Goal: Information Seeking & Learning: Learn about a topic

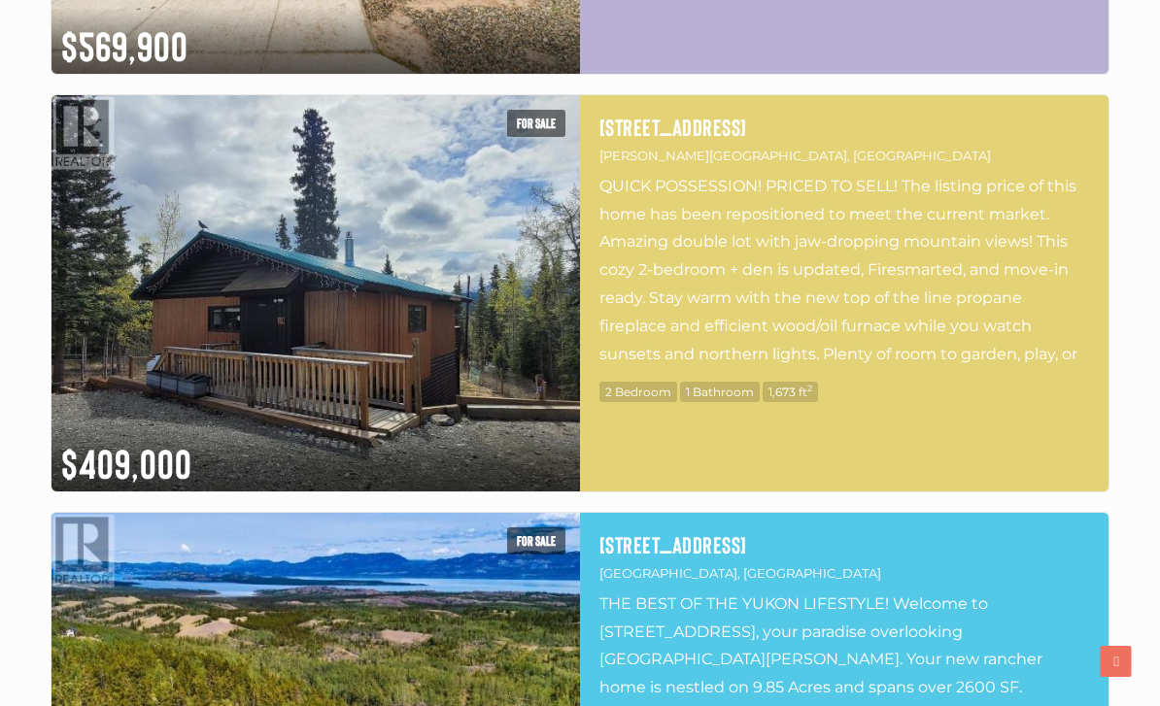
scroll to position [5614, 0]
click at [450, 364] on img at bounding box center [315, 293] width 529 height 396
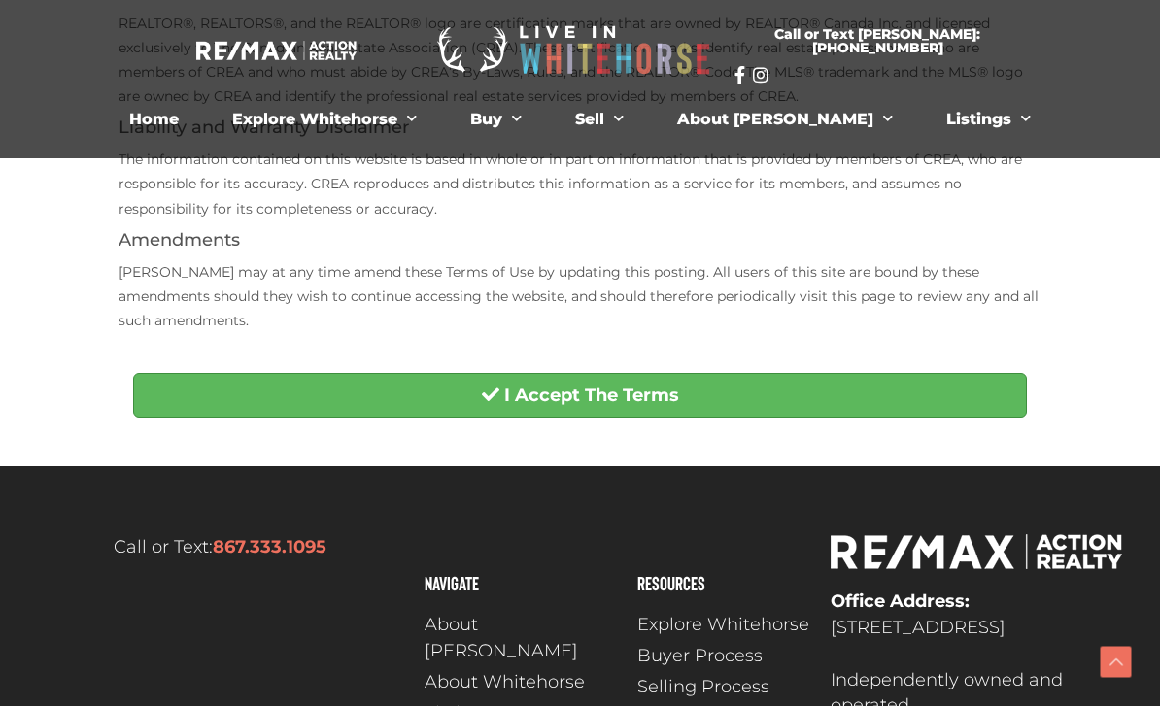
scroll to position [556, 0]
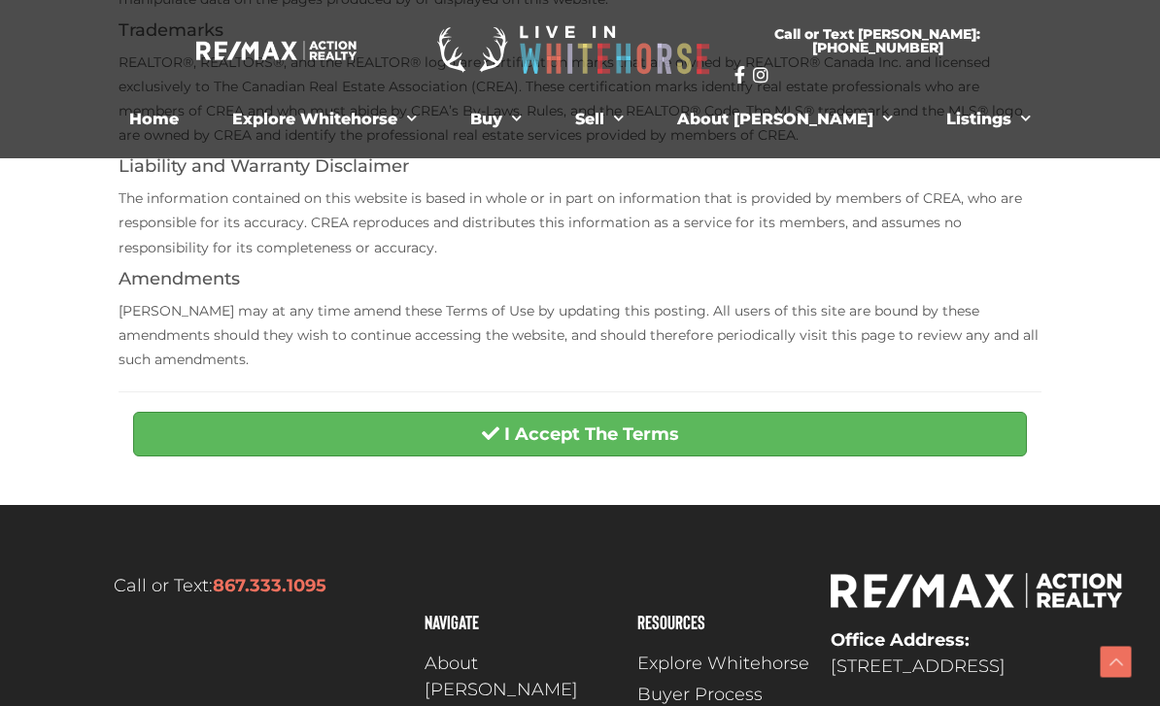
click at [752, 421] on button "I Accept The Terms" at bounding box center [580, 434] width 894 height 45
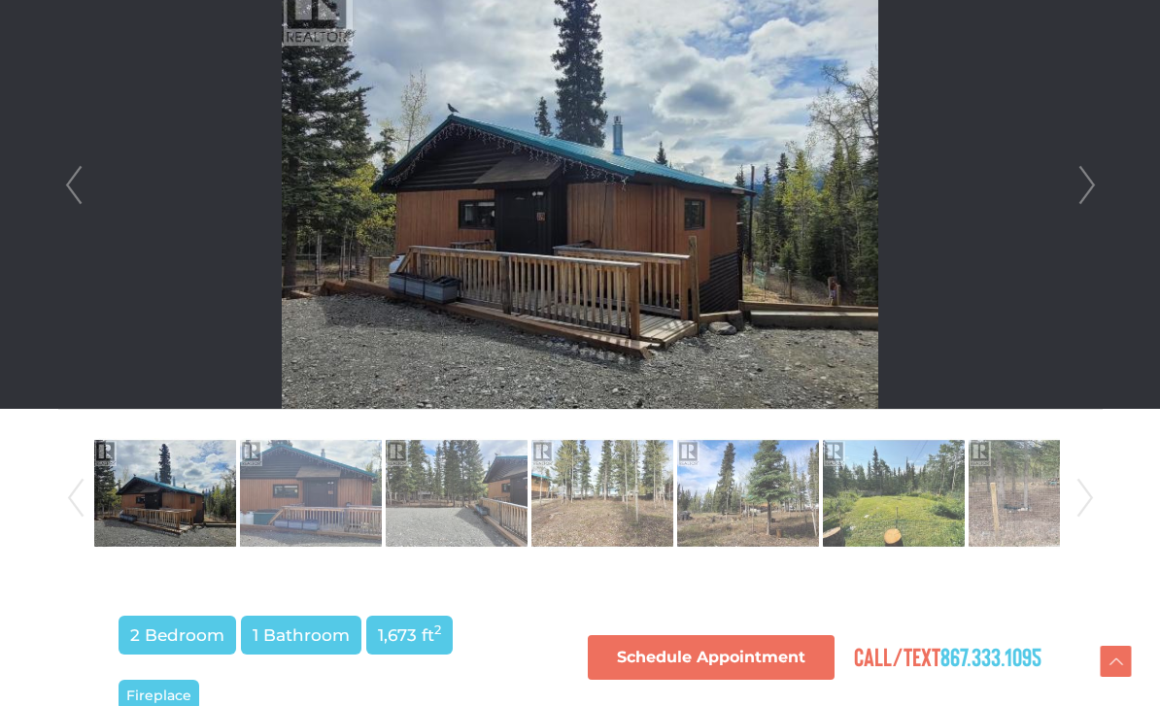
scroll to position [597, 0]
click at [1096, 182] on link "Next" at bounding box center [1087, 185] width 29 height 447
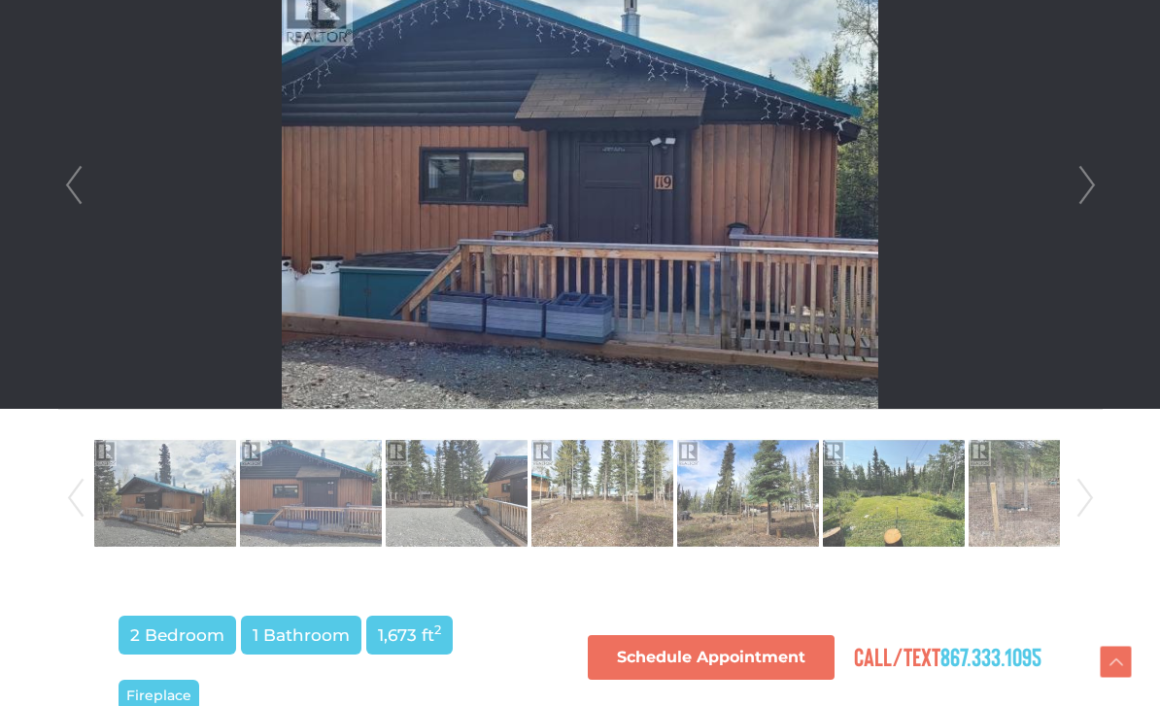
click at [1100, 176] on link "Next" at bounding box center [1087, 185] width 29 height 447
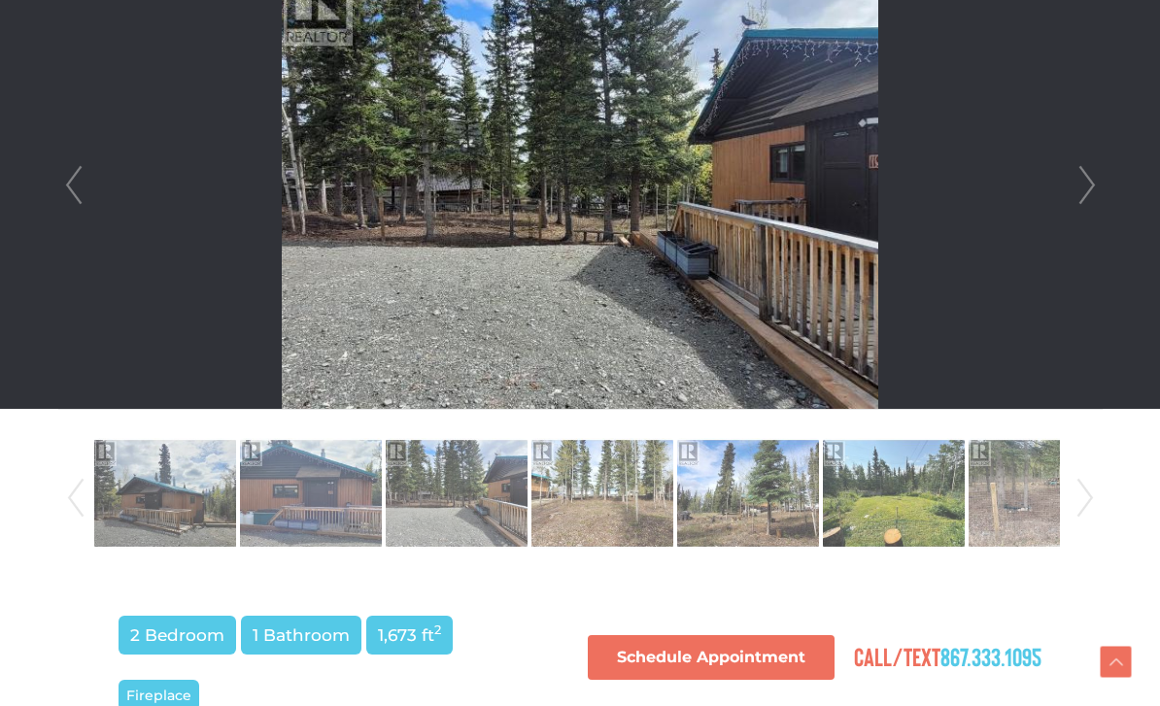
click at [1098, 188] on link "Next" at bounding box center [1087, 185] width 29 height 447
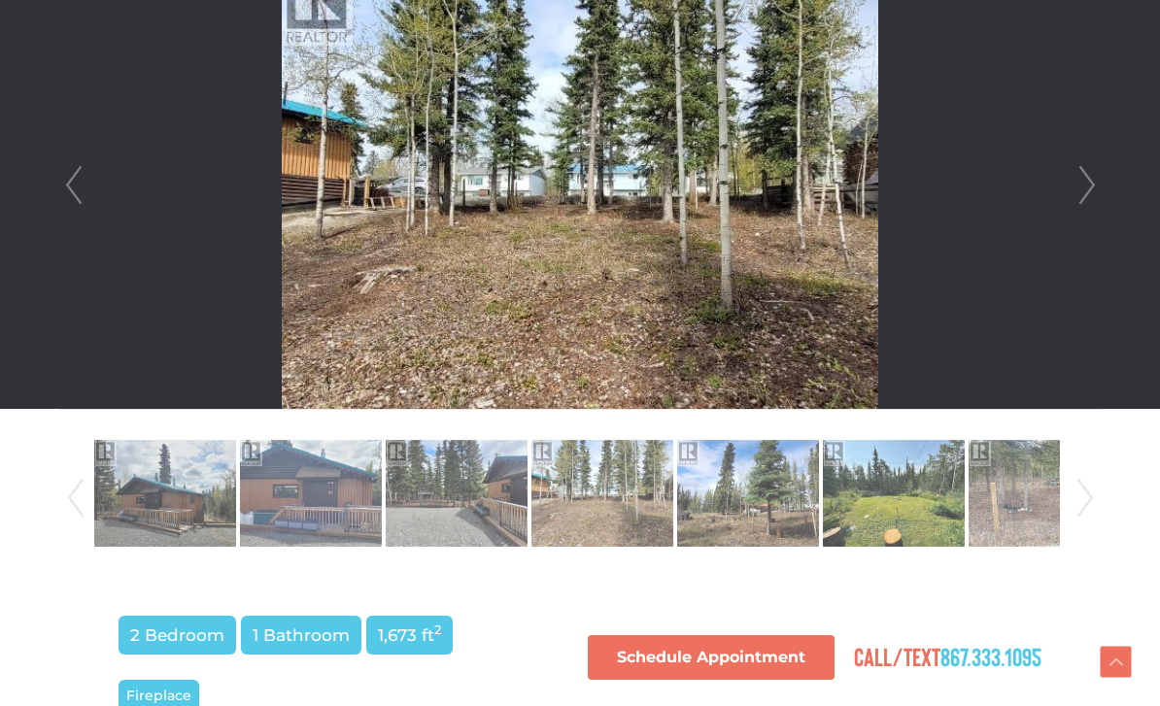
click at [1076, 186] on link "Next" at bounding box center [1087, 185] width 29 height 447
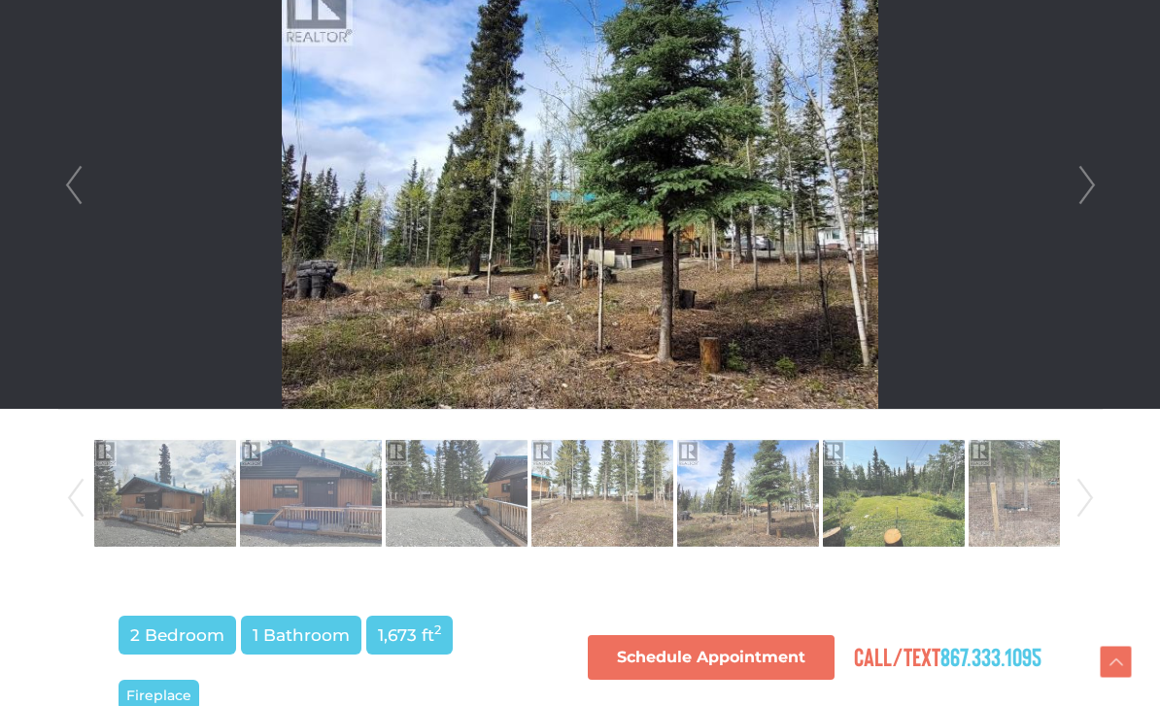
click at [1098, 189] on link "Next" at bounding box center [1087, 185] width 29 height 447
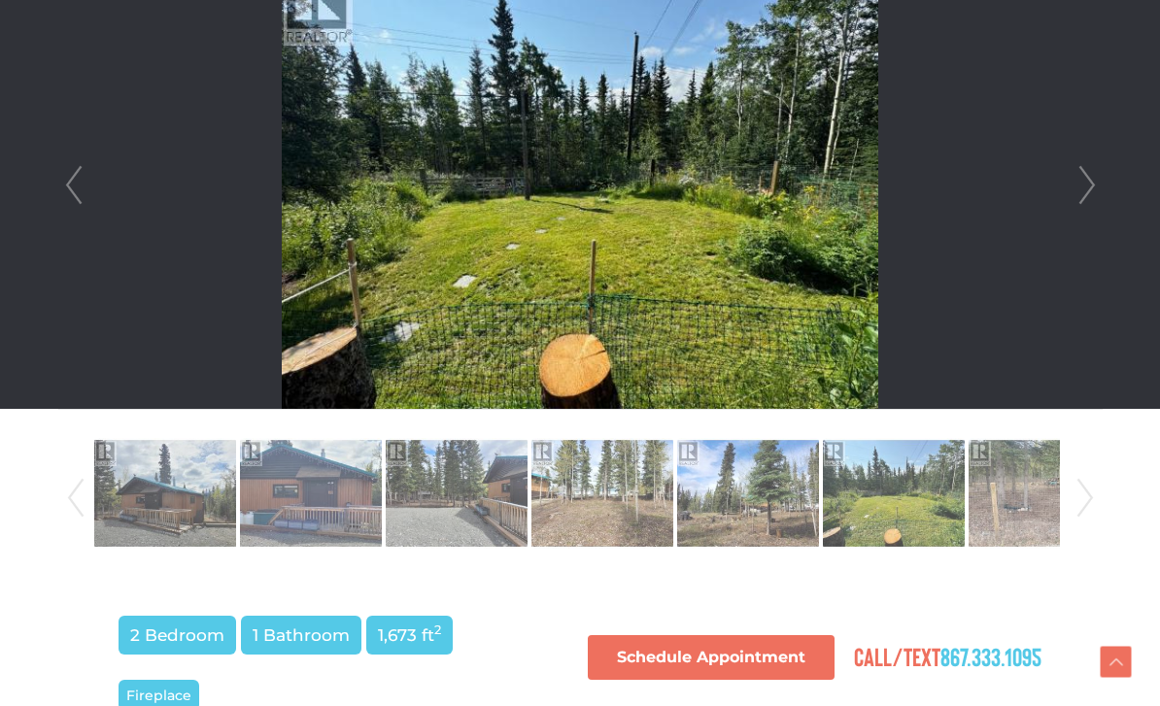
click at [1086, 190] on link "Next" at bounding box center [1087, 185] width 29 height 447
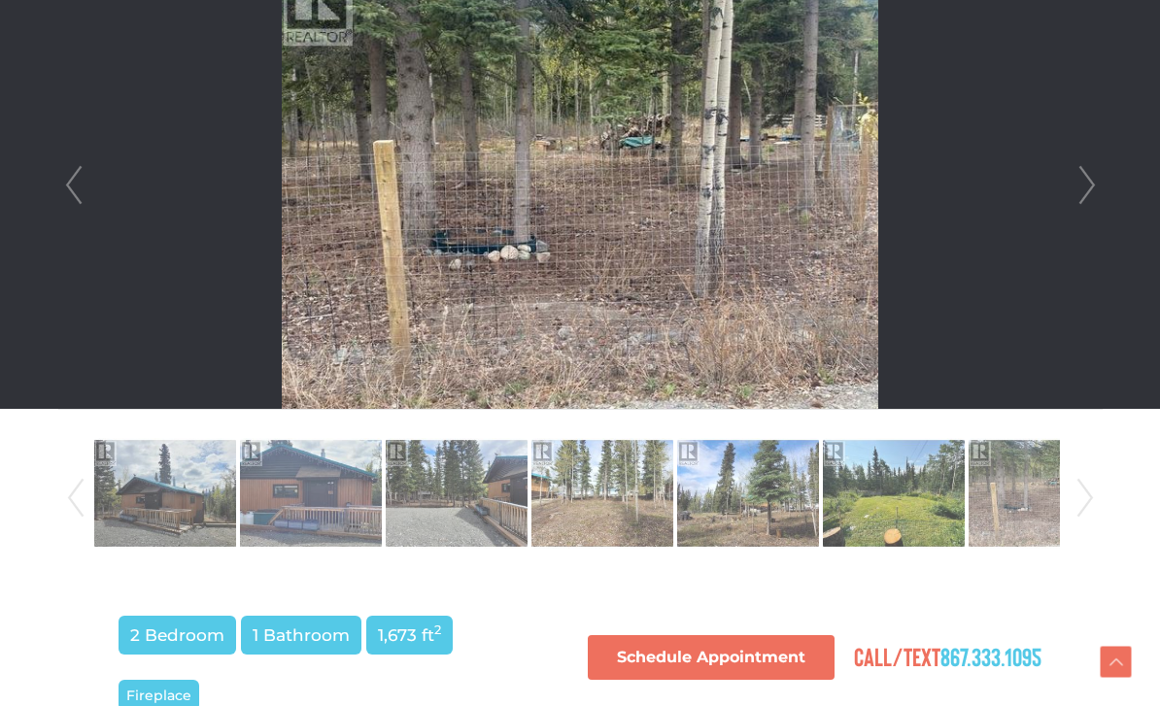
click at [1091, 195] on link "Next" at bounding box center [1087, 185] width 29 height 447
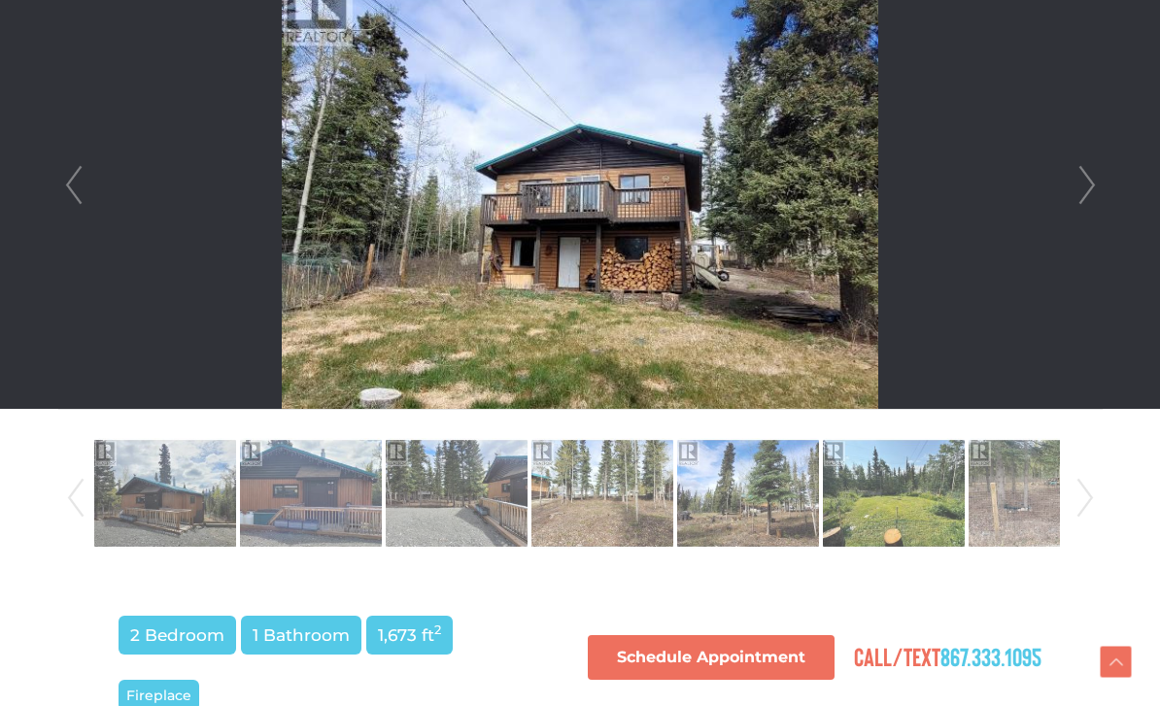
click at [1100, 172] on link "Next" at bounding box center [1087, 185] width 29 height 447
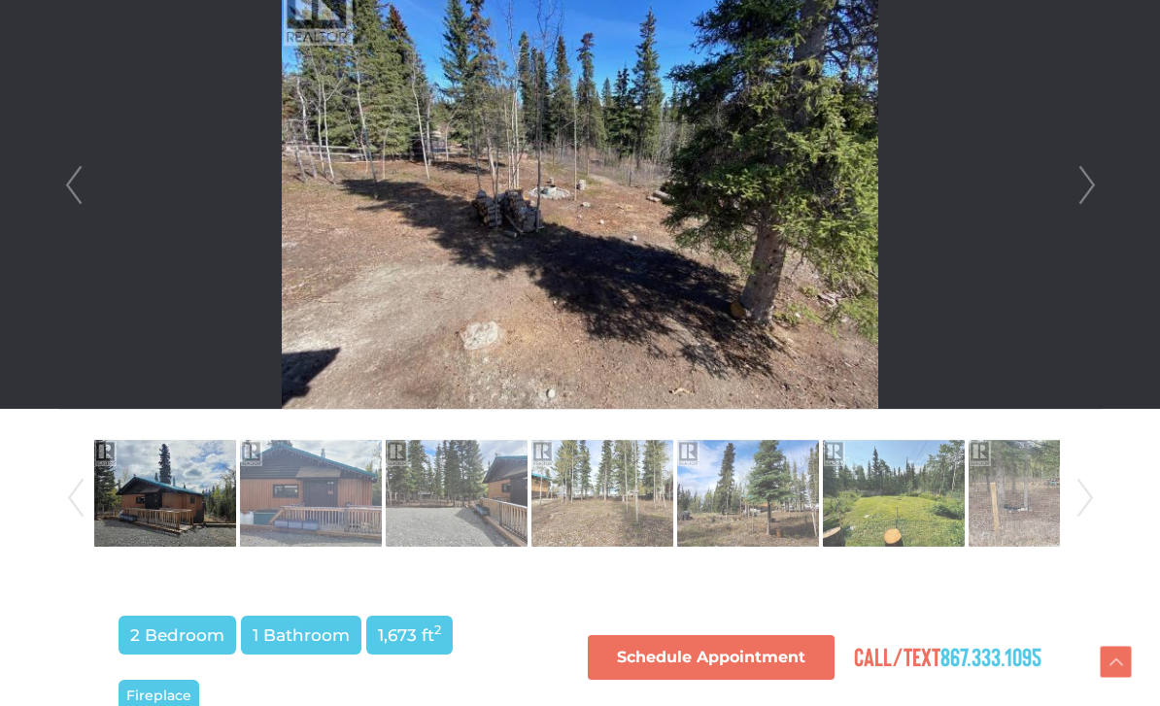
click at [1095, 183] on link "Next" at bounding box center [1087, 185] width 29 height 447
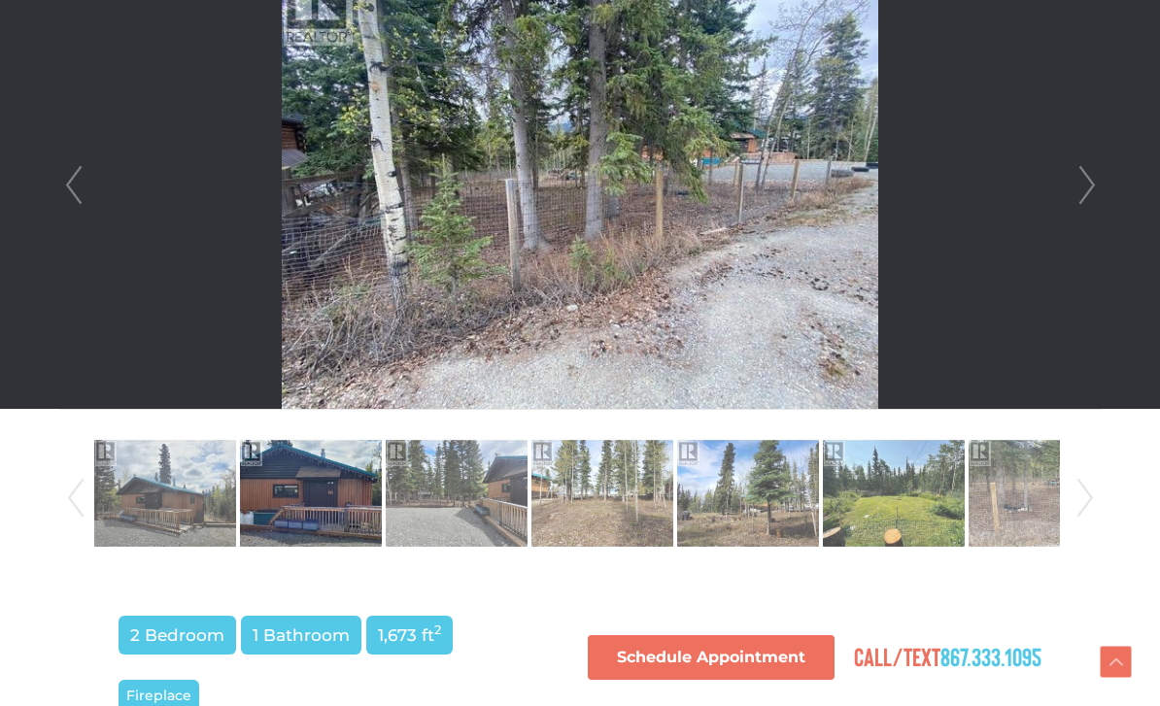
click at [1091, 190] on link "Next" at bounding box center [1087, 185] width 29 height 447
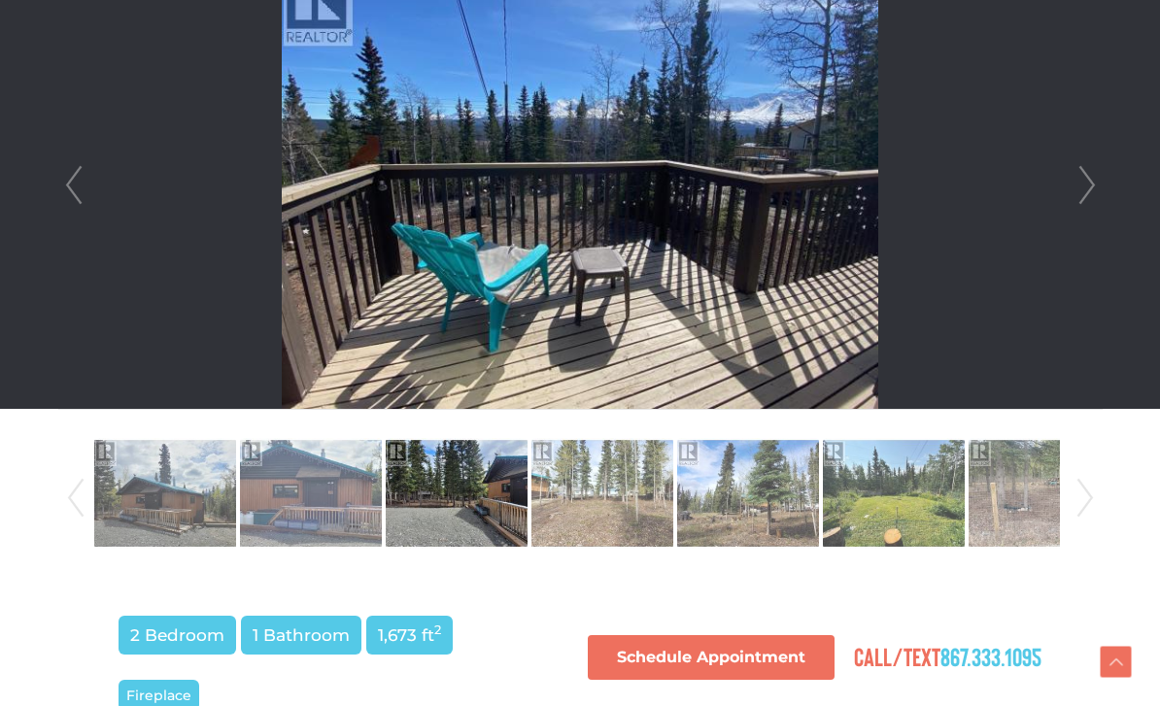
click at [1096, 190] on link "Next" at bounding box center [1087, 185] width 29 height 447
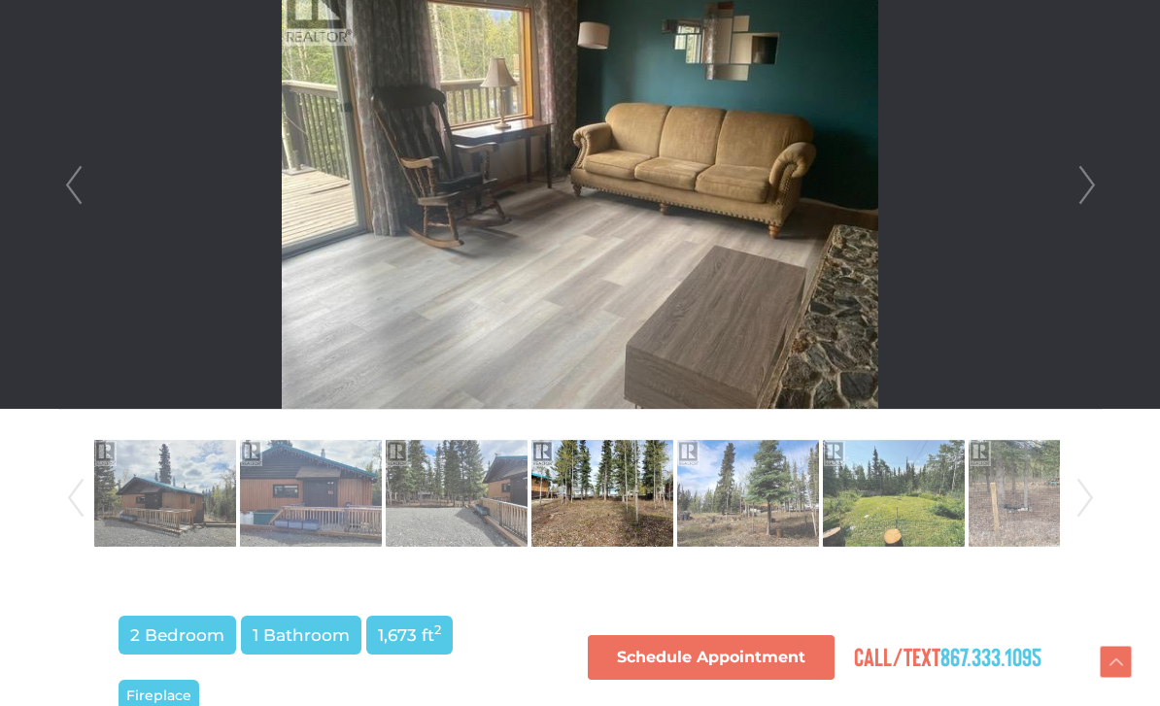
click at [1082, 189] on link "Next" at bounding box center [1087, 185] width 29 height 447
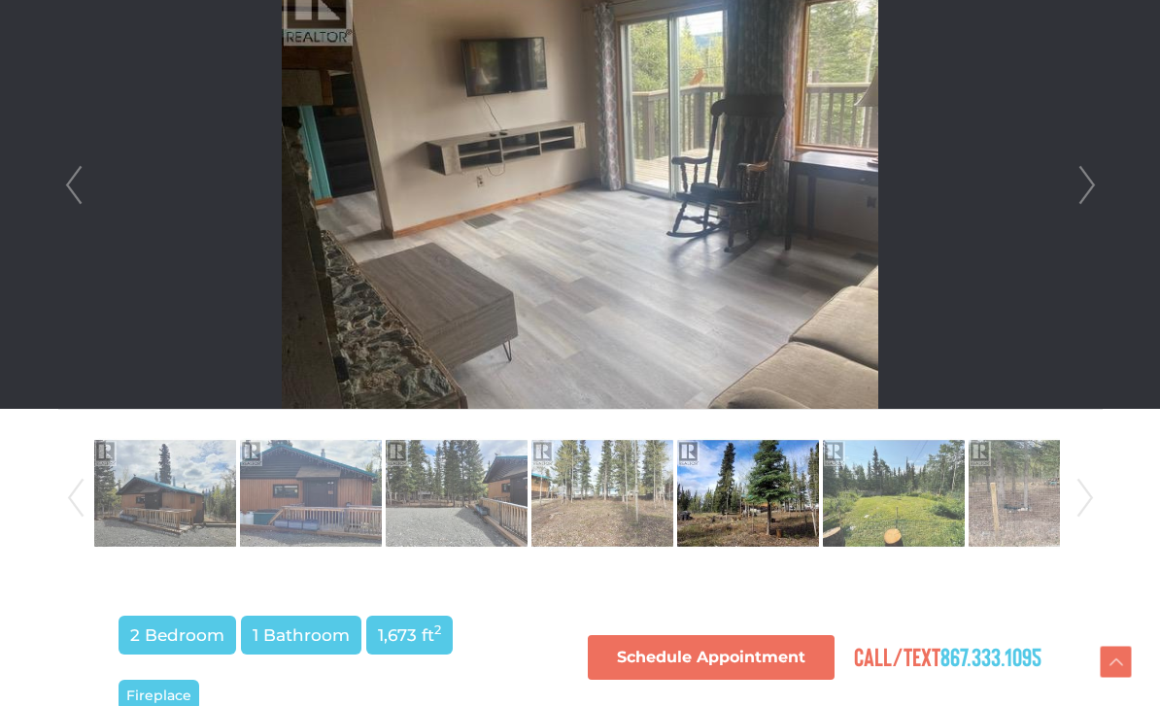
click at [1099, 188] on link "Next" at bounding box center [1087, 185] width 29 height 447
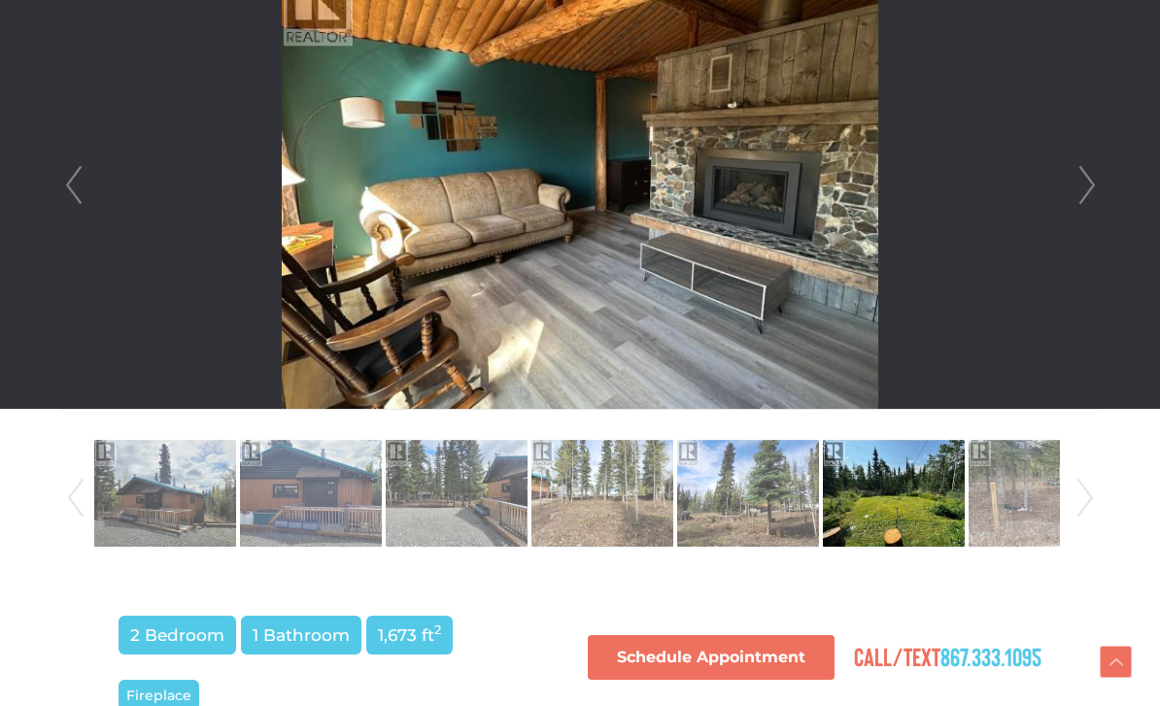
click at [85, 177] on link "Prev" at bounding box center [73, 185] width 29 height 447
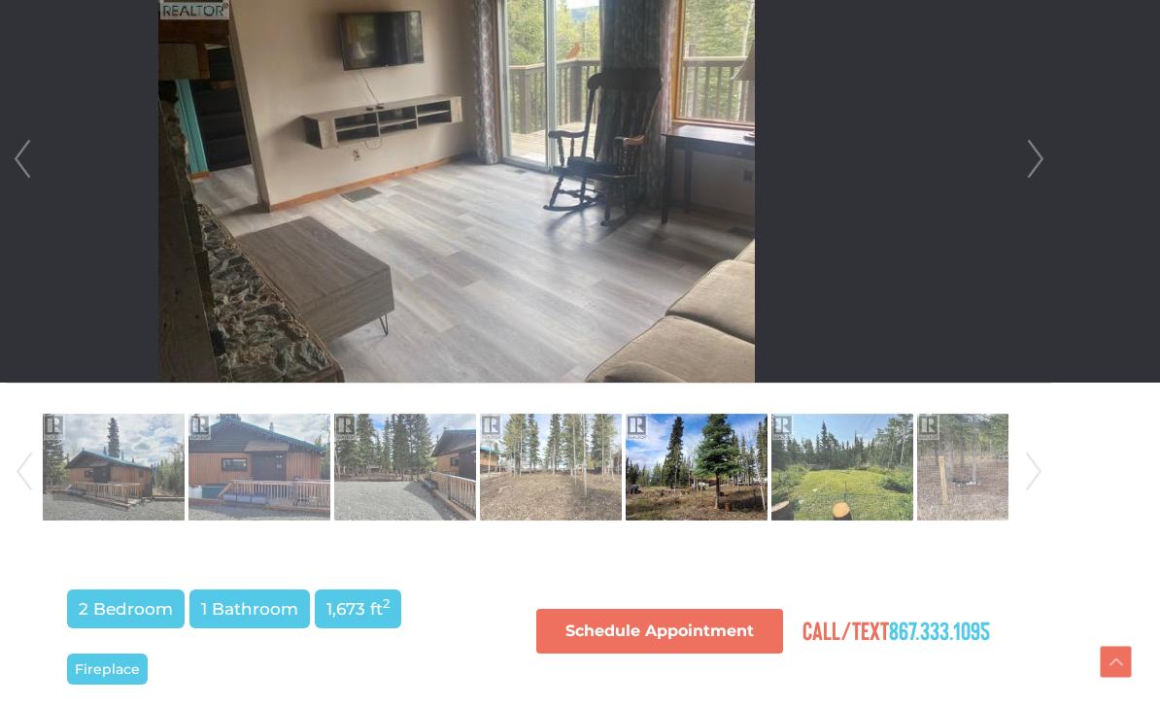
scroll to position [637, 58]
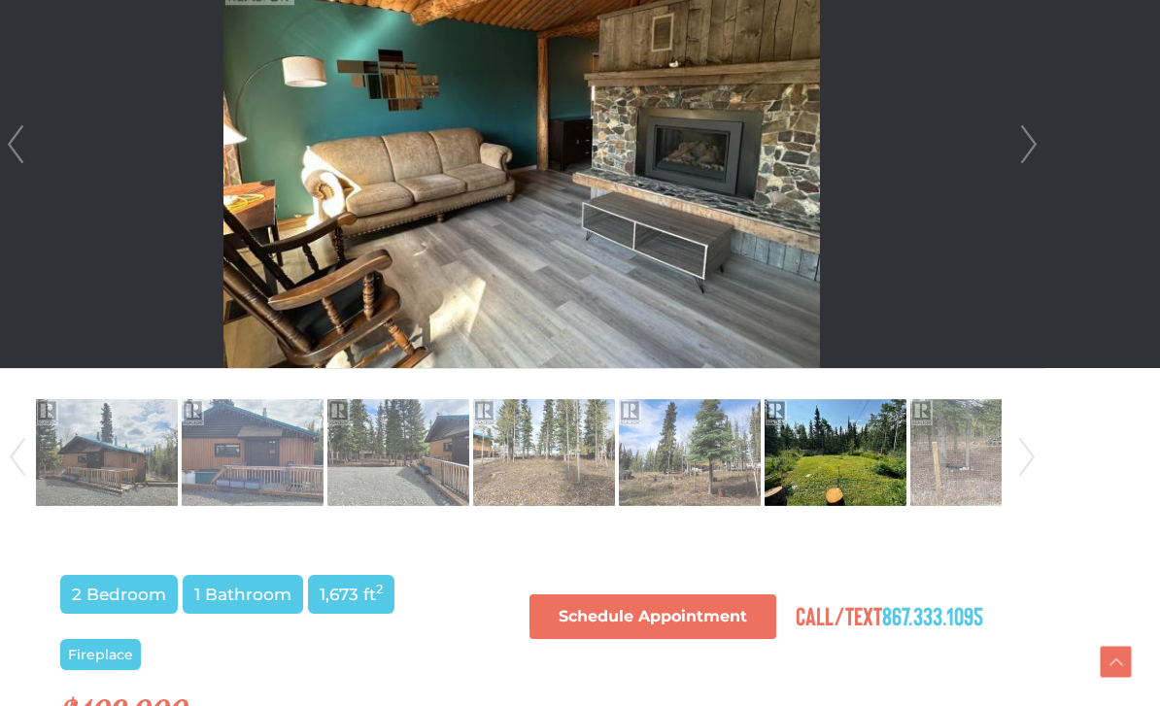
click at [1040, 155] on link "Next" at bounding box center [1028, 144] width 29 height 447
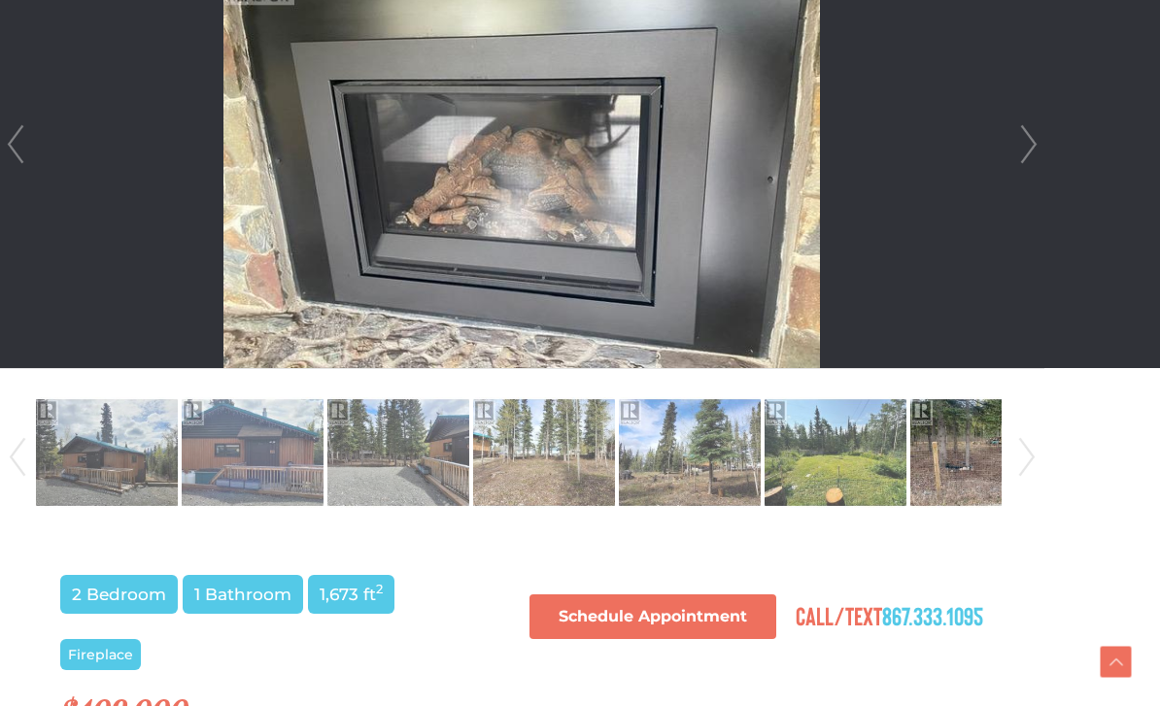
click at [1043, 153] on link "Next" at bounding box center [1028, 144] width 29 height 447
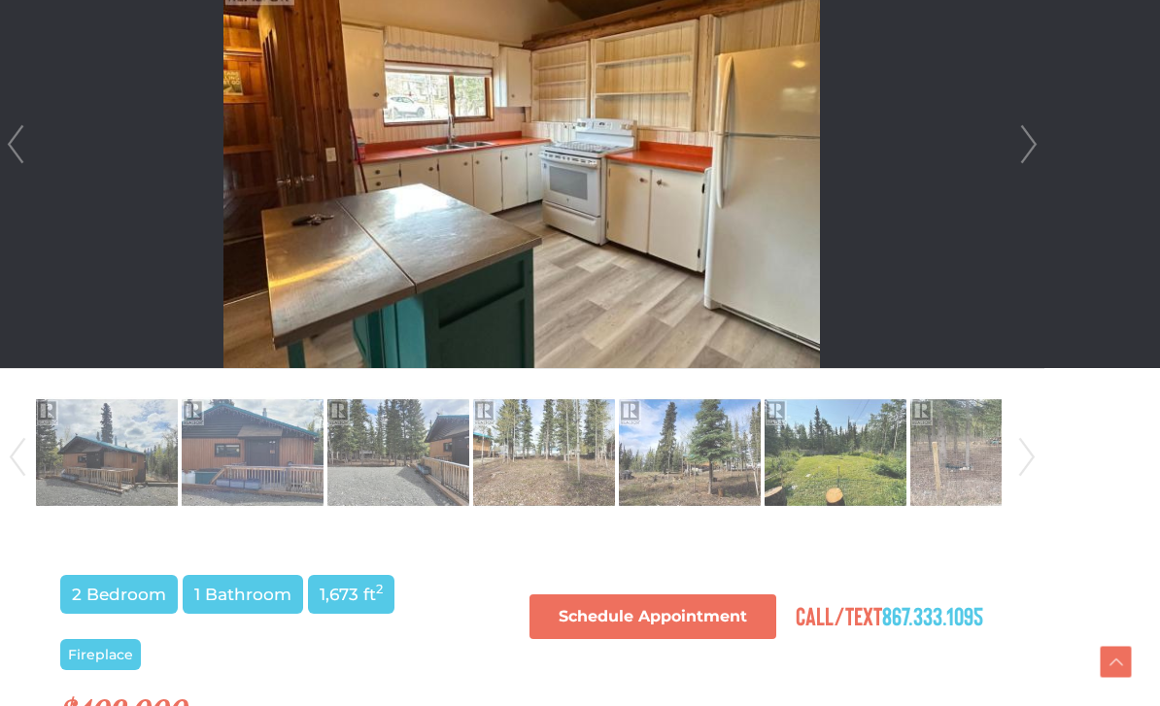
click at [1036, 155] on link "Next" at bounding box center [1028, 144] width 29 height 447
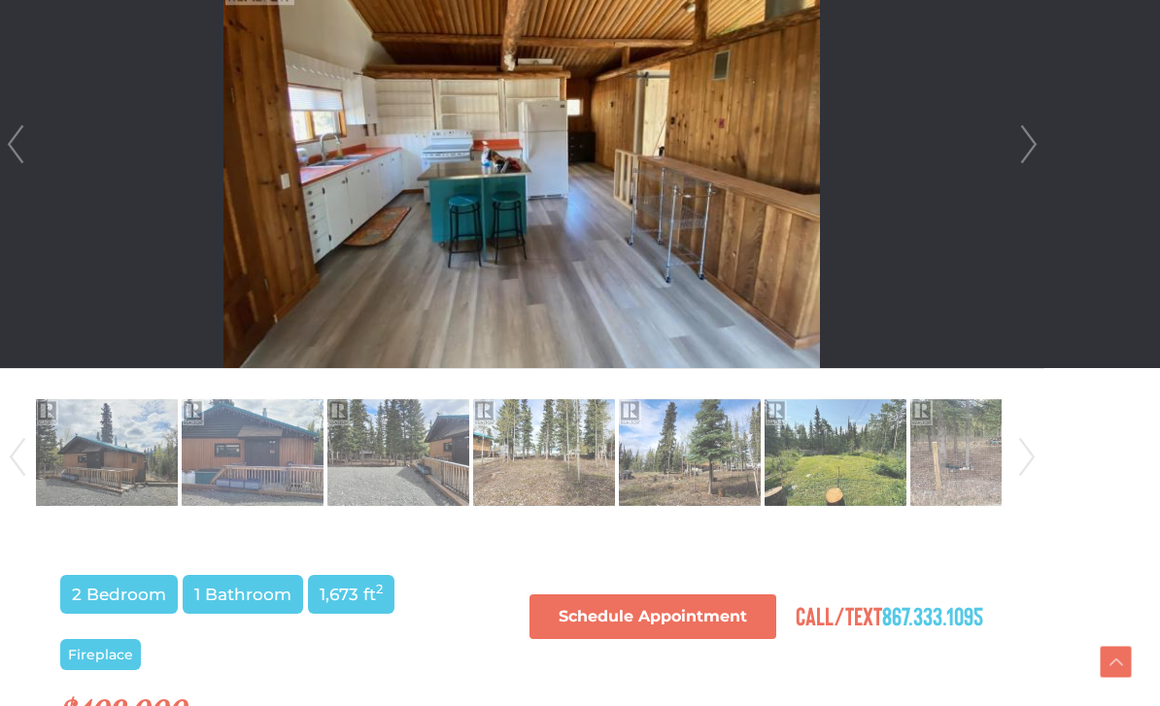
click at [1041, 160] on link "Next" at bounding box center [1028, 144] width 29 height 447
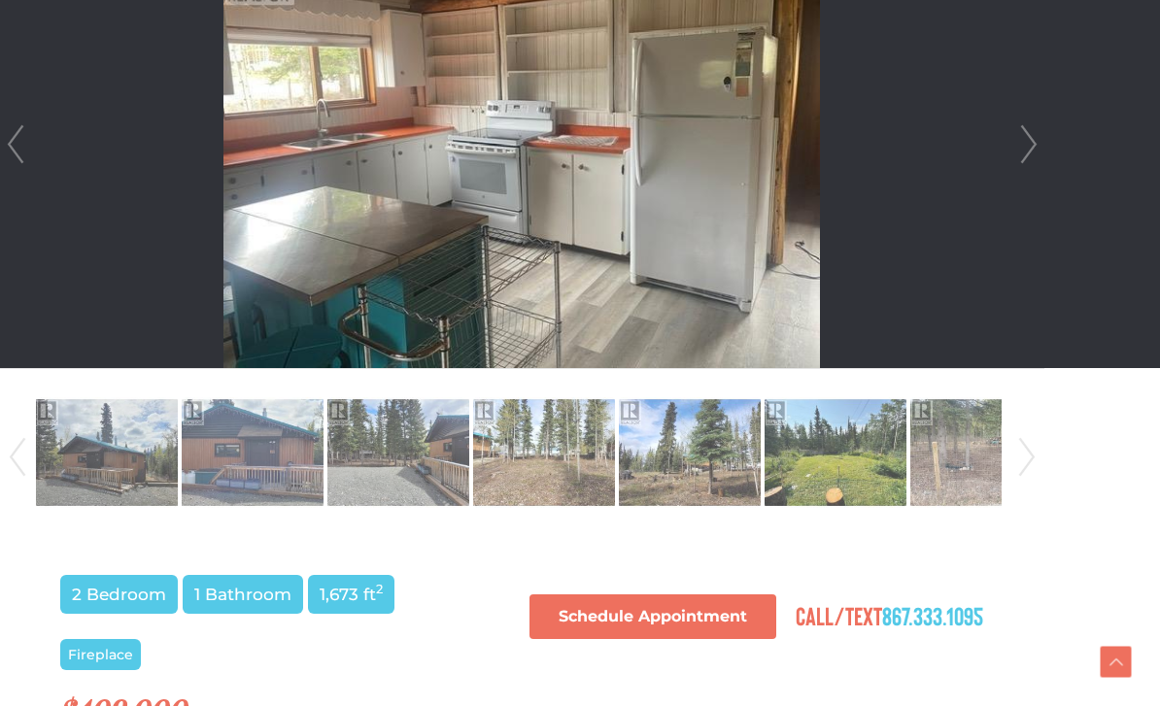
click at [1042, 160] on link "Next" at bounding box center [1028, 144] width 29 height 447
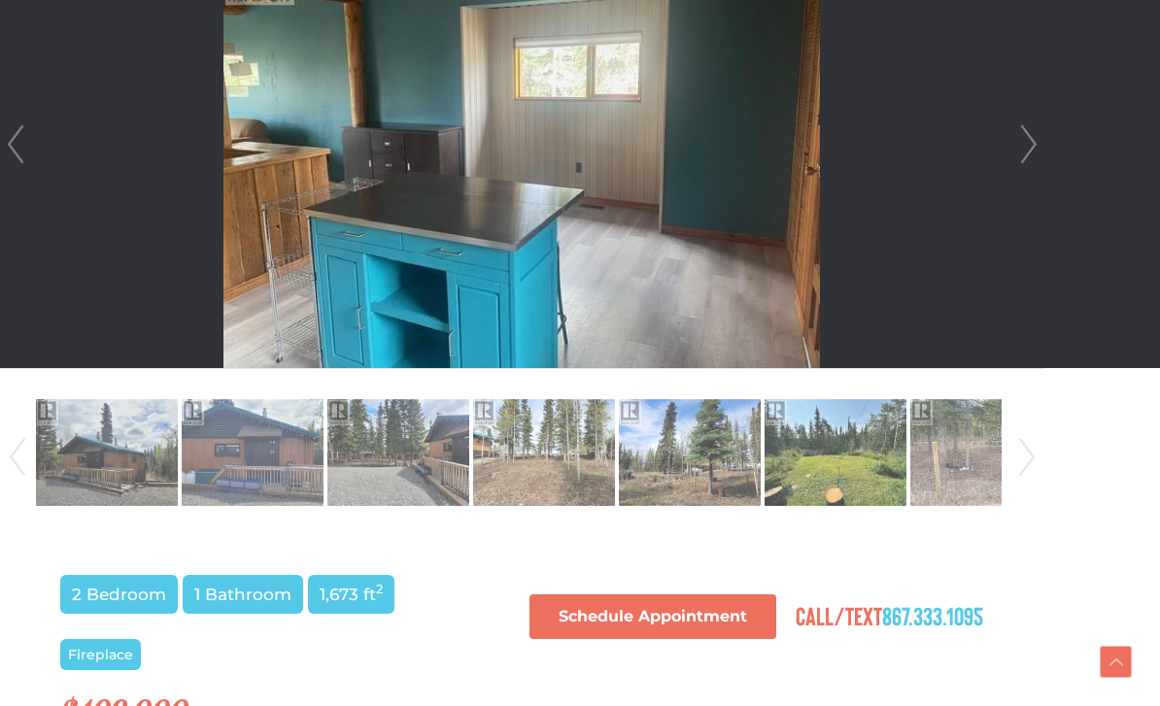
click at [1036, 164] on link "Next" at bounding box center [1028, 144] width 29 height 447
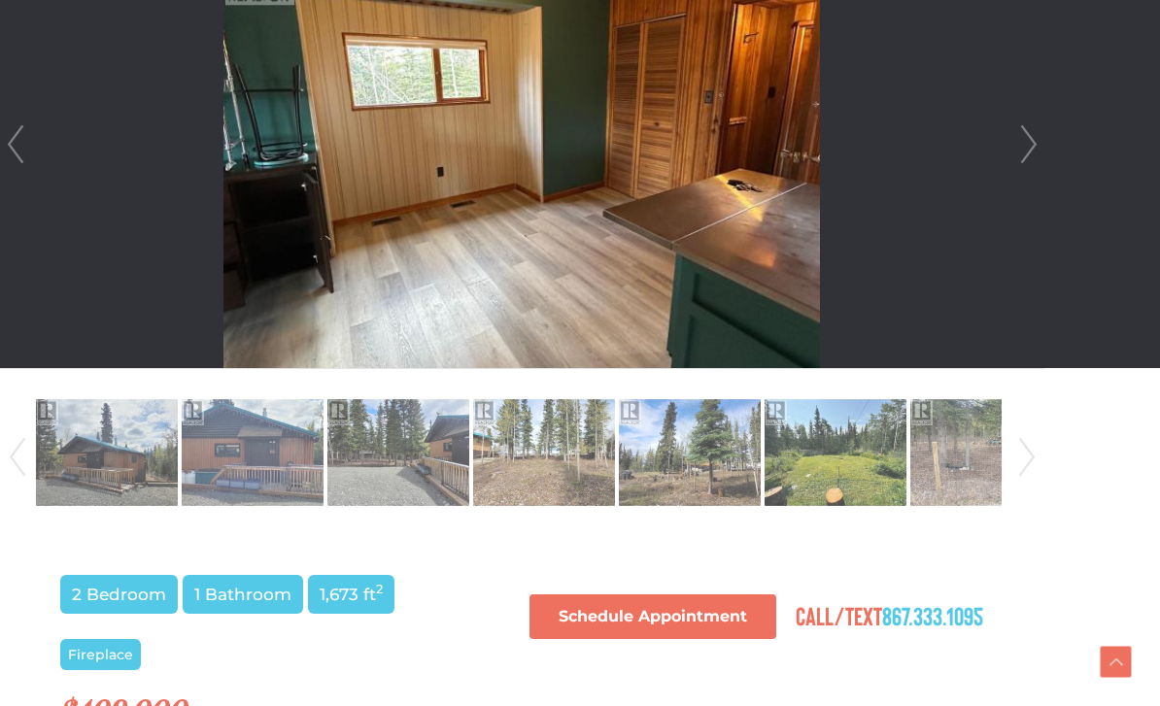
click at [1026, 160] on link "Next" at bounding box center [1028, 144] width 29 height 447
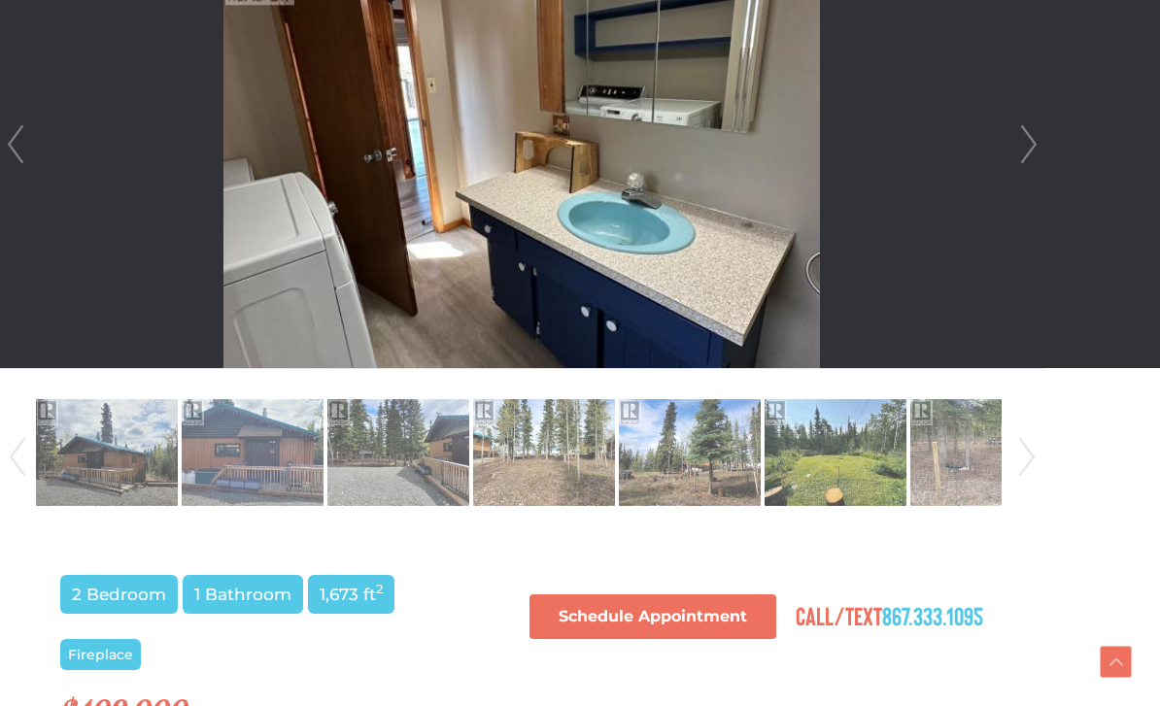
click at [1037, 167] on link "Next" at bounding box center [1028, 144] width 29 height 447
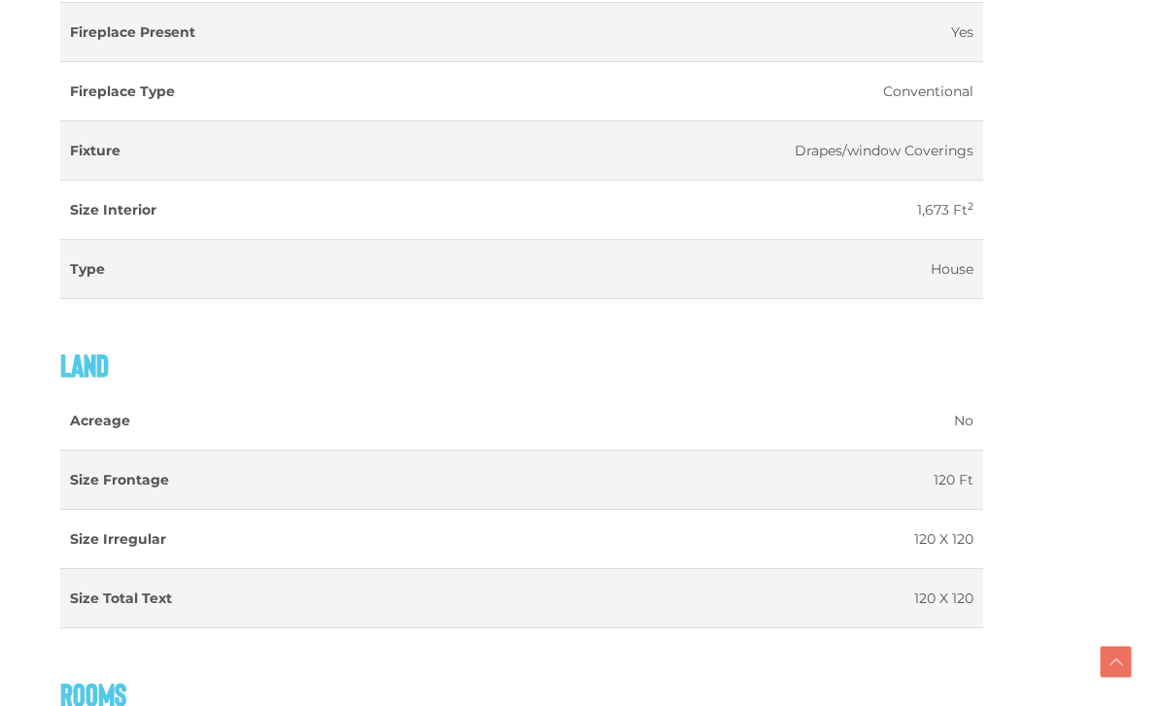
scroll to position [2177, 58]
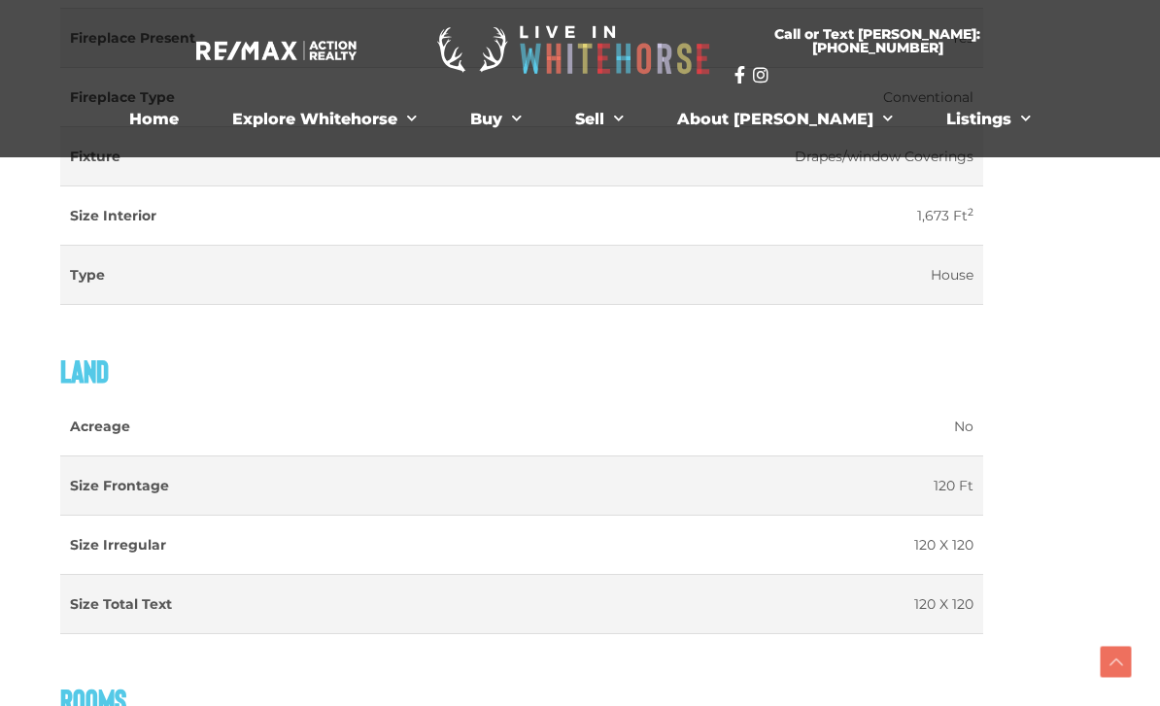
click at [522, 115] on span "Menu" at bounding box center [511, 119] width 19 height 30
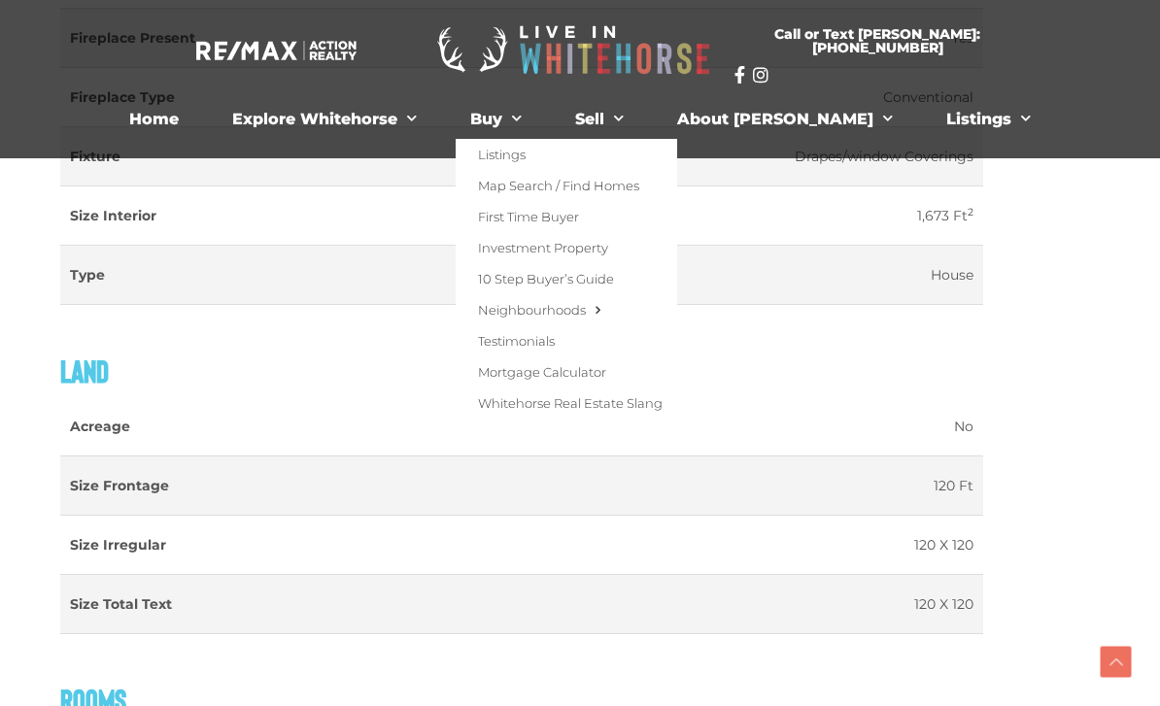
click at [660, 184] on link "Map Search / Find Homes" at bounding box center [567, 185] width 222 height 31
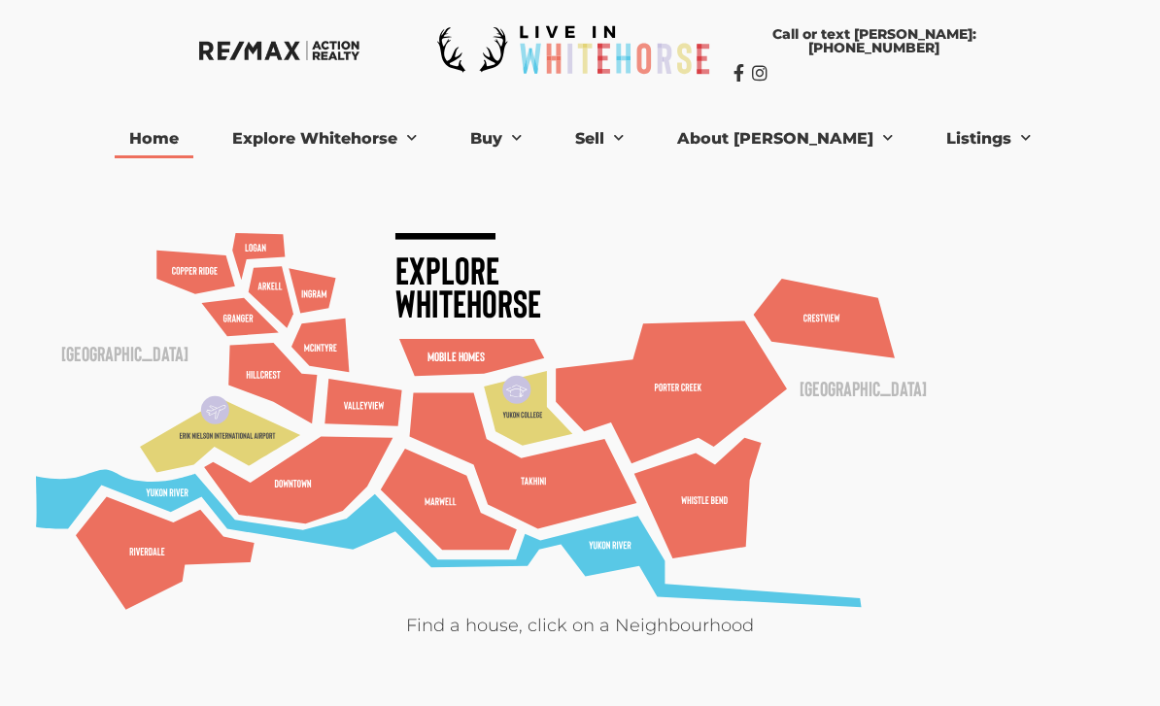
click at [84, 397] on div ".cls-1 { fill: #59c8e6; } .cls-2 { fill: #e2d376; } .cls-3 { fill: #ec705f; } .…" at bounding box center [580, 643] width 1108 height 899
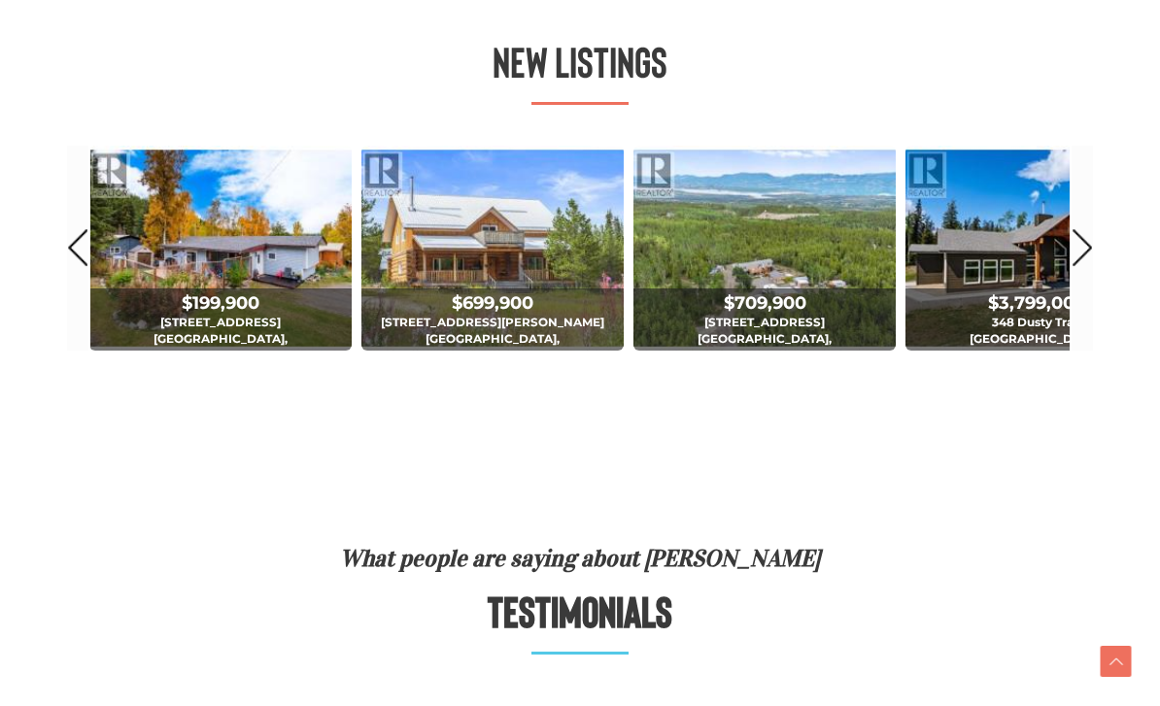
scroll to position [1134, 0]
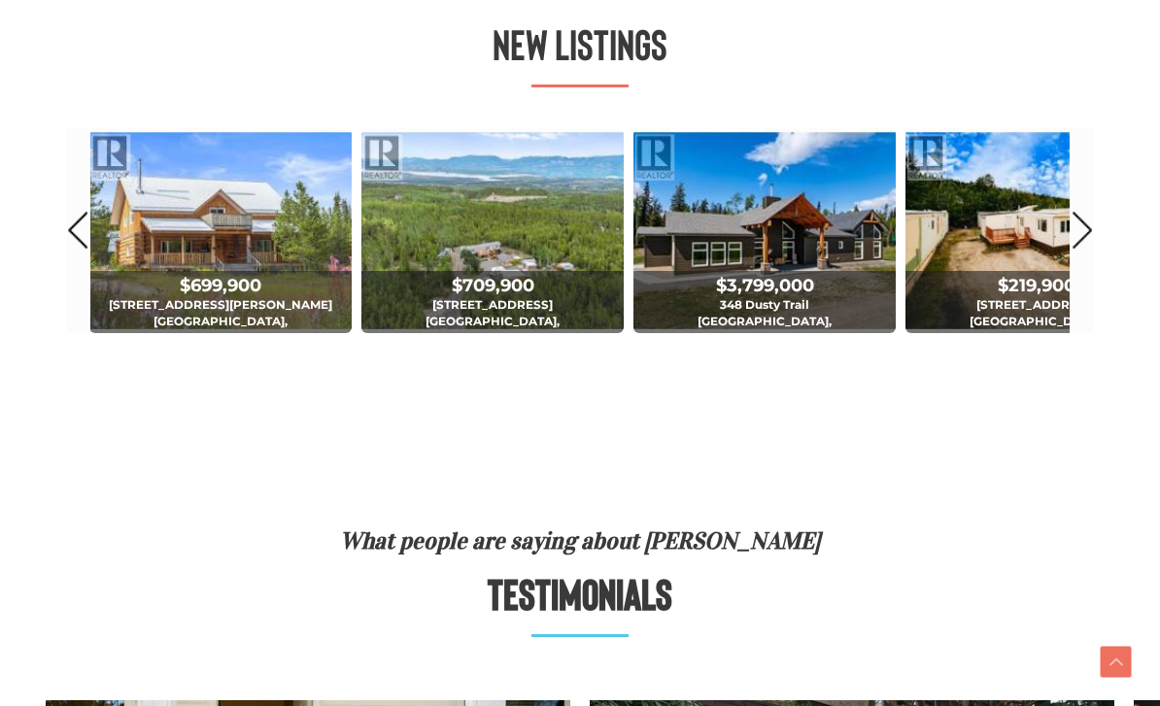
click at [264, 350] on div "3 Bed | 2 Bath" at bounding box center [220, 367] width 103 height 34
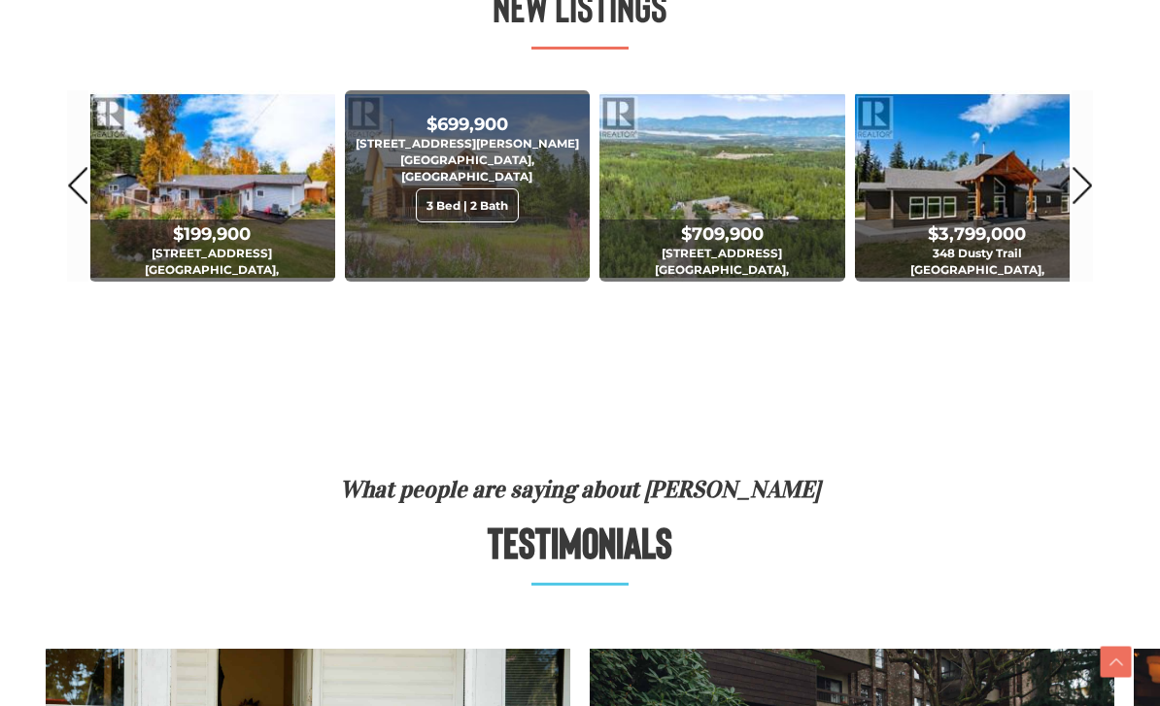
scroll to position [1168, 0]
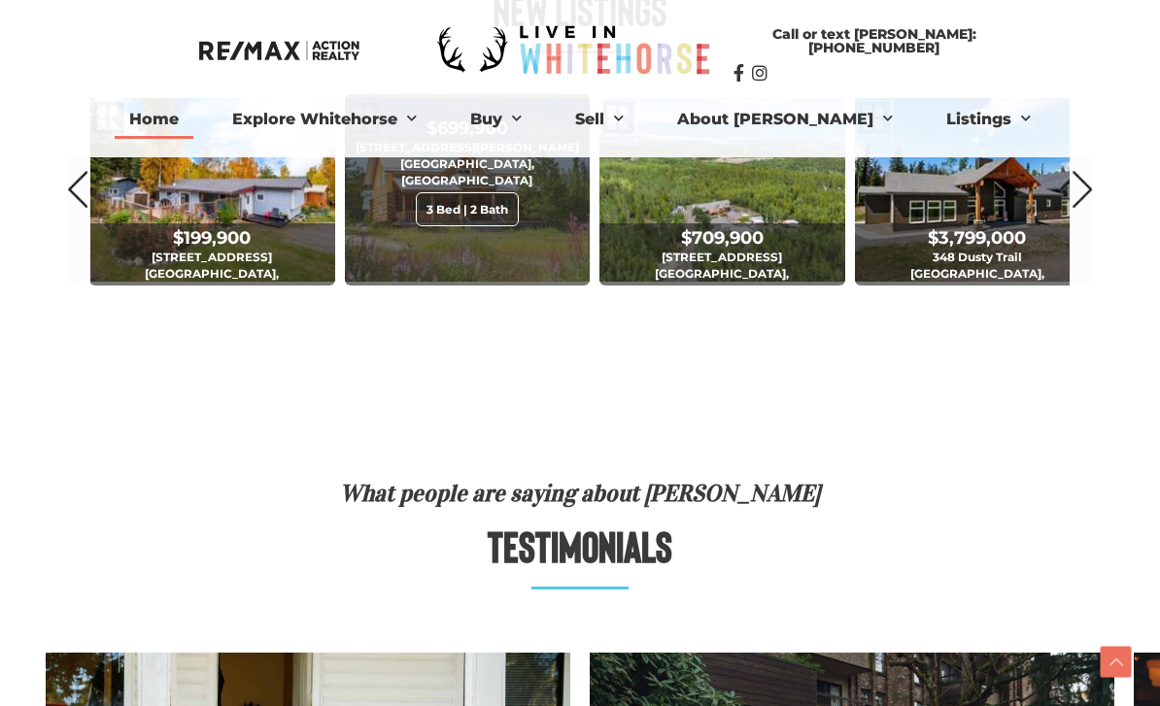
click at [772, 268] on span "$709,900 175 Orion Crescent Whitehorse North, Yukon 2 Bed | 2 Bath" at bounding box center [723, 283] width 246 height 117
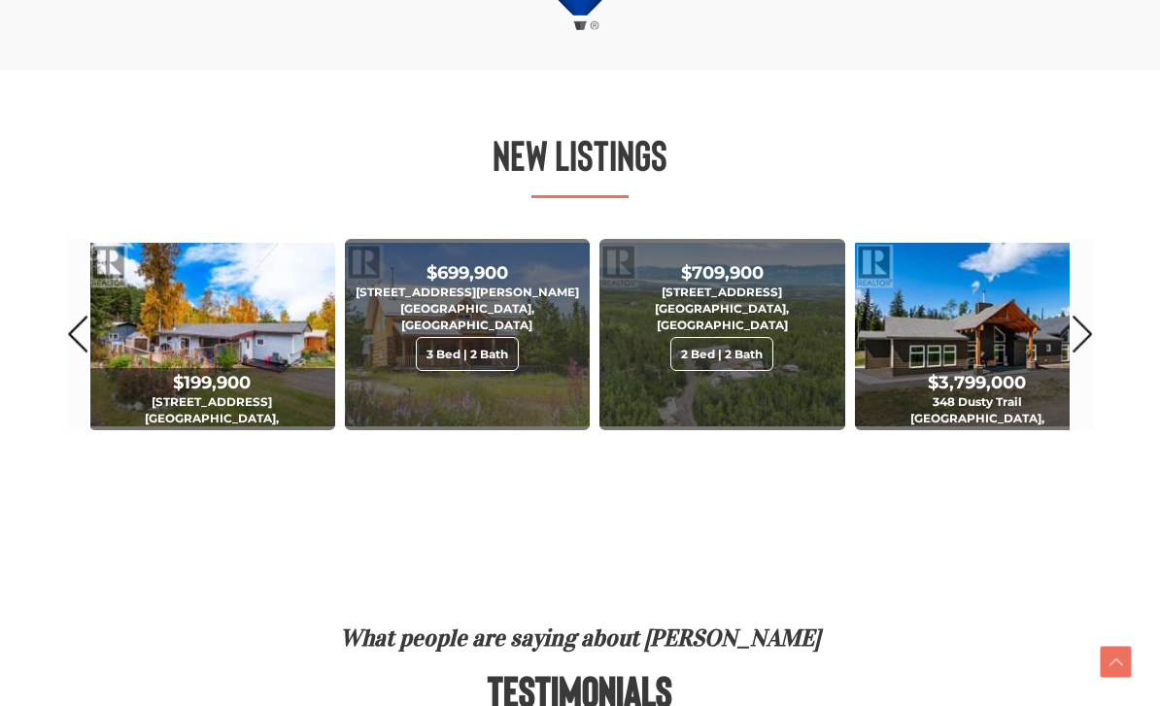
scroll to position [1042, 0]
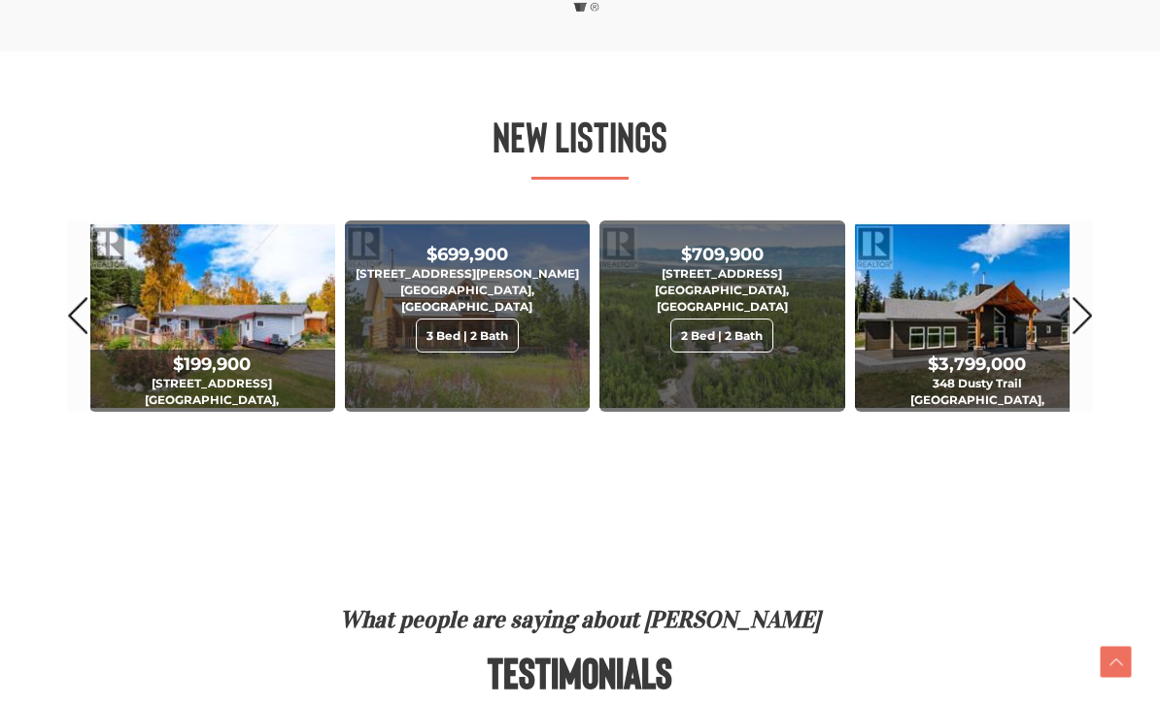
click at [1092, 343] on link "Next" at bounding box center [1082, 316] width 21 height 191
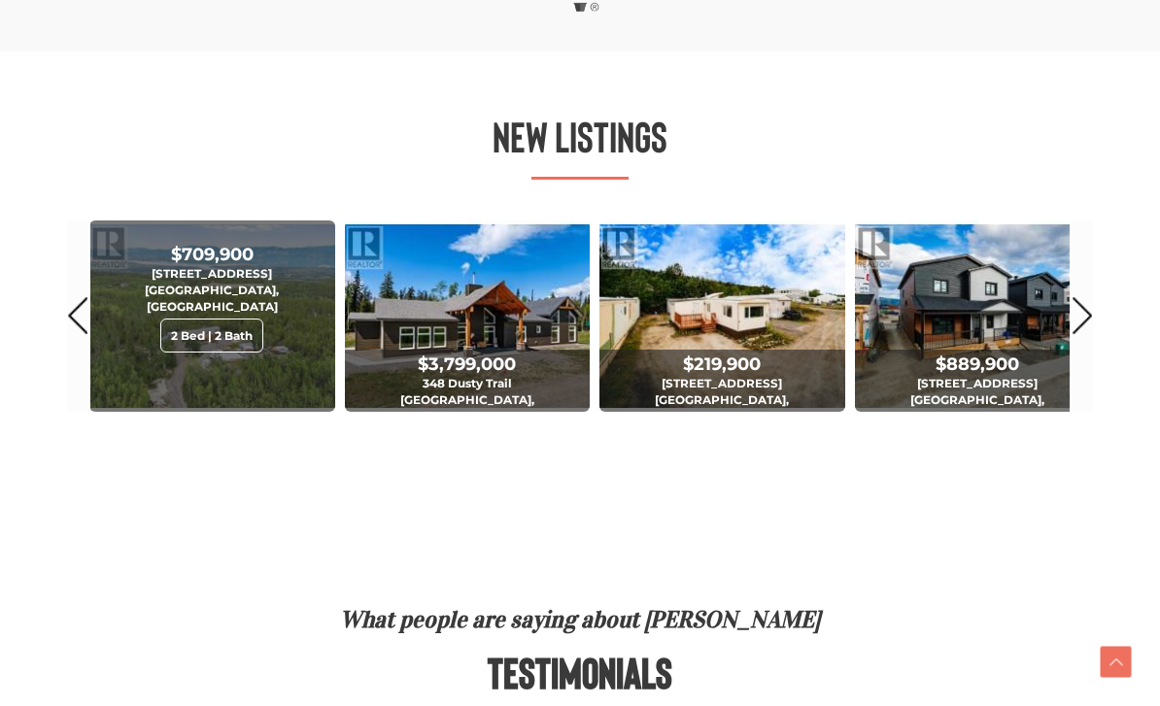
click at [1092, 355] on link "Next" at bounding box center [1082, 316] width 21 height 191
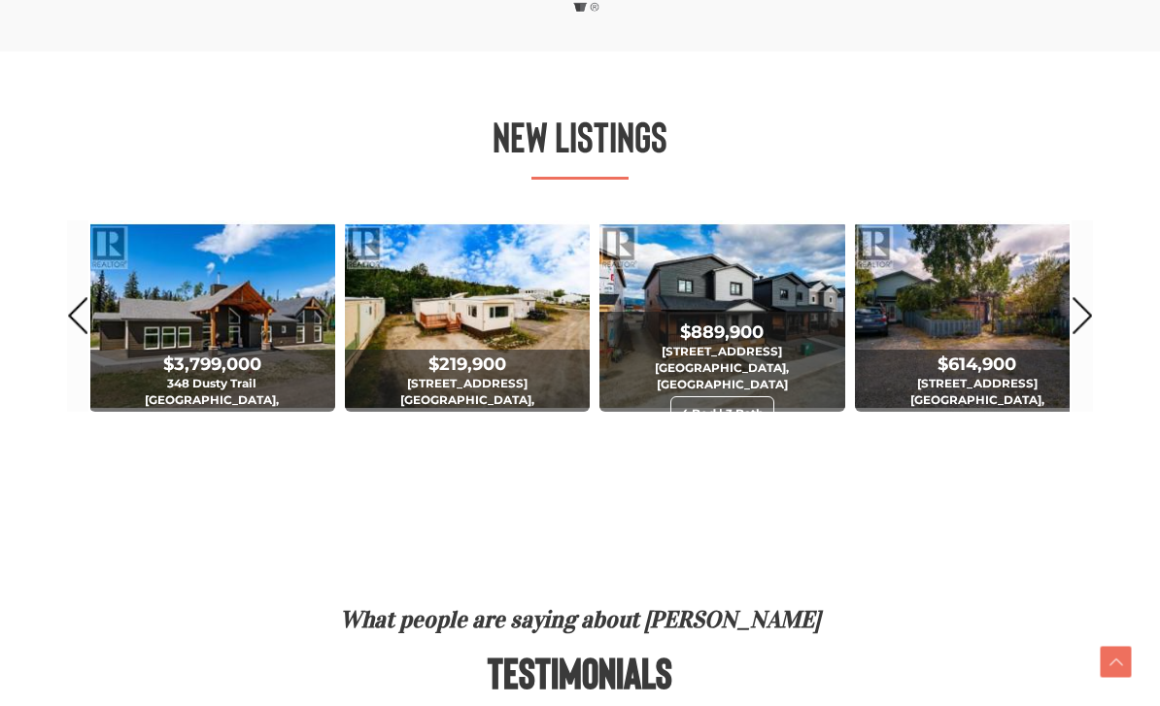
click at [761, 396] on div "4 Bed | 3 Bath" at bounding box center [722, 413] width 104 height 34
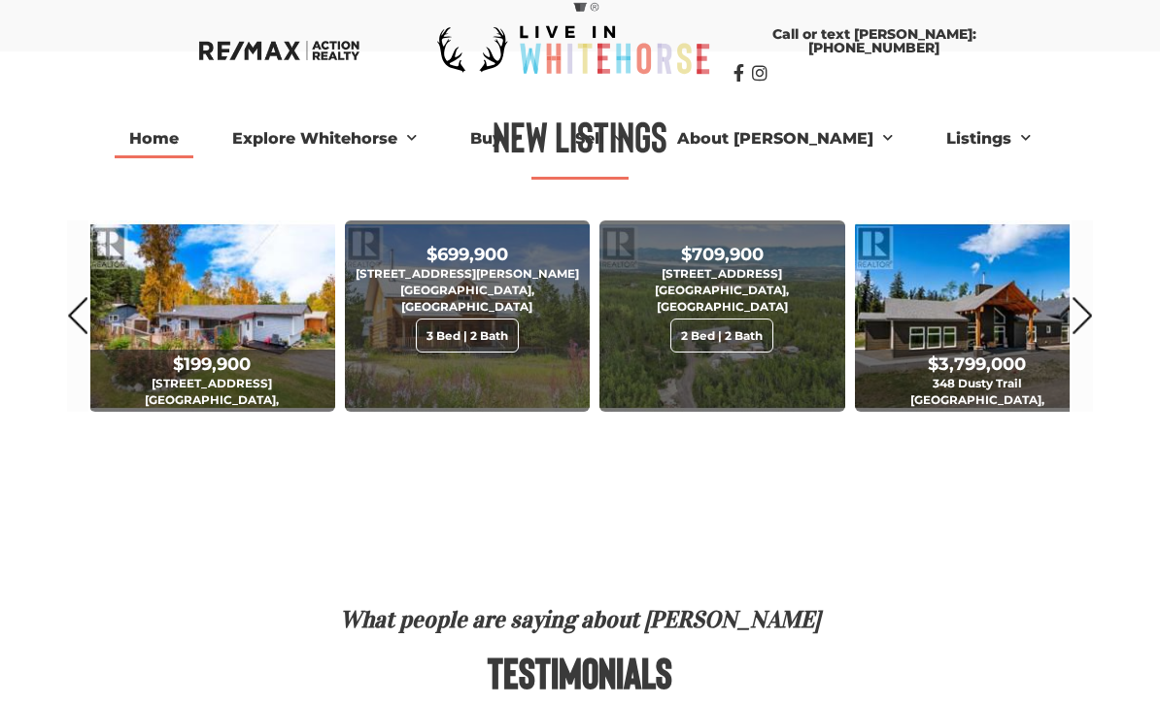
scroll to position [1104, 0]
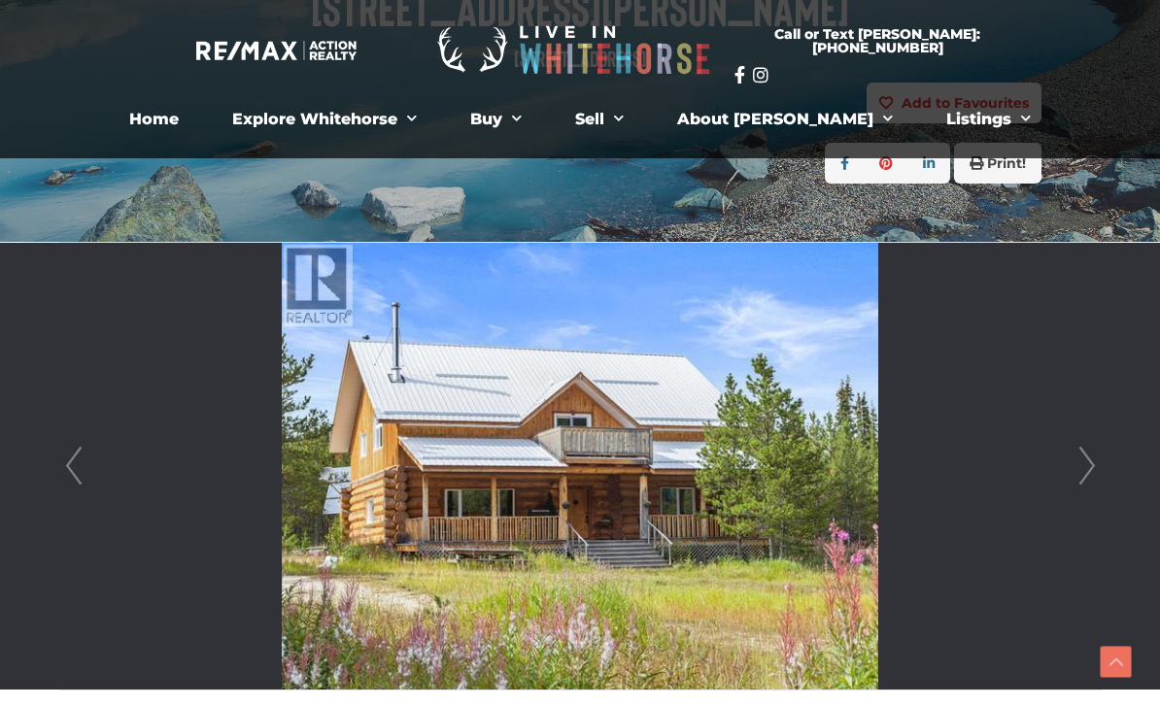
scroll to position [311, 0]
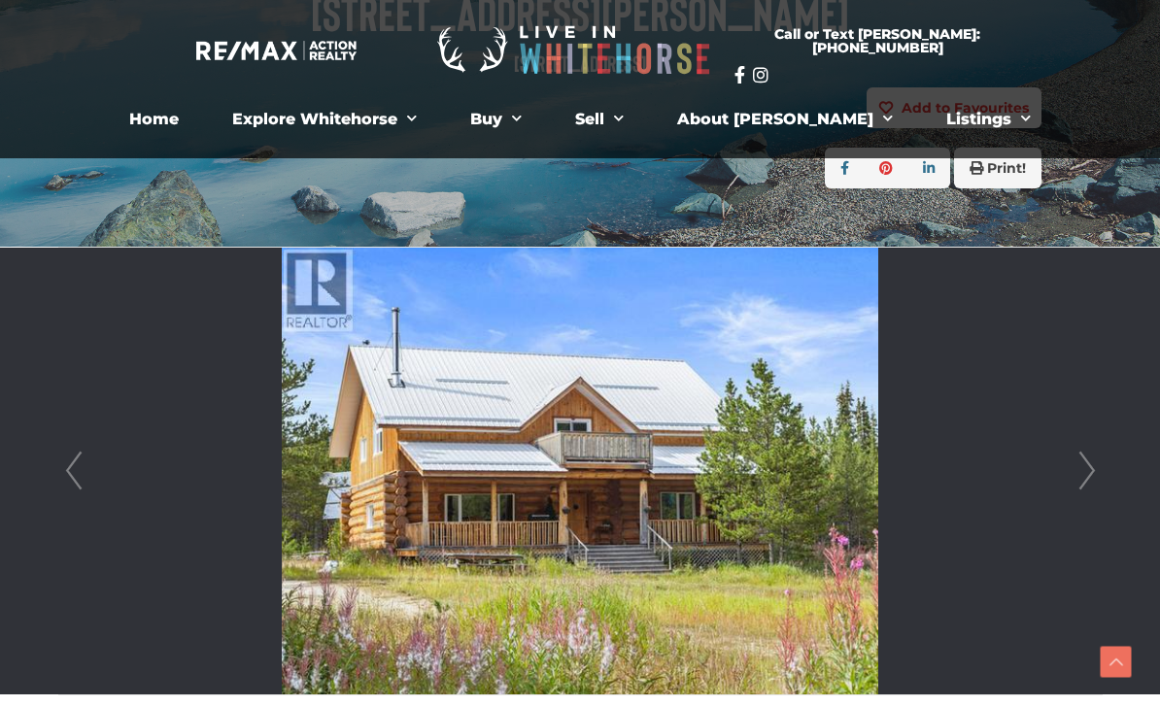
click at [1098, 469] on link "Next" at bounding box center [1087, 471] width 29 height 447
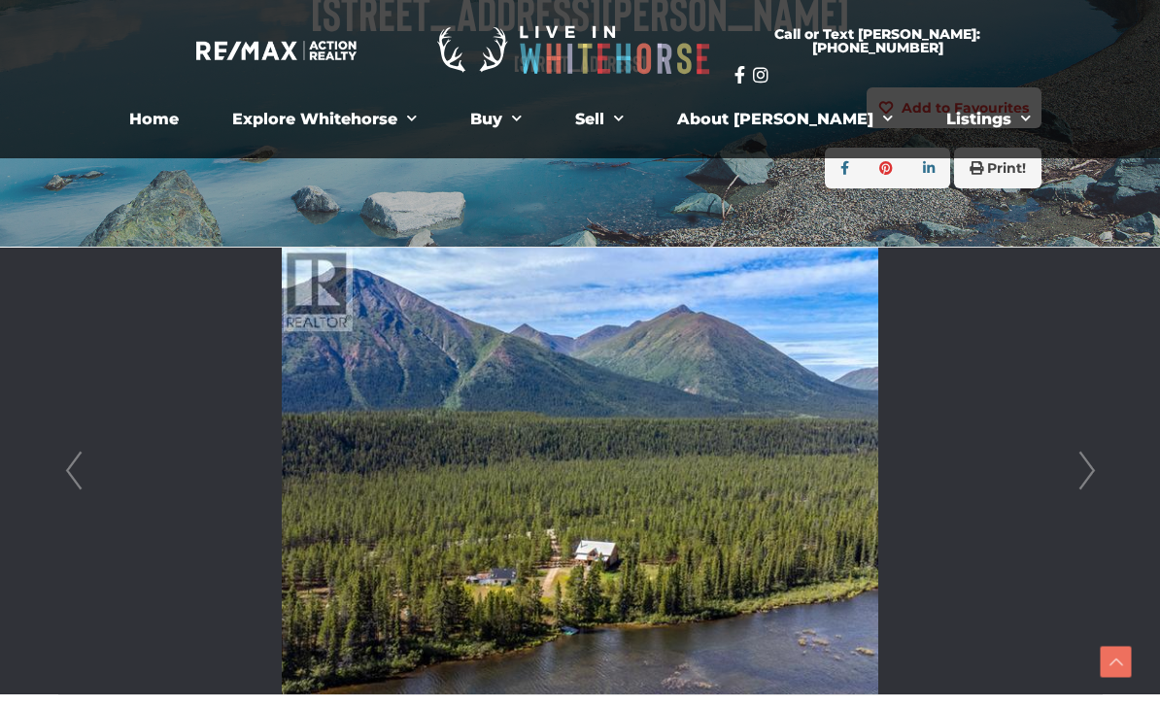
click at [1079, 469] on link "Next" at bounding box center [1087, 471] width 29 height 447
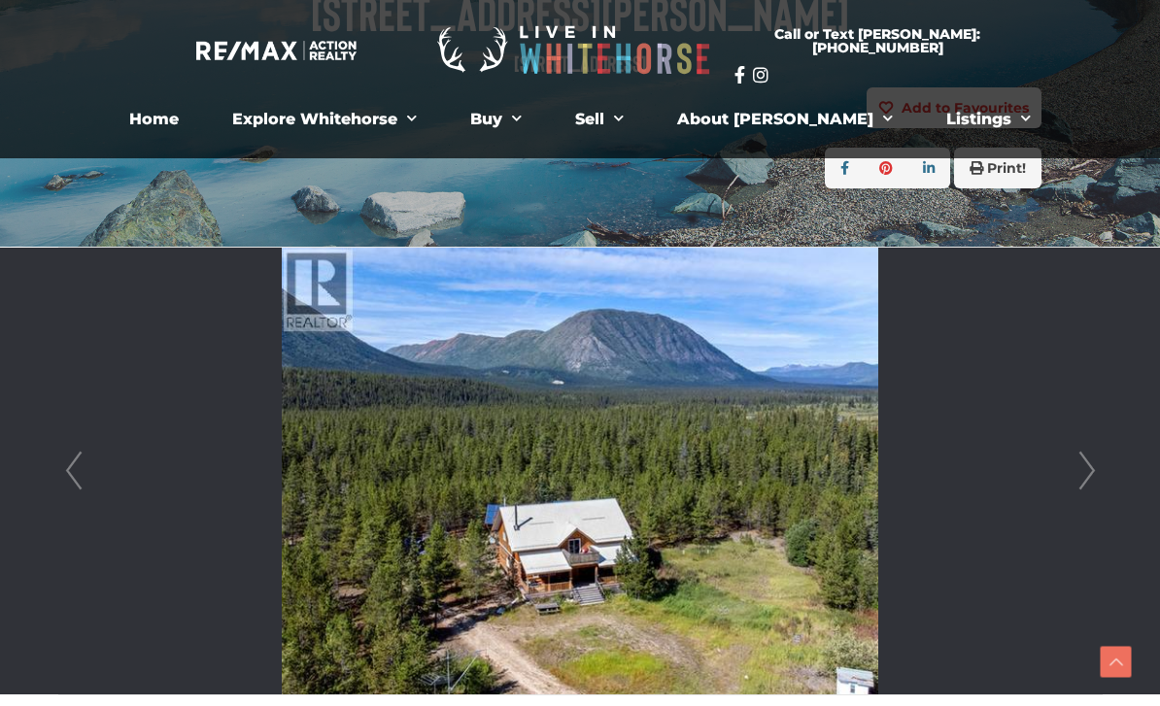
click at [1084, 478] on link "Next" at bounding box center [1087, 471] width 29 height 447
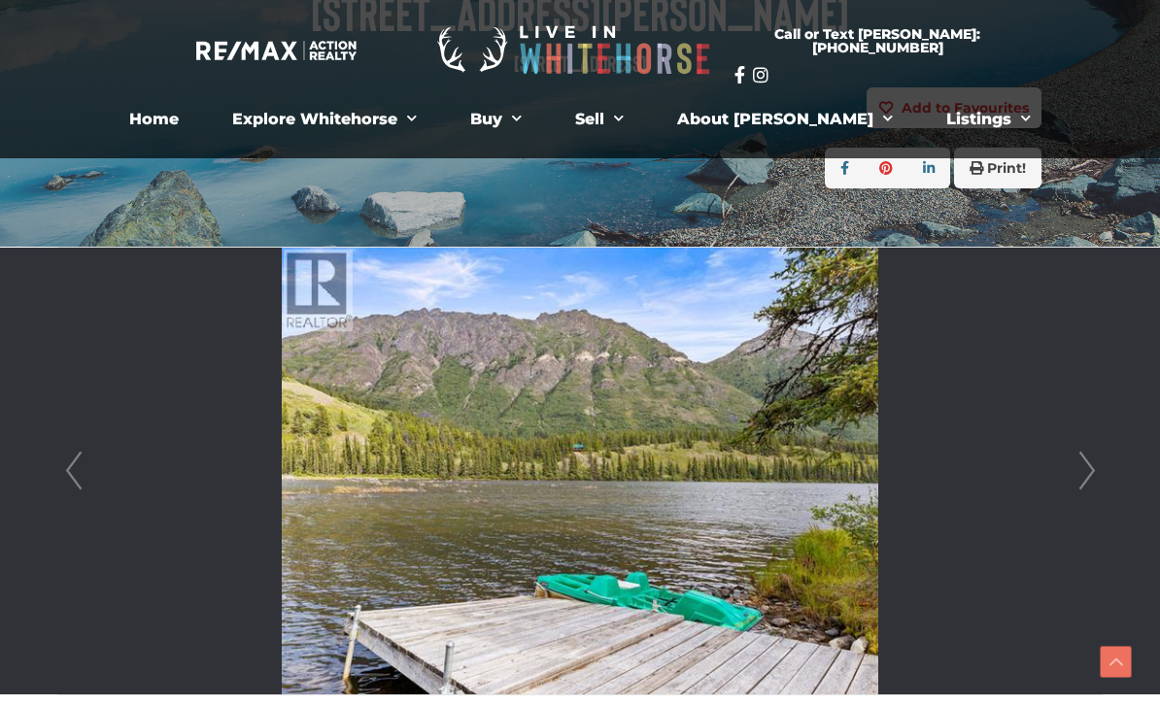
click at [1086, 473] on link "Next" at bounding box center [1087, 471] width 29 height 447
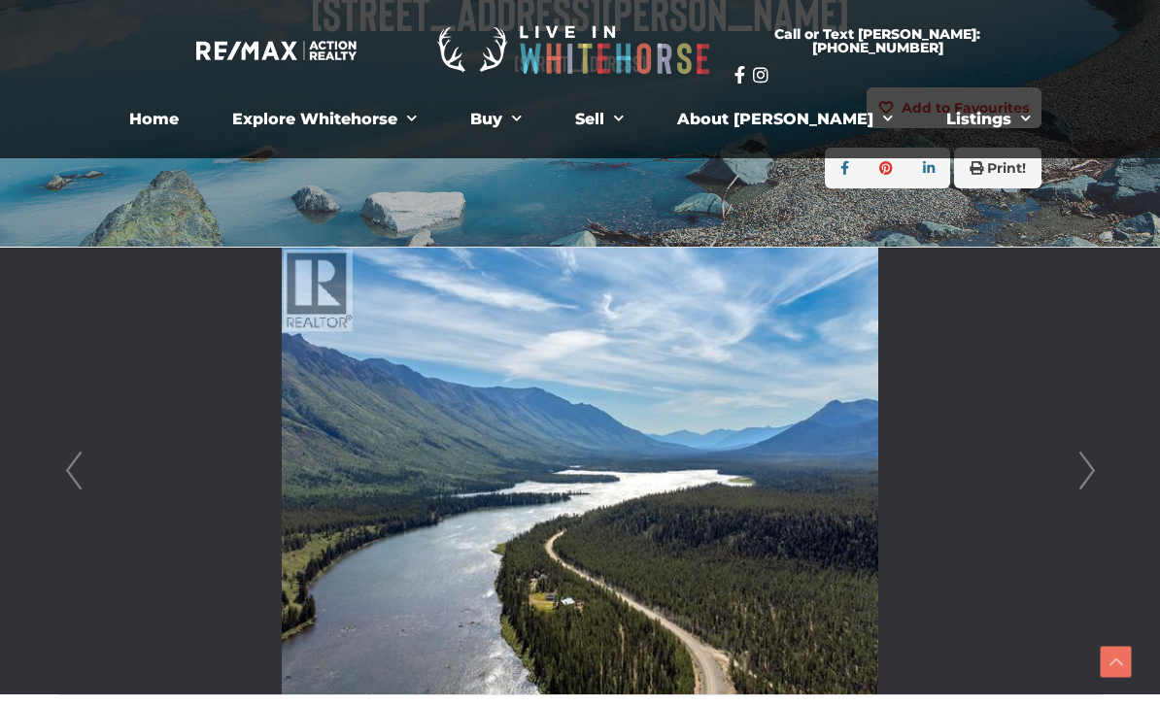
click at [1088, 481] on link "Next" at bounding box center [1087, 471] width 29 height 447
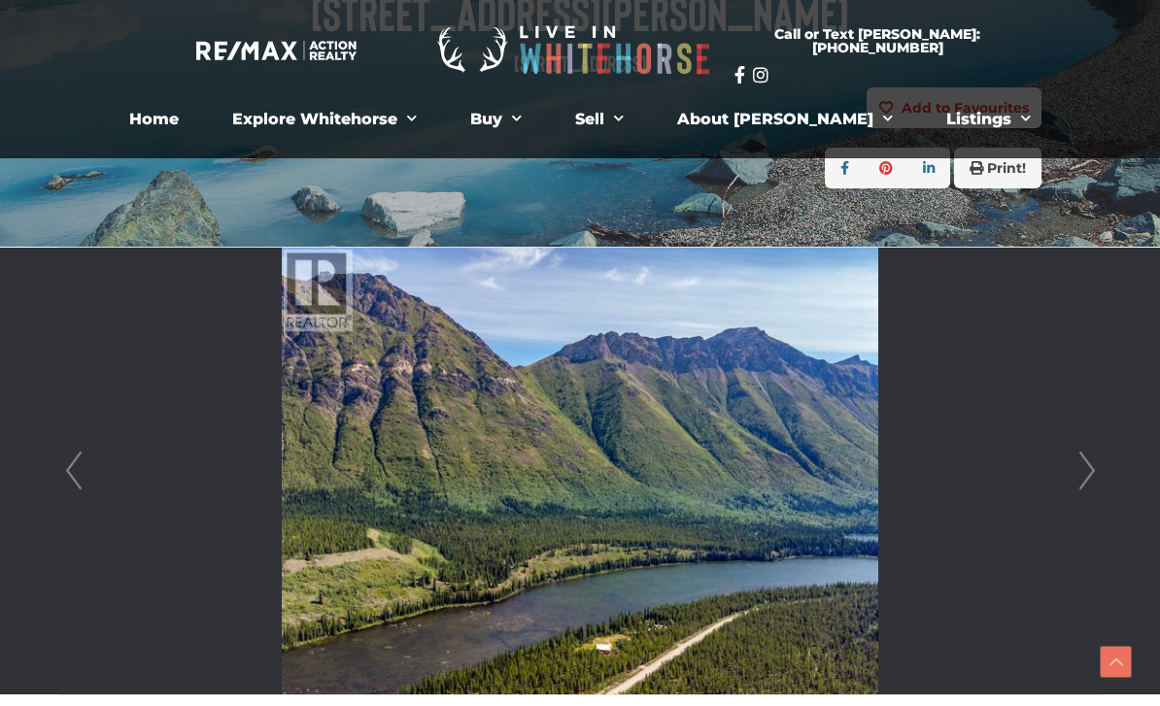
click at [1086, 490] on link "Next" at bounding box center [1087, 471] width 29 height 447
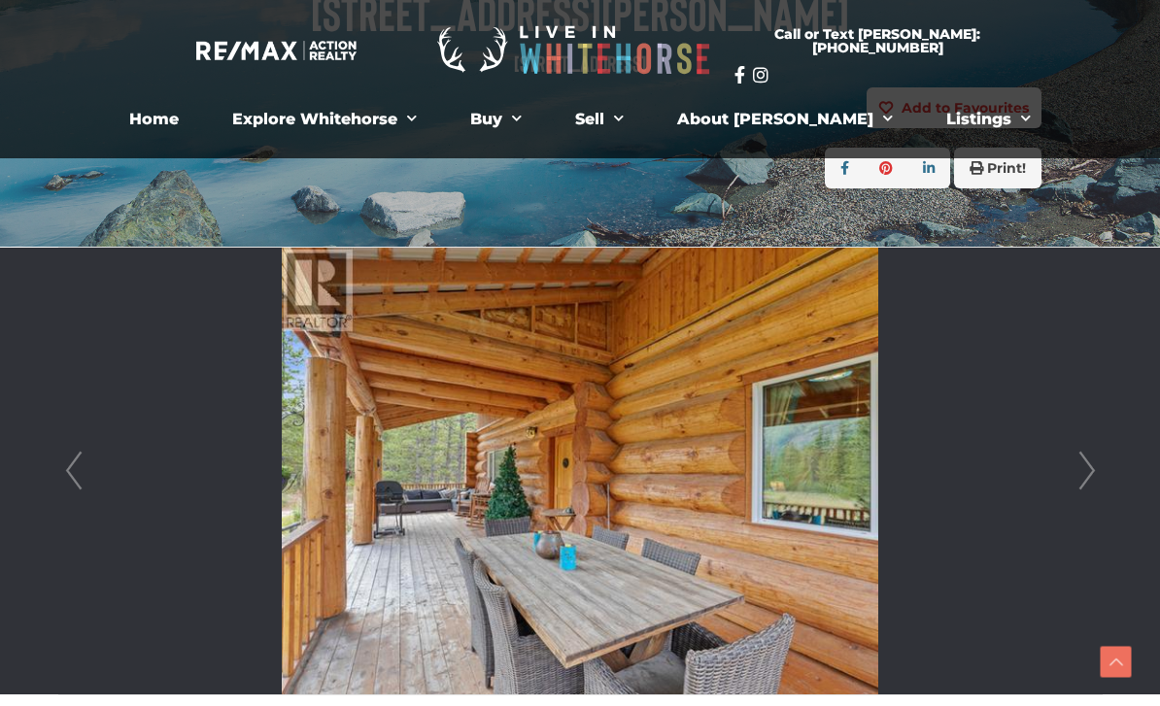
click at [1086, 478] on link "Next" at bounding box center [1087, 471] width 29 height 447
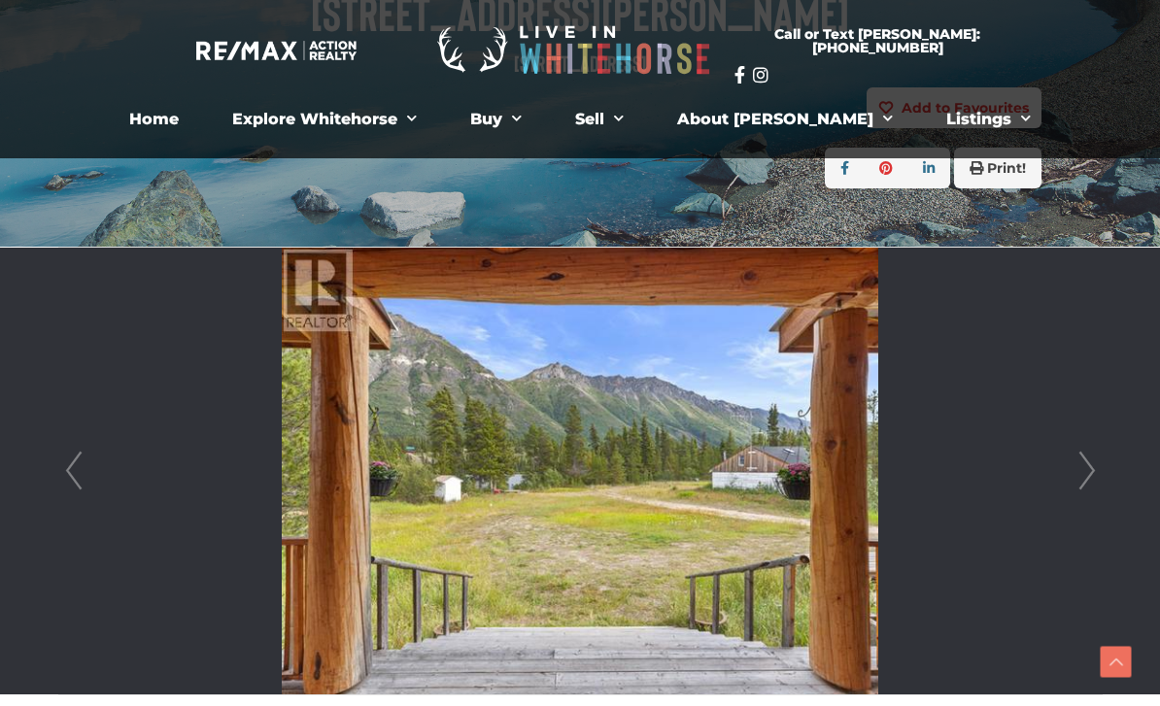
click at [1087, 478] on link "Next" at bounding box center [1087, 471] width 29 height 447
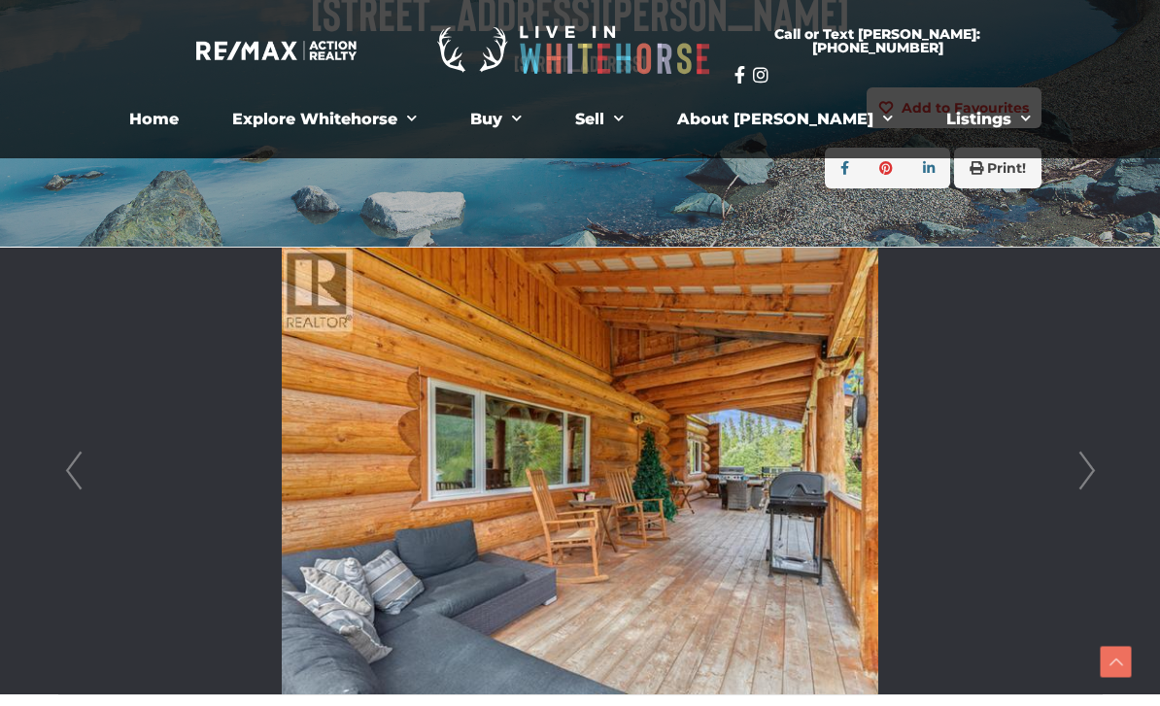
click at [1088, 483] on link "Next" at bounding box center [1087, 471] width 29 height 447
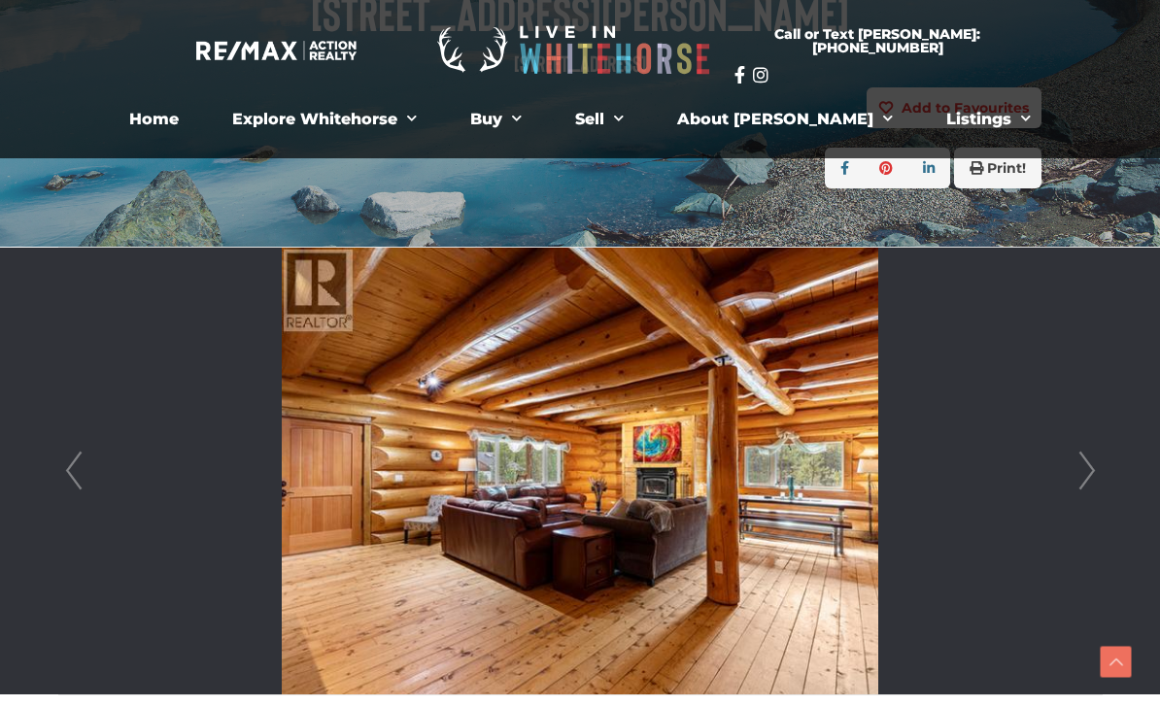
click at [1080, 472] on link "Next" at bounding box center [1087, 471] width 29 height 447
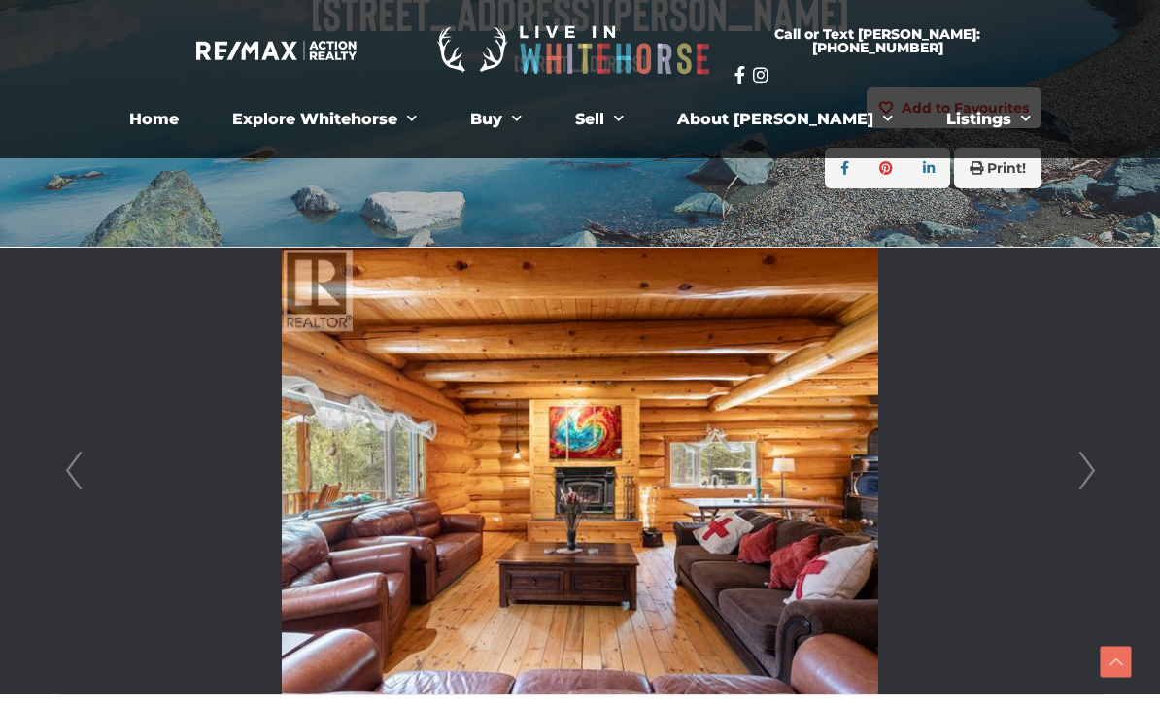
click at [1086, 482] on link "Next" at bounding box center [1087, 471] width 29 height 447
click at [1090, 481] on link "Next" at bounding box center [1087, 471] width 29 height 447
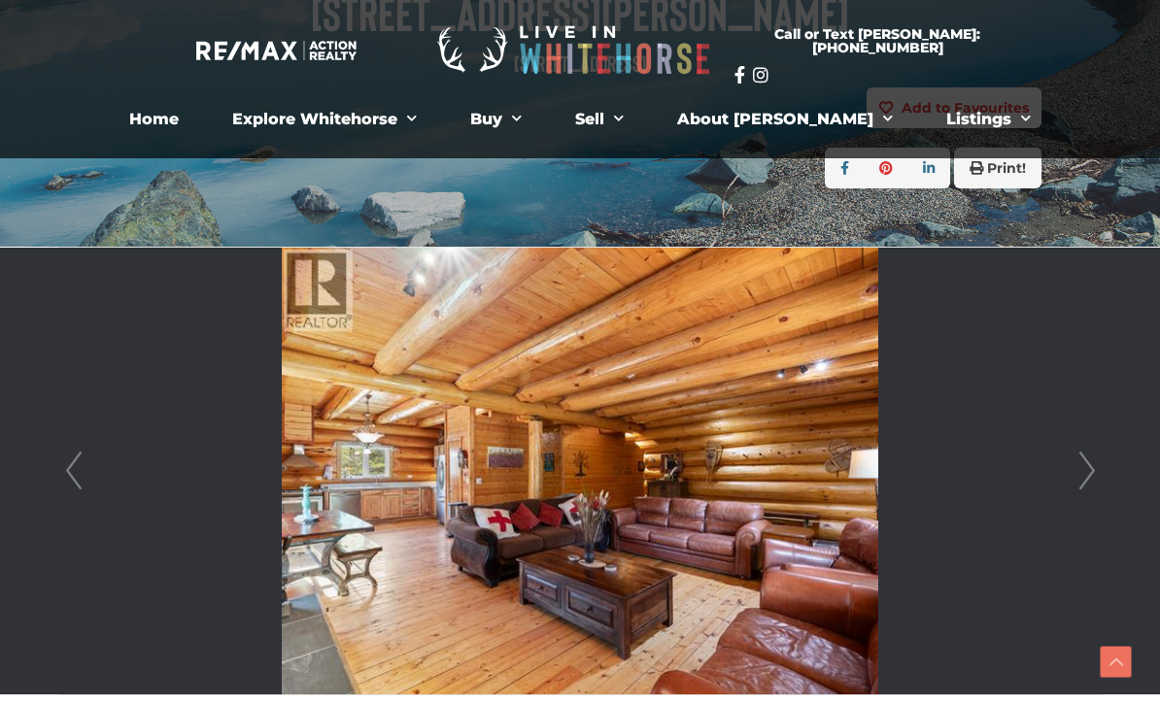
click at [1091, 481] on link "Next" at bounding box center [1087, 471] width 29 height 447
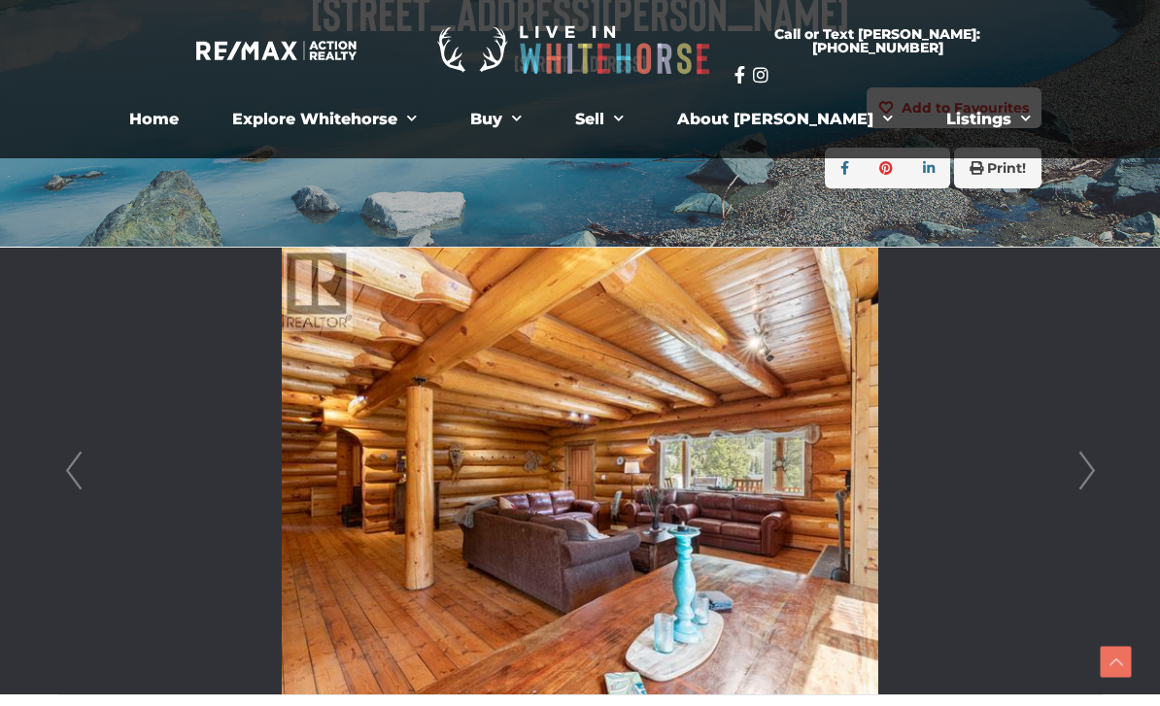
click at [1084, 471] on link "Next" at bounding box center [1087, 471] width 29 height 447
click at [1086, 476] on link "Next" at bounding box center [1087, 471] width 29 height 447
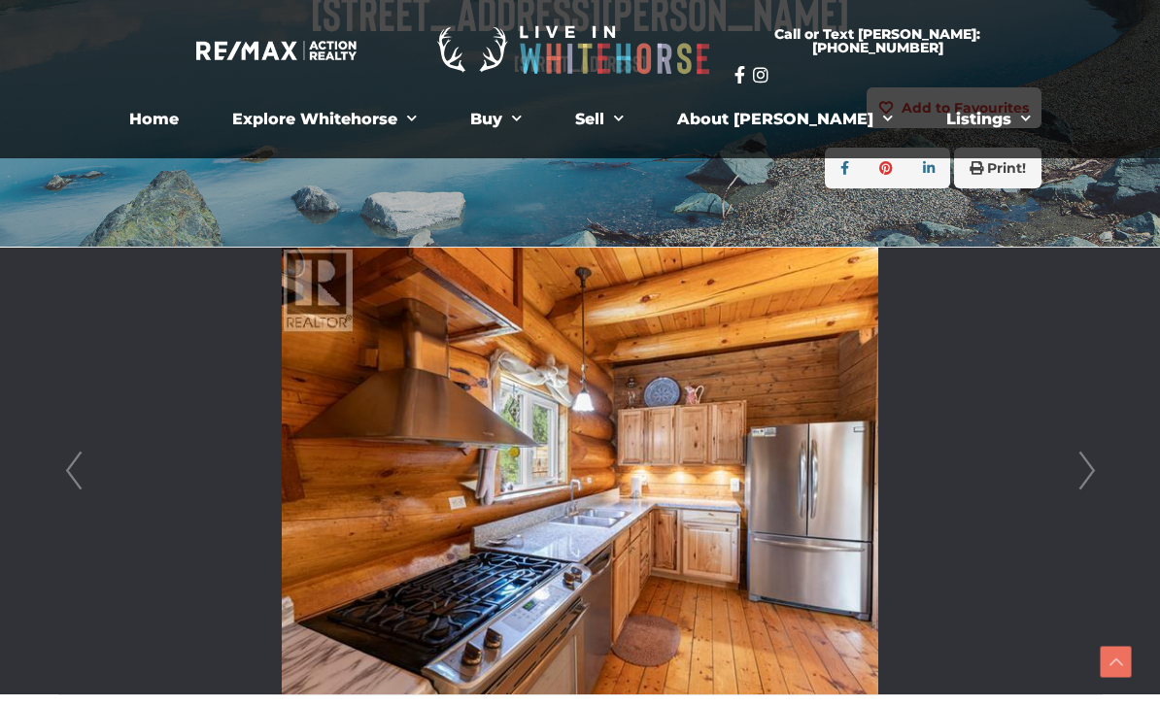
click at [1082, 477] on link "Next" at bounding box center [1087, 471] width 29 height 447
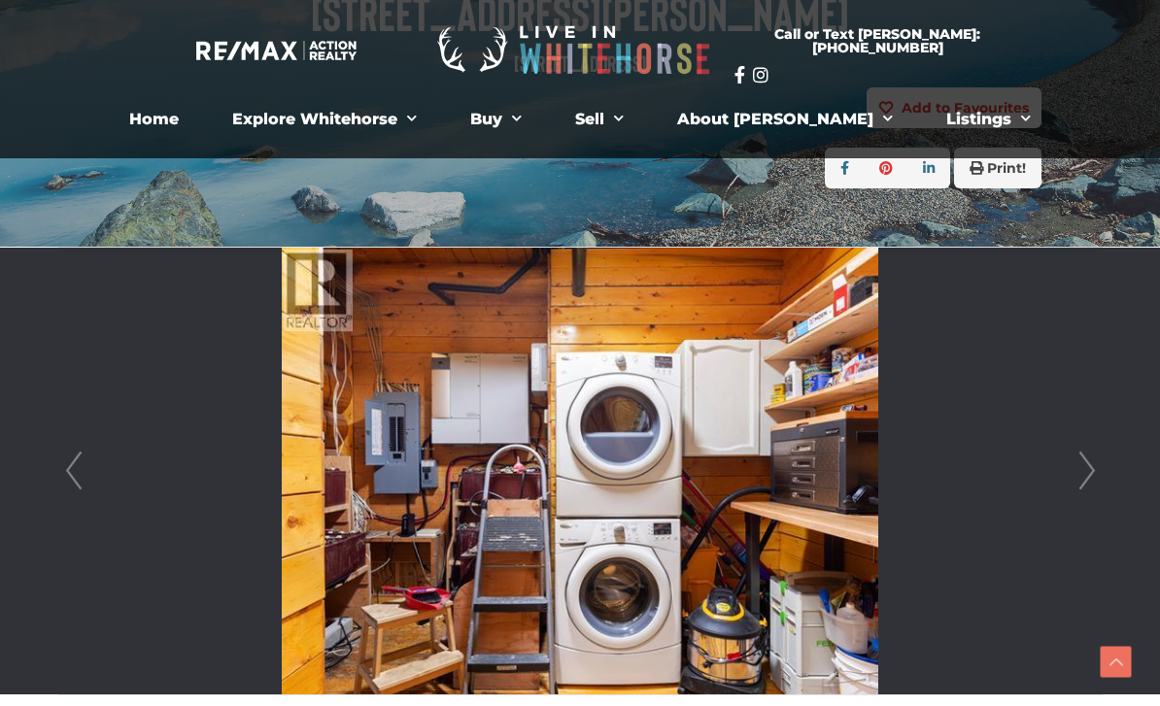
click at [1091, 485] on link "Next" at bounding box center [1087, 471] width 29 height 447
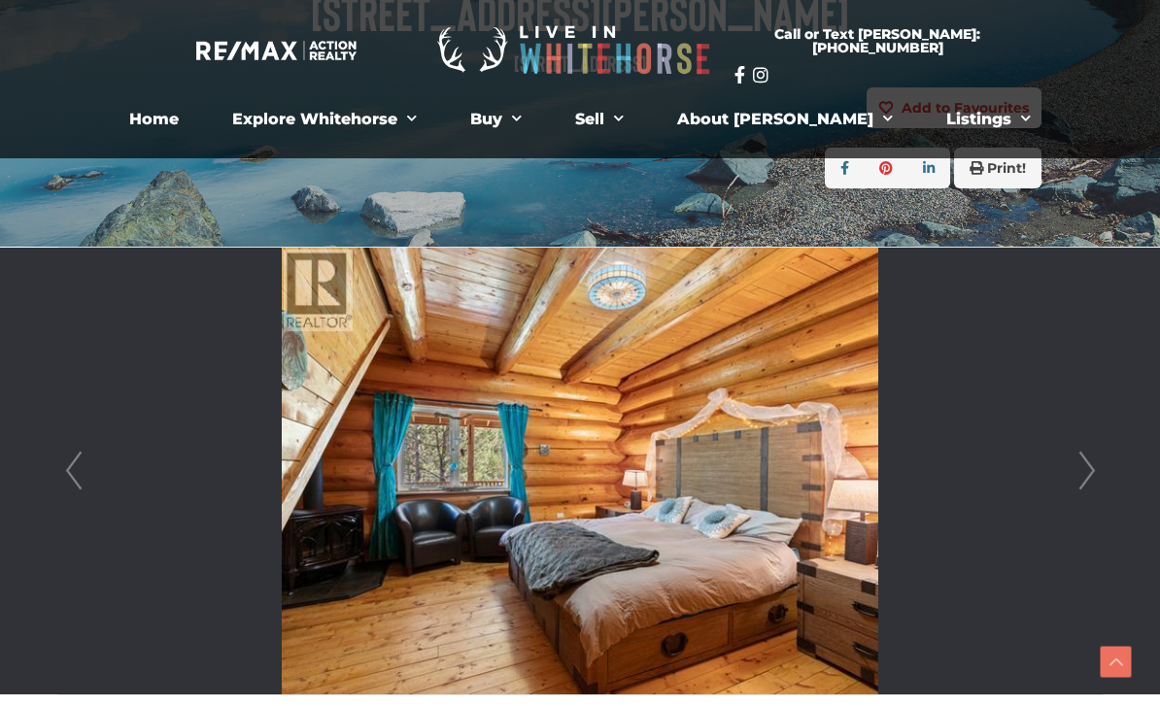
click at [1091, 479] on link "Next" at bounding box center [1087, 471] width 29 height 447
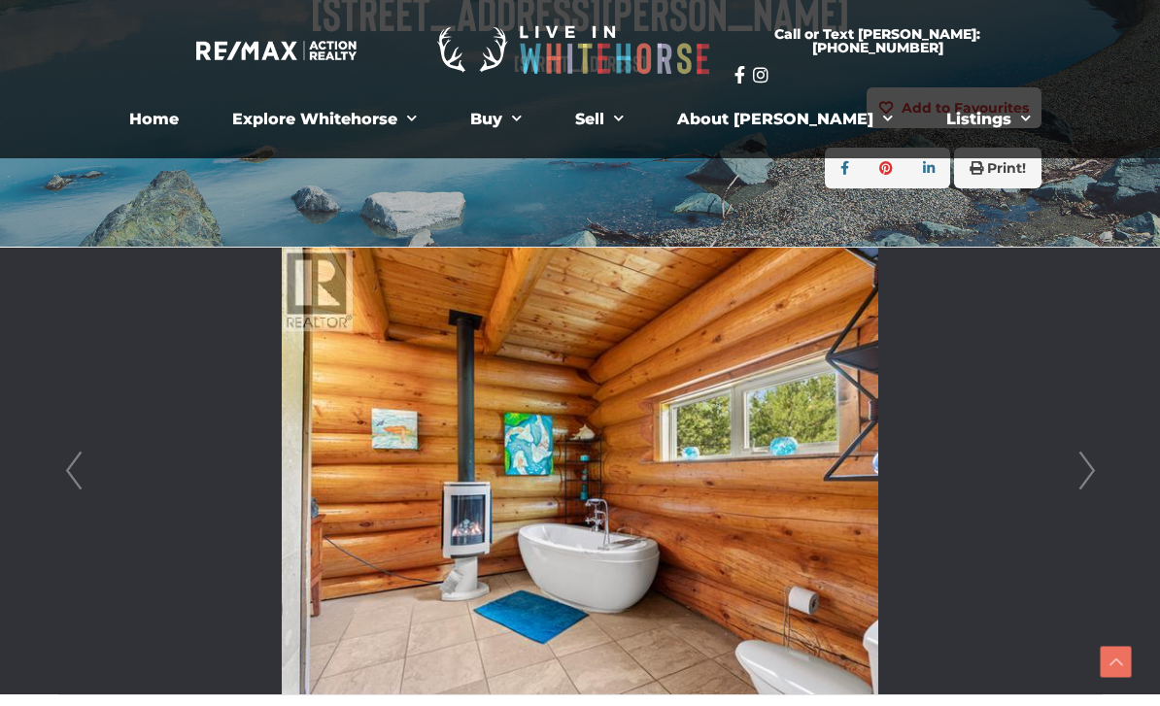
click at [1095, 489] on link "Next" at bounding box center [1087, 471] width 29 height 447
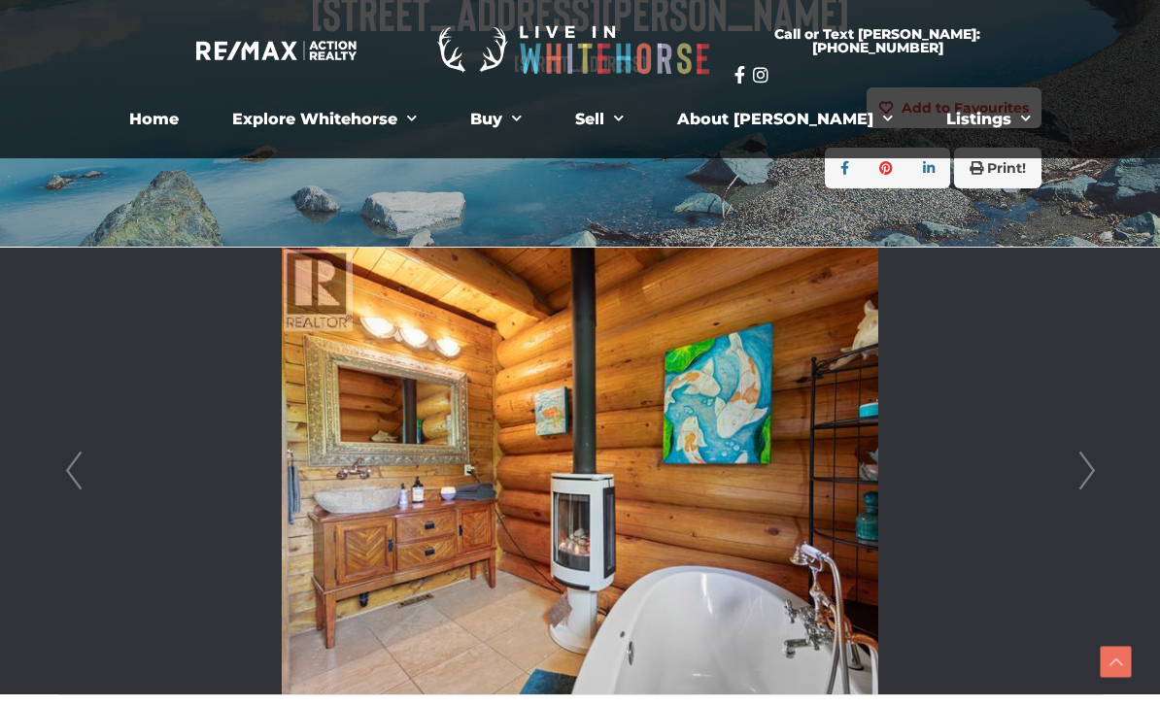
click at [1086, 476] on link "Next" at bounding box center [1087, 471] width 29 height 447
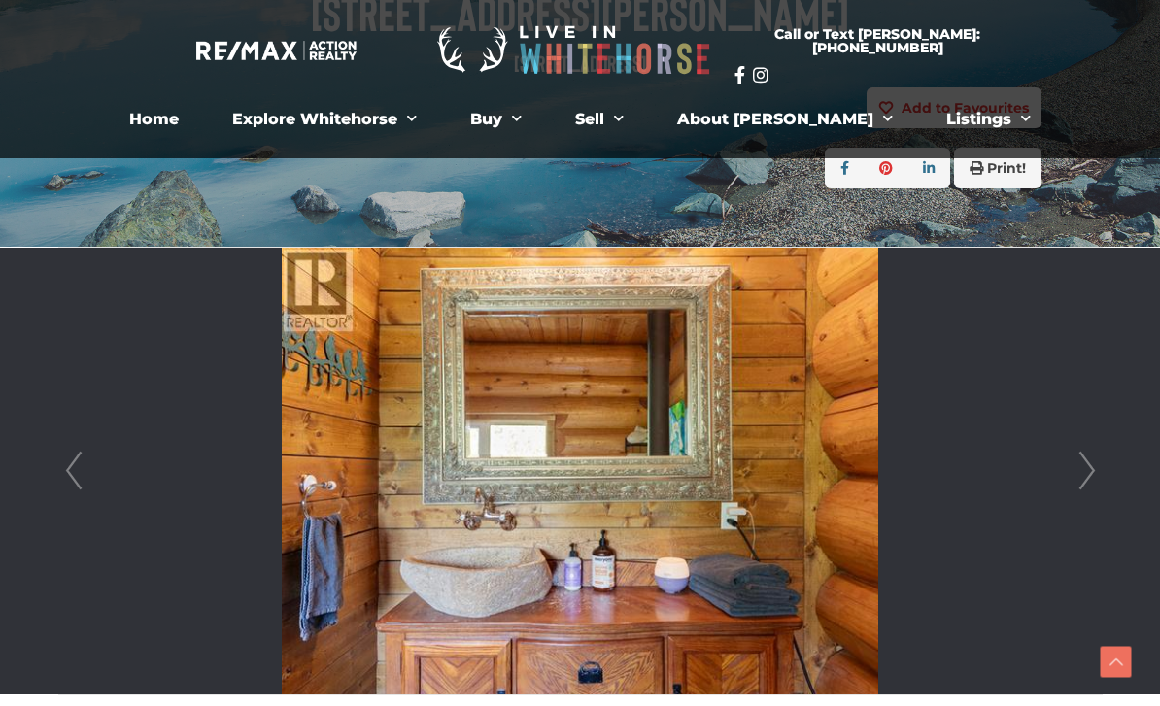
click at [1098, 481] on link "Next" at bounding box center [1087, 471] width 29 height 447
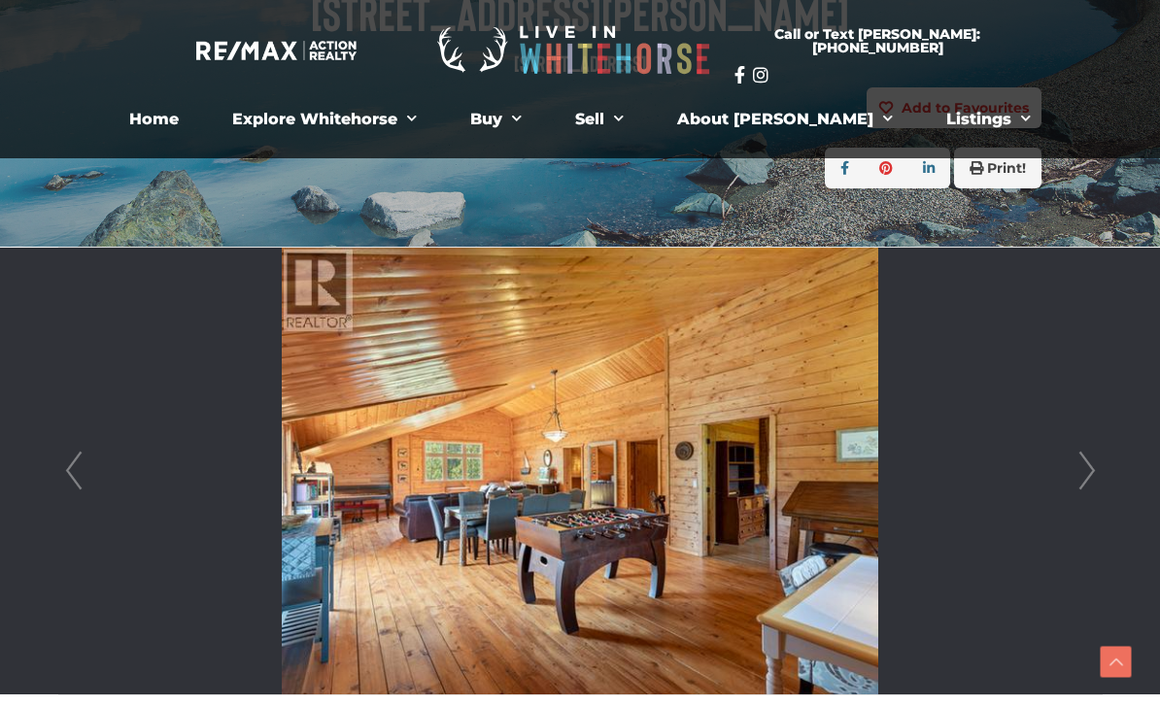
click at [1095, 468] on link "Next" at bounding box center [1087, 471] width 29 height 447
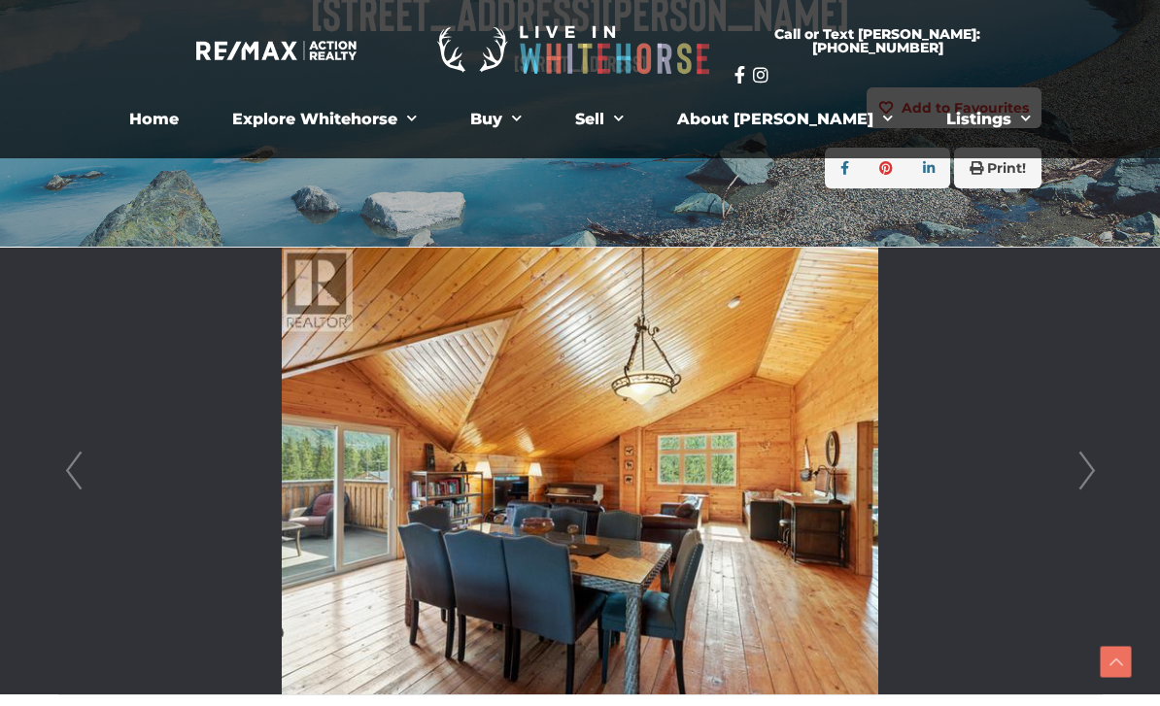
click at [1085, 464] on link "Next" at bounding box center [1087, 471] width 29 height 447
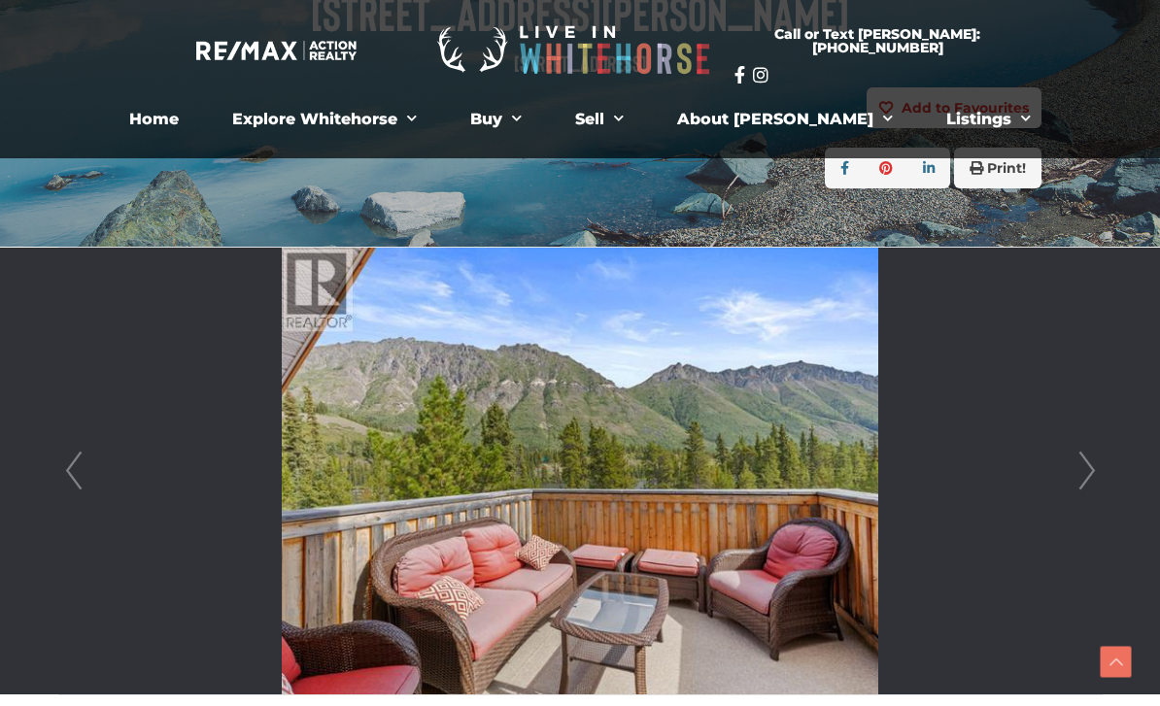
click at [1086, 471] on link "Next" at bounding box center [1087, 471] width 29 height 447
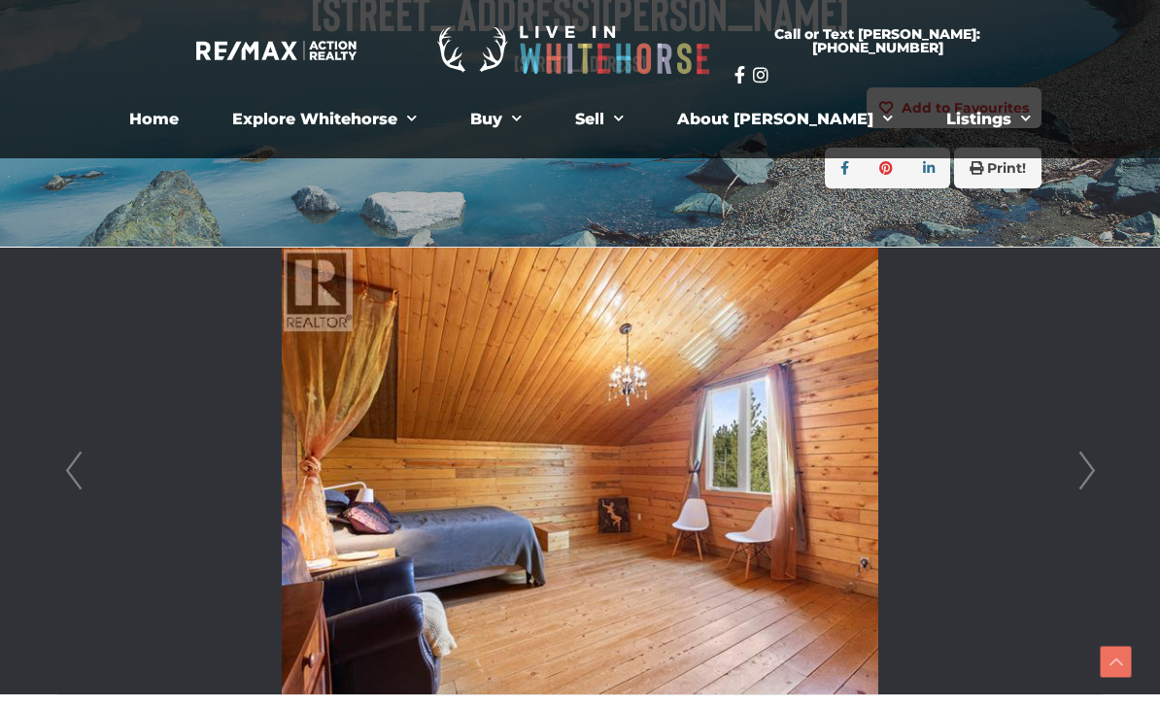
click at [1084, 473] on link "Next" at bounding box center [1087, 471] width 29 height 447
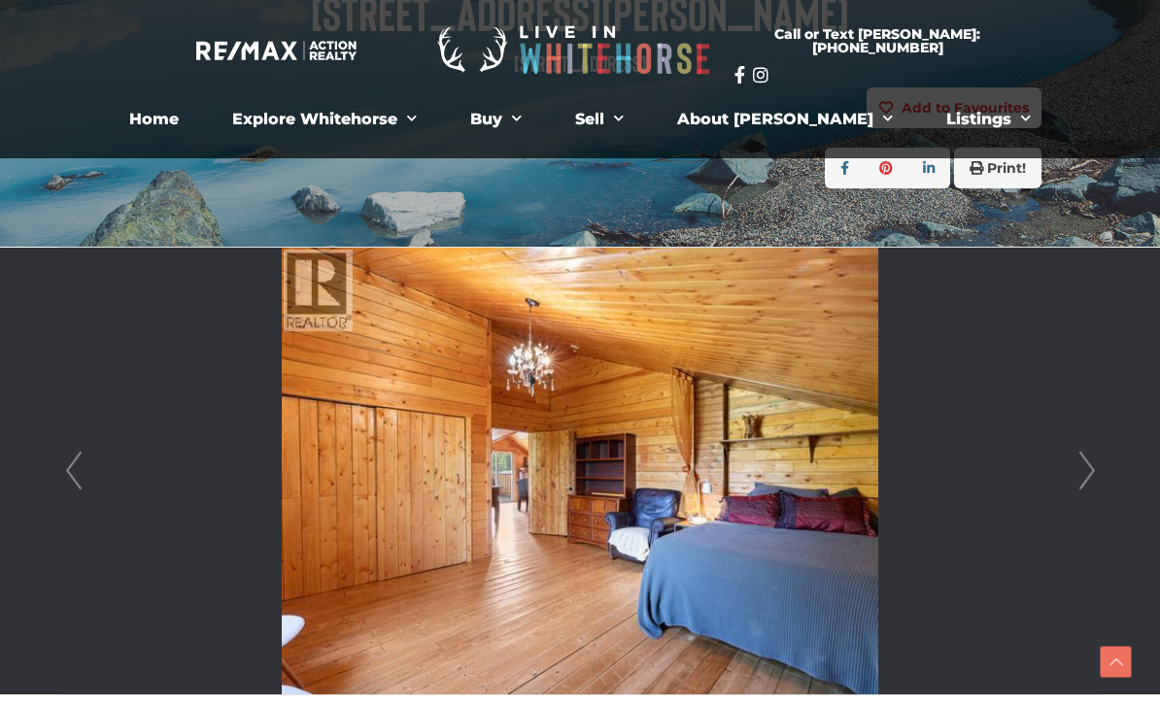
click at [1082, 473] on link "Next" at bounding box center [1087, 471] width 29 height 447
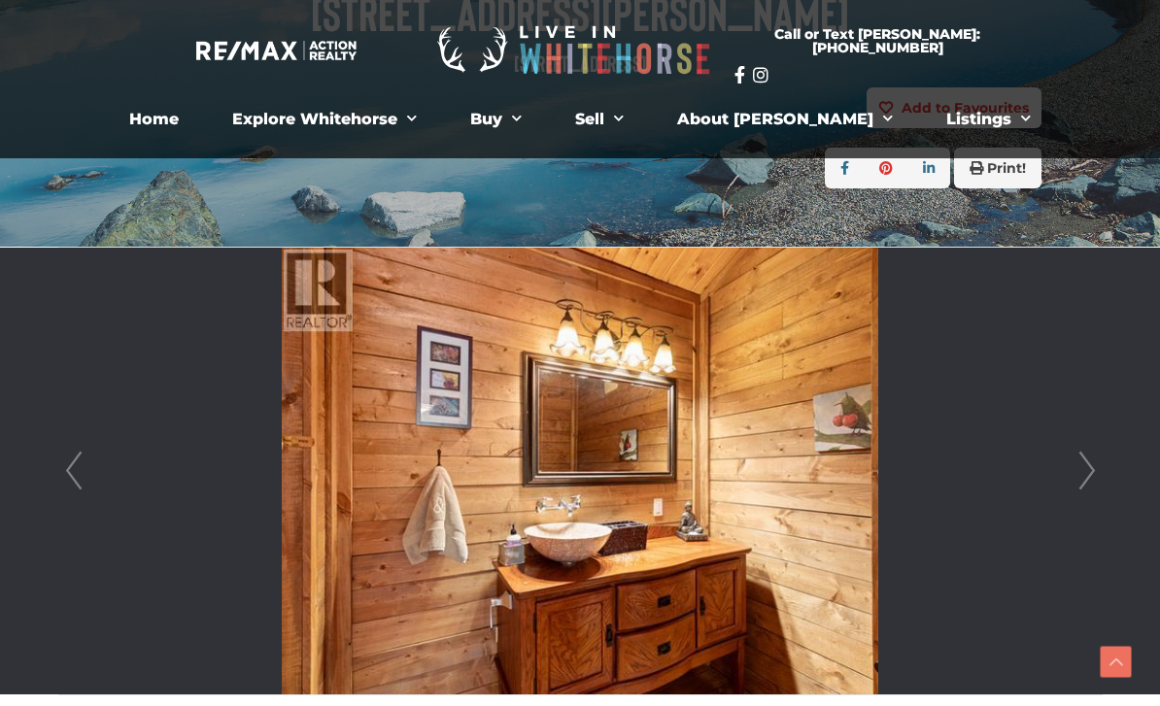
click at [1083, 474] on link "Next" at bounding box center [1087, 471] width 29 height 447
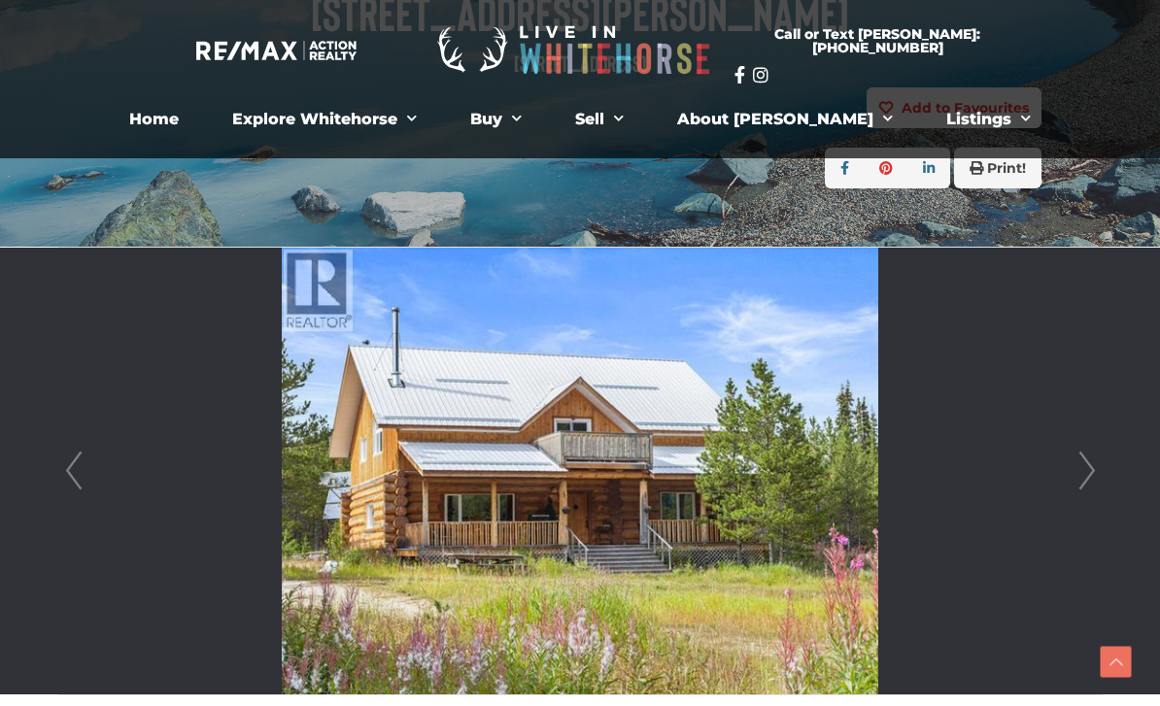
click at [1082, 474] on link "Next" at bounding box center [1087, 471] width 29 height 447
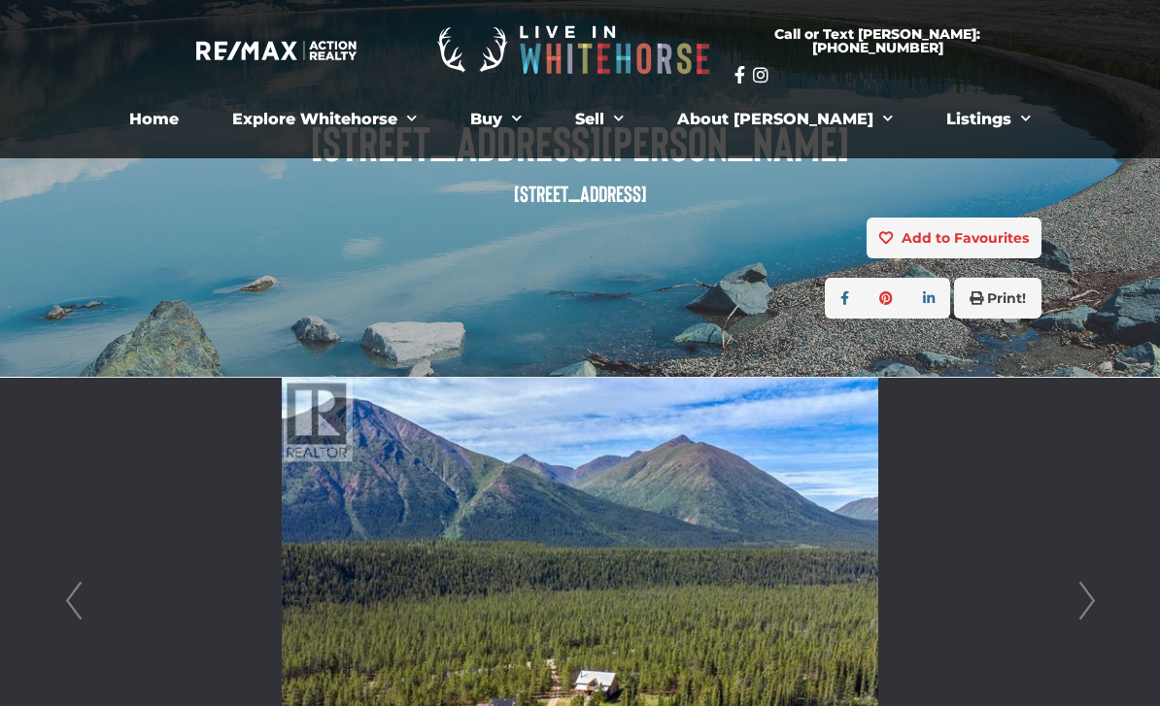
scroll to position [178, 0]
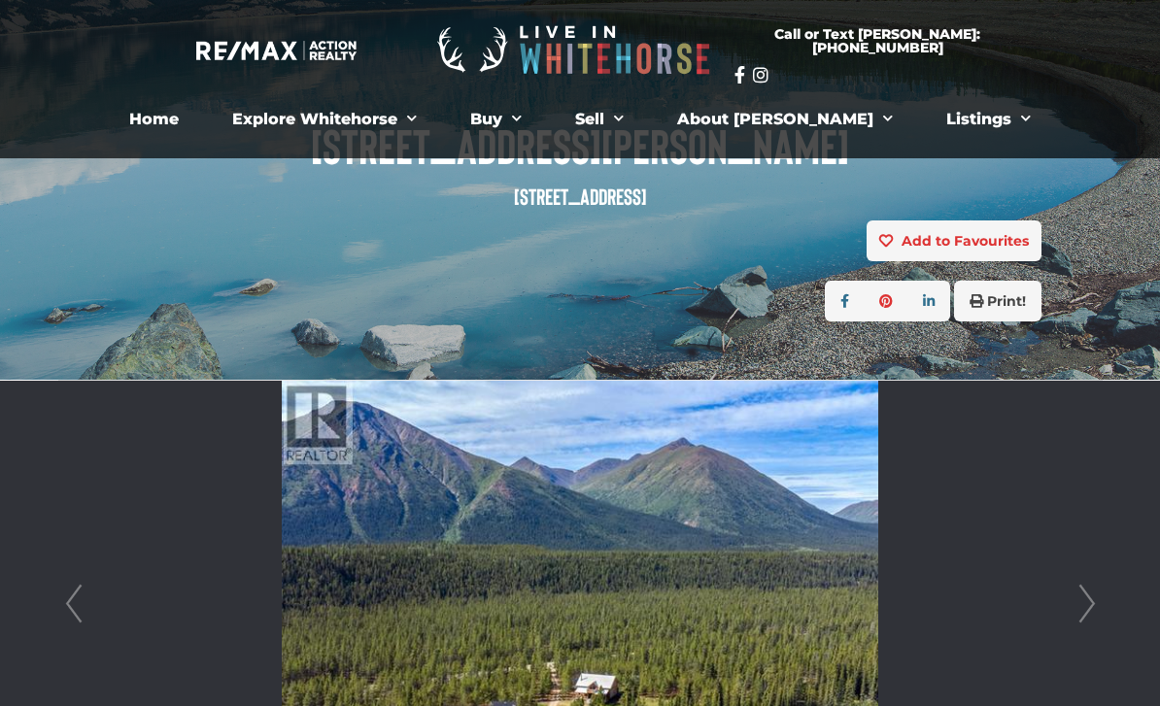
click at [1012, 118] on span "Menu" at bounding box center [1021, 119] width 19 height 30
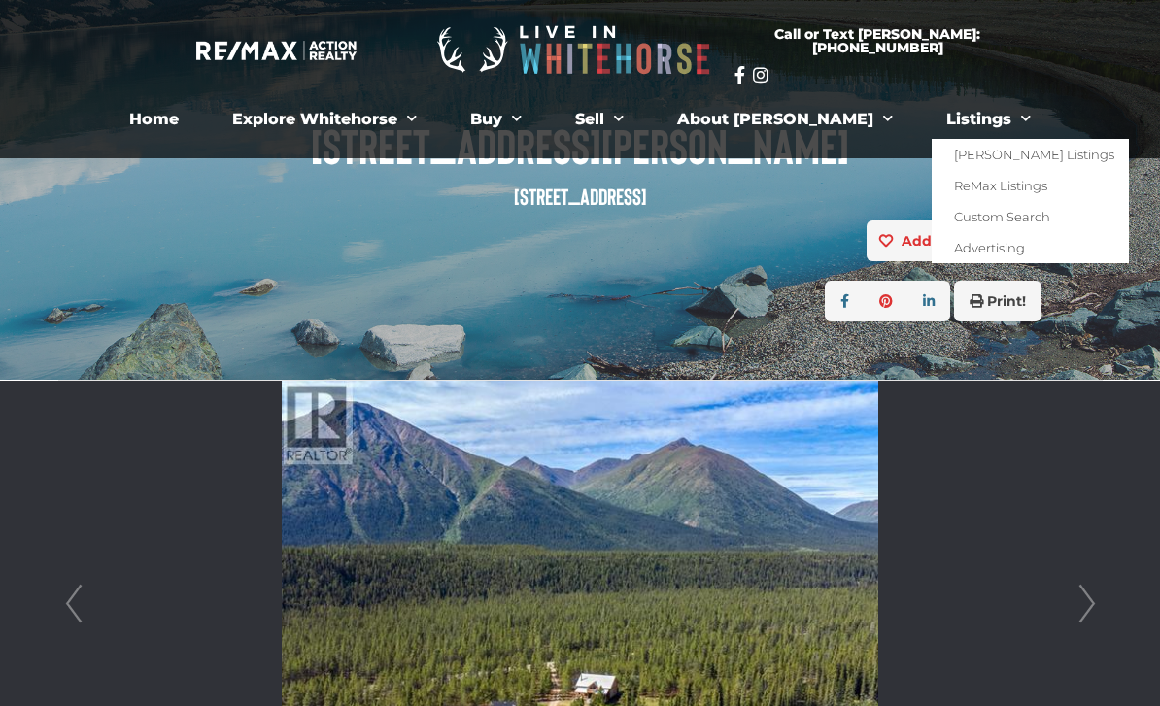
click at [963, 460] on li at bounding box center [580, 604] width 1043 height 447
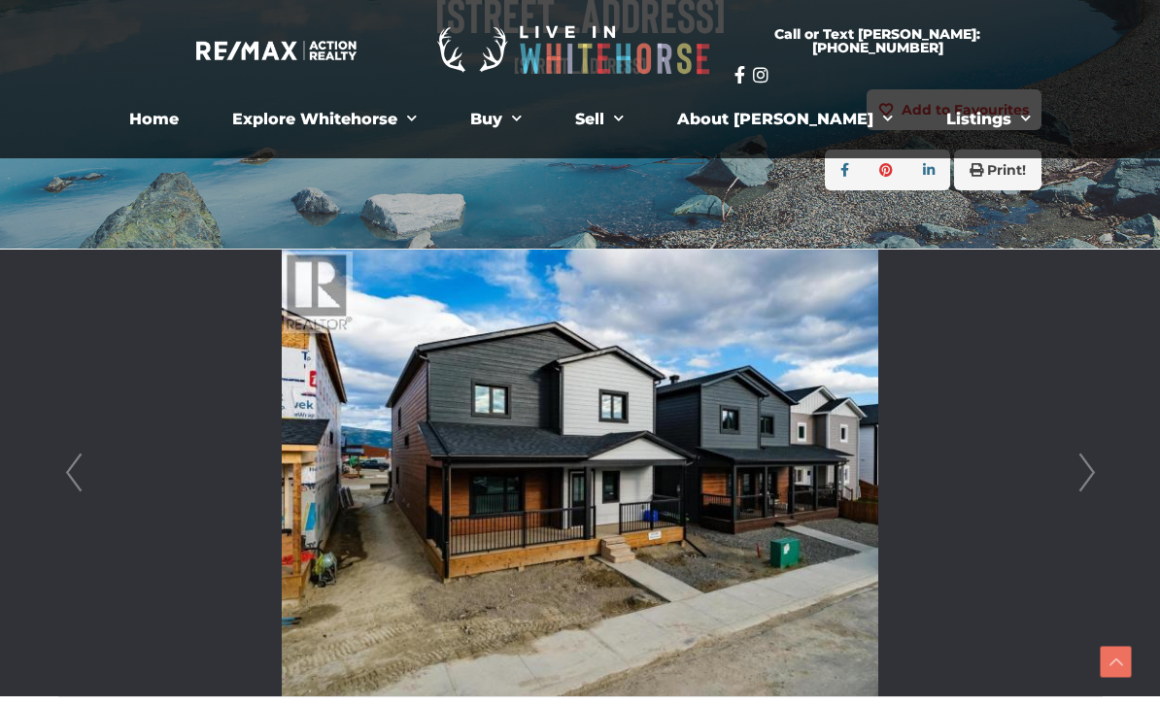
scroll to position [306, 0]
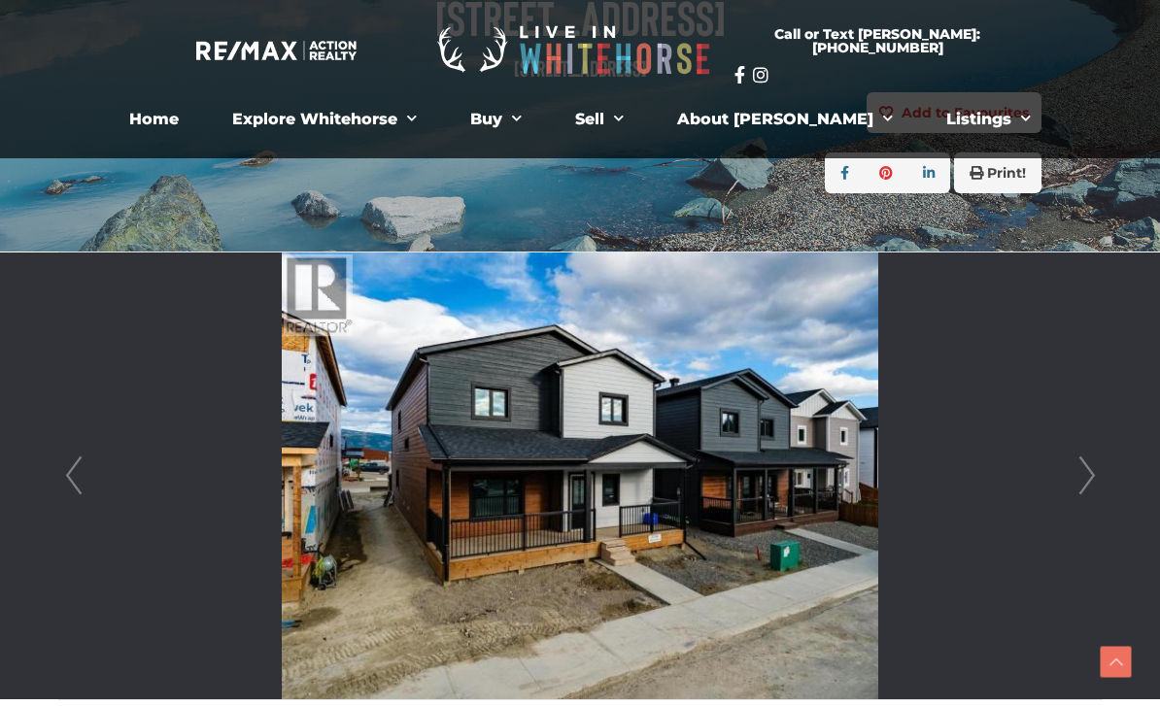
click at [1083, 481] on link "Next" at bounding box center [1087, 476] width 29 height 447
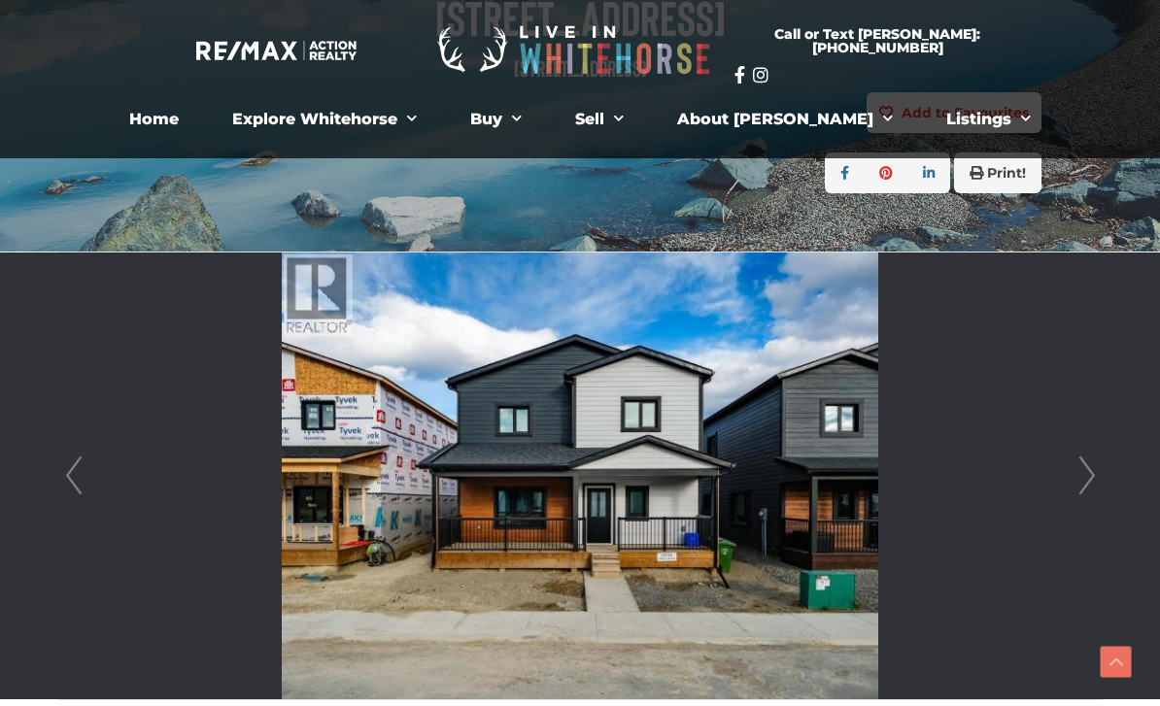
click at [1078, 485] on link "Next" at bounding box center [1087, 476] width 29 height 447
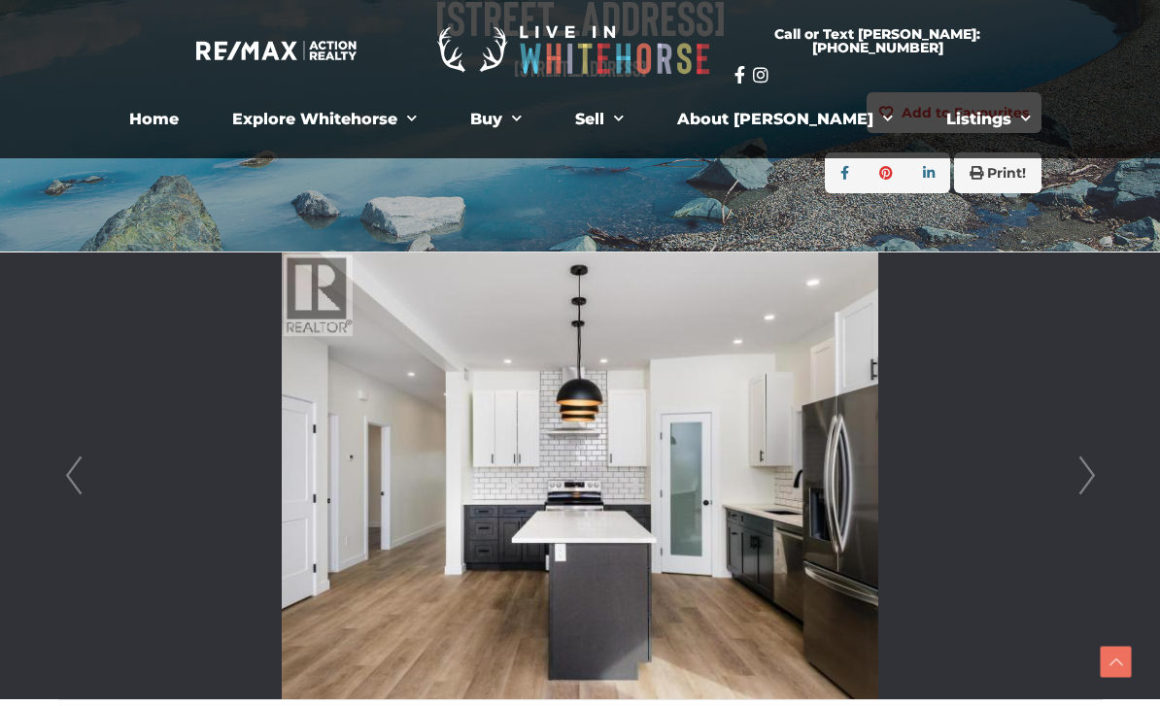
click at [1088, 479] on link "Next" at bounding box center [1087, 476] width 29 height 447
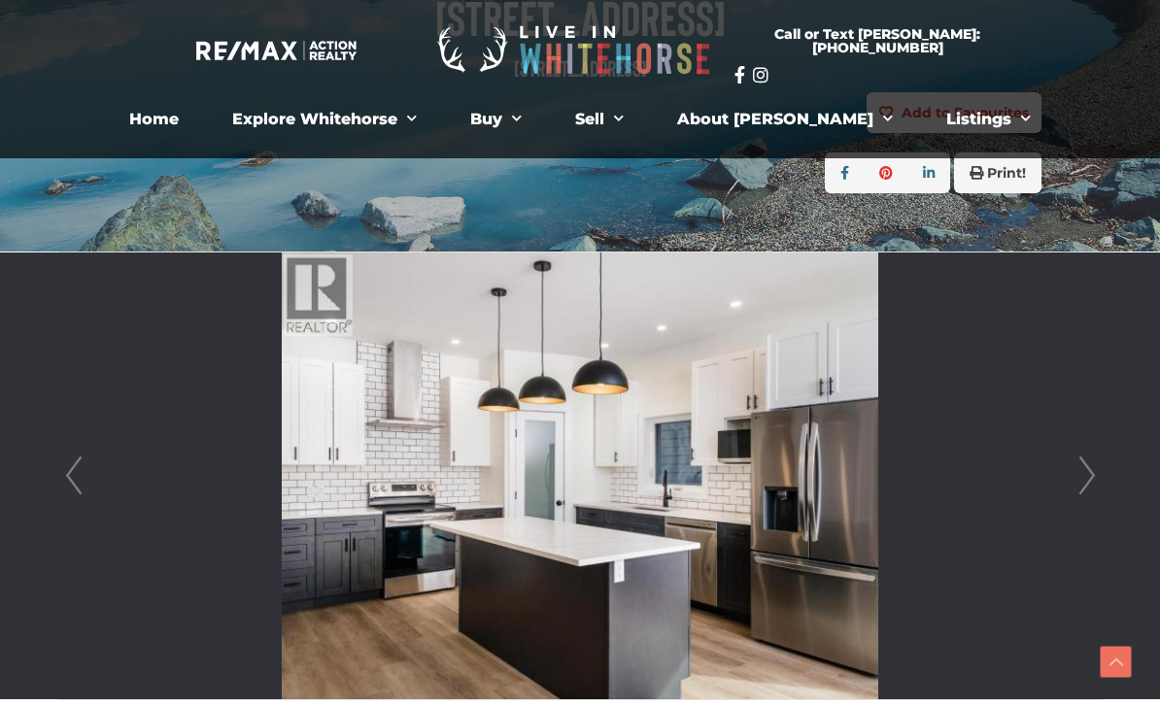
click at [1089, 489] on link "Next" at bounding box center [1087, 476] width 29 height 447
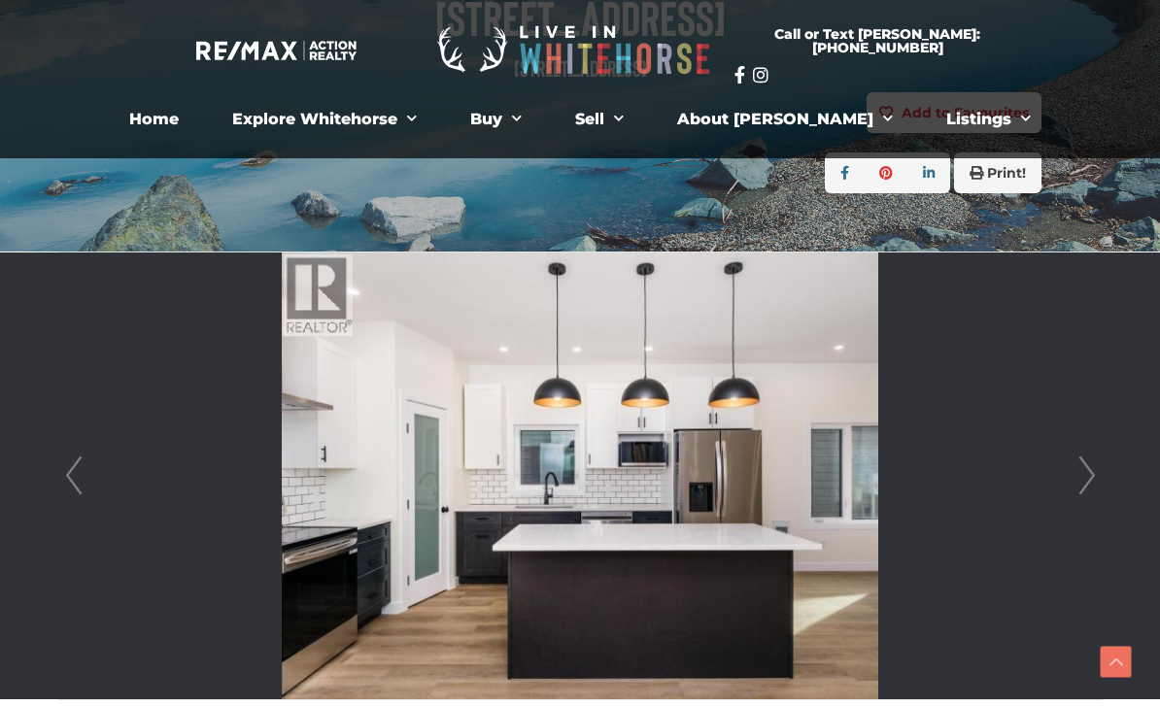
click at [1093, 482] on link "Next" at bounding box center [1087, 476] width 29 height 447
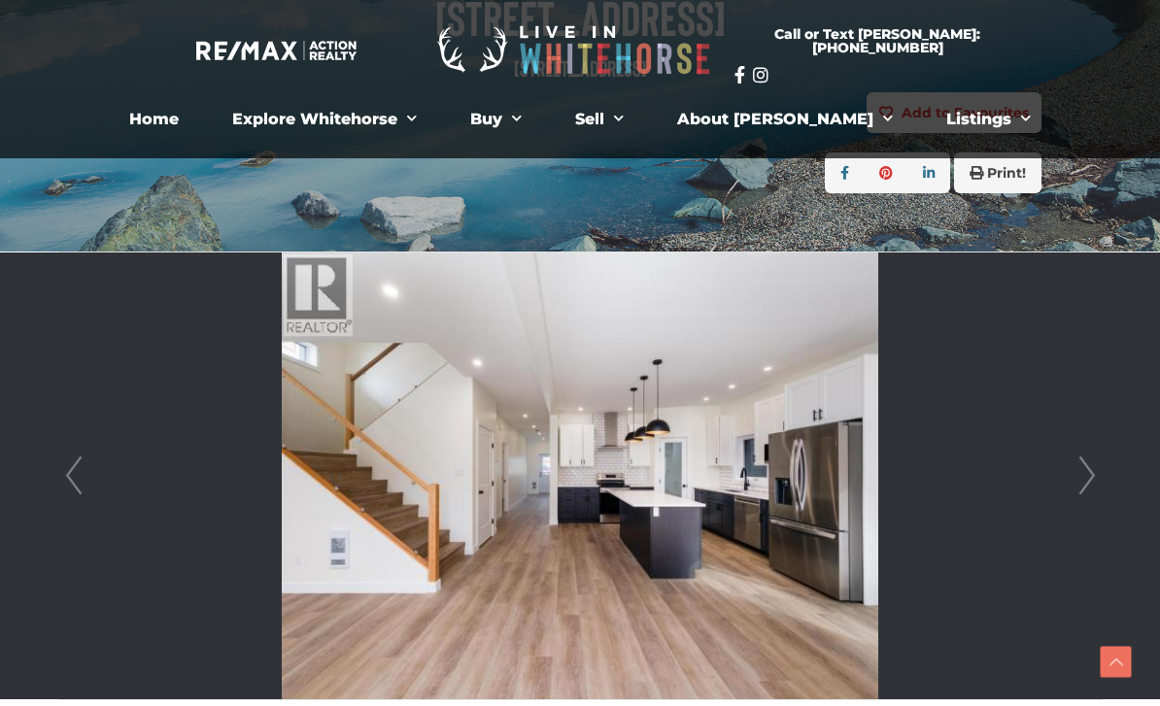
click at [1086, 484] on link "Next" at bounding box center [1087, 476] width 29 height 447
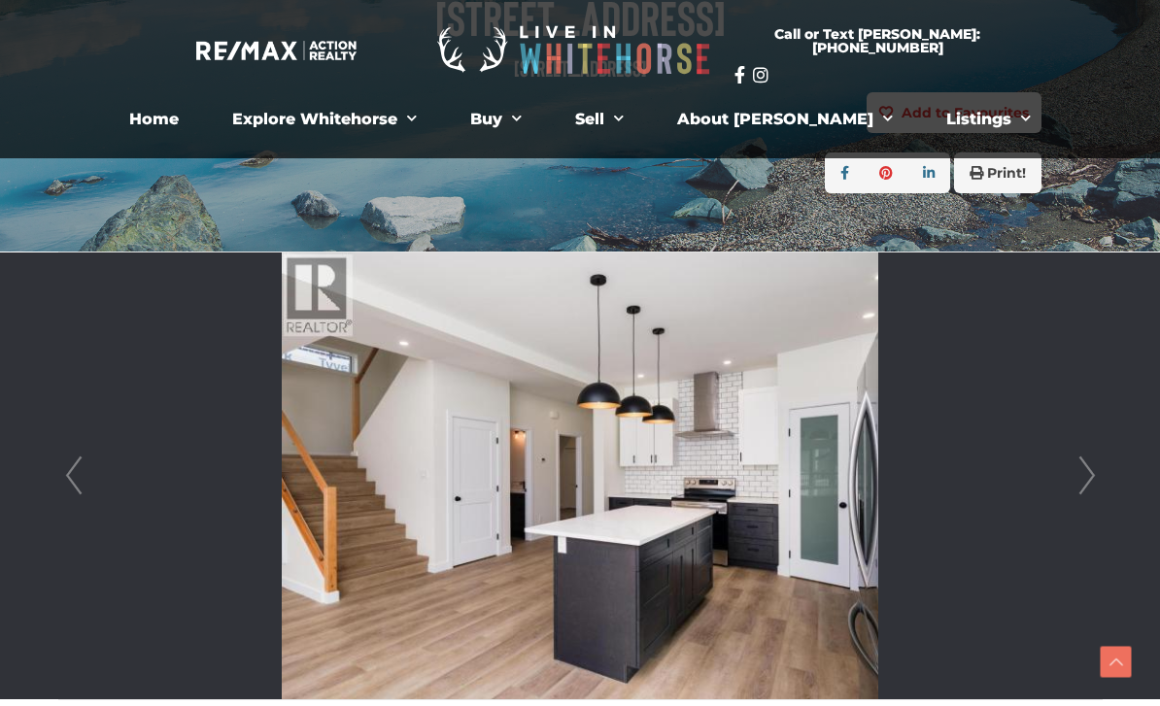
click at [1082, 485] on link "Next" at bounding box center [1087, 476] width 29 height 447
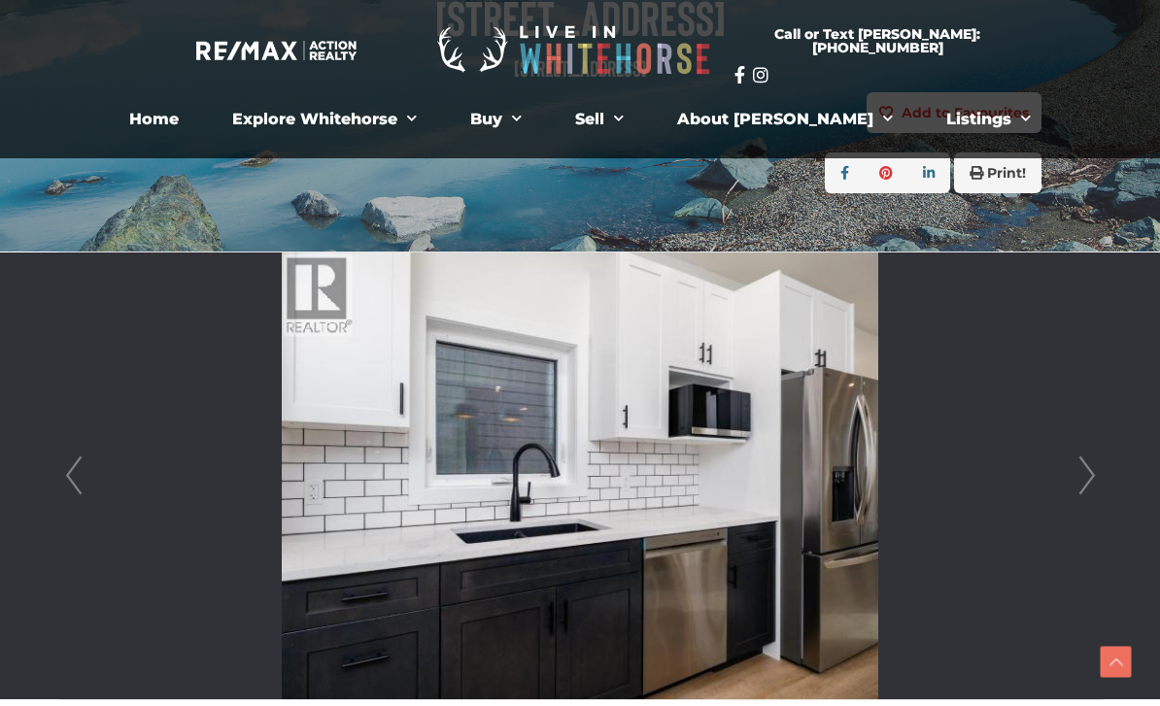
click at [1082, 486] on link "Next" at bounding box center [1087, 476] width 29 height 447
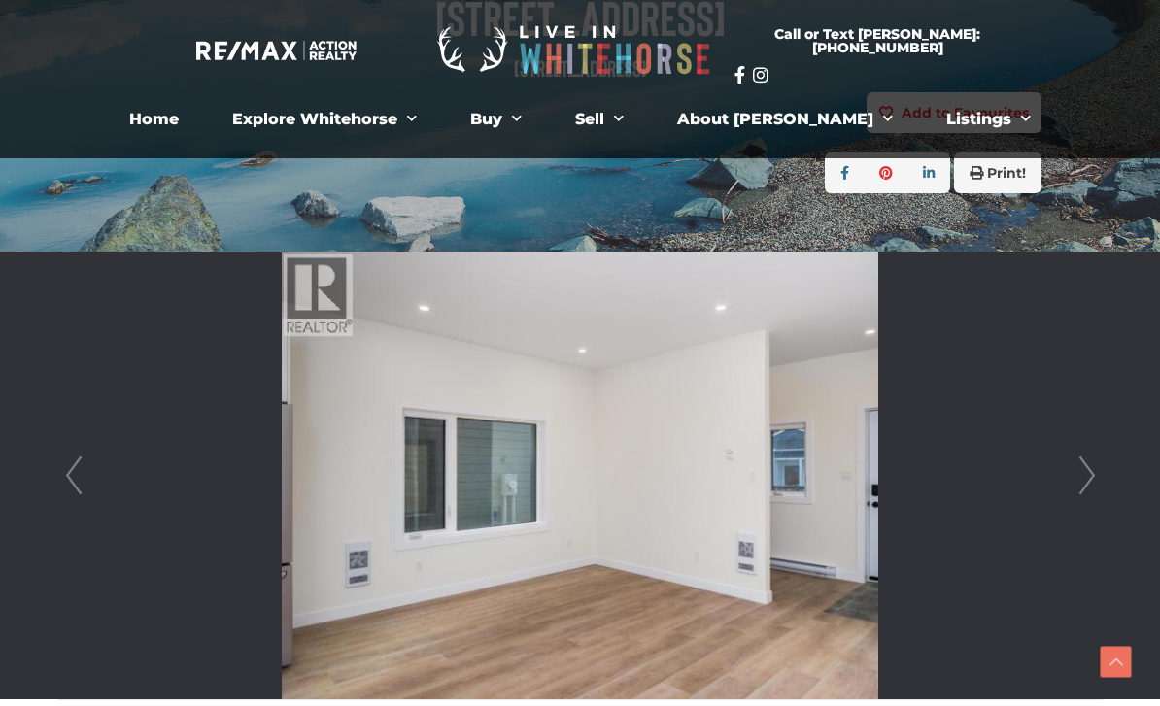
click at [1086, 477] on link "Next" at bounding box center [1087, 476] width 29 height 447
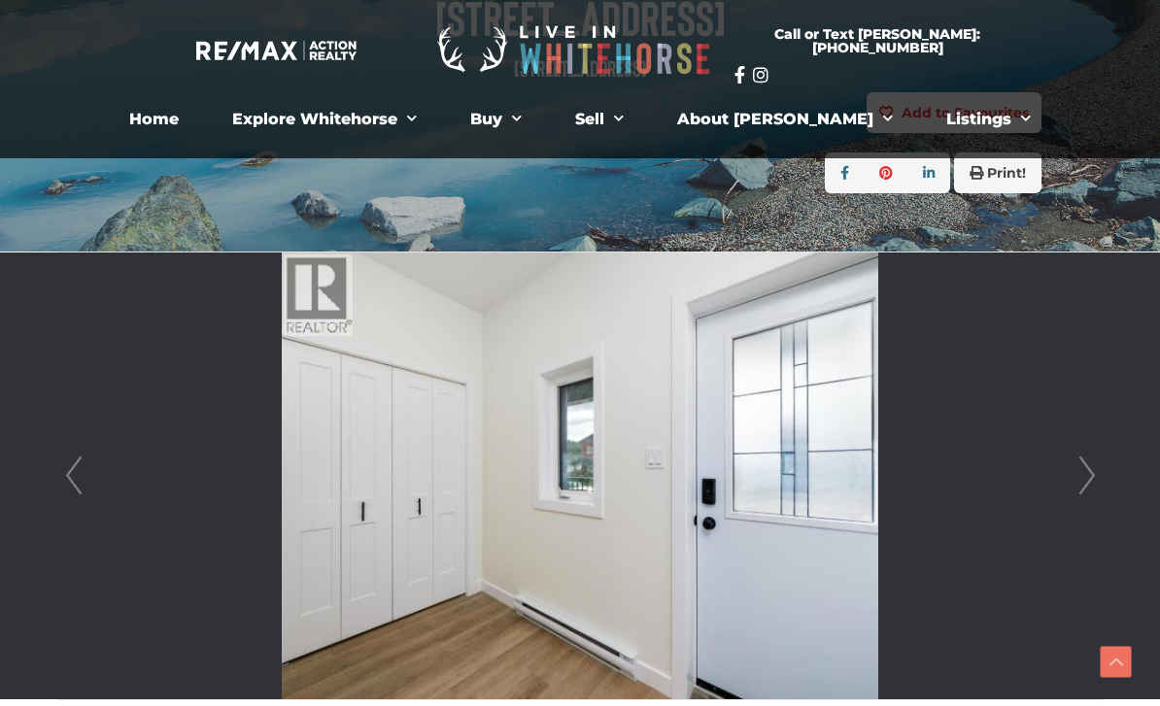
click at [1083, 480] on link "Next" at bounding box center [1087, 476] width 29 height 447
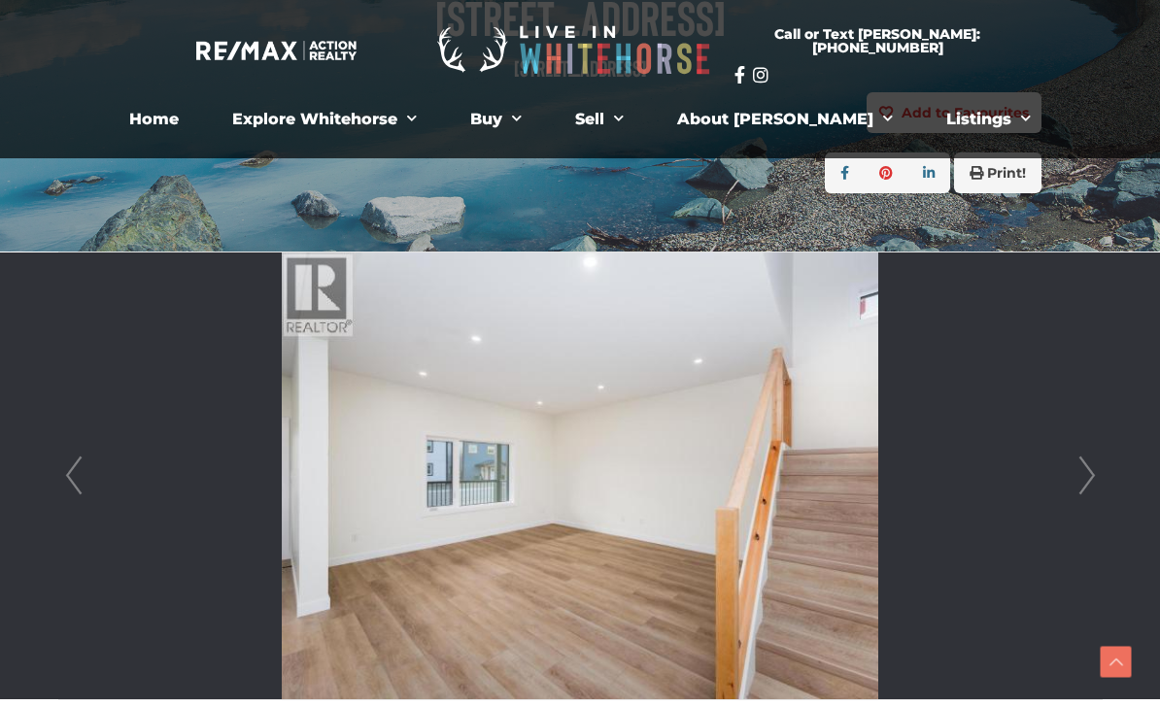
click at [1080, 482] on link "Next" at bounding box center [1087, 476] width 29 height 447
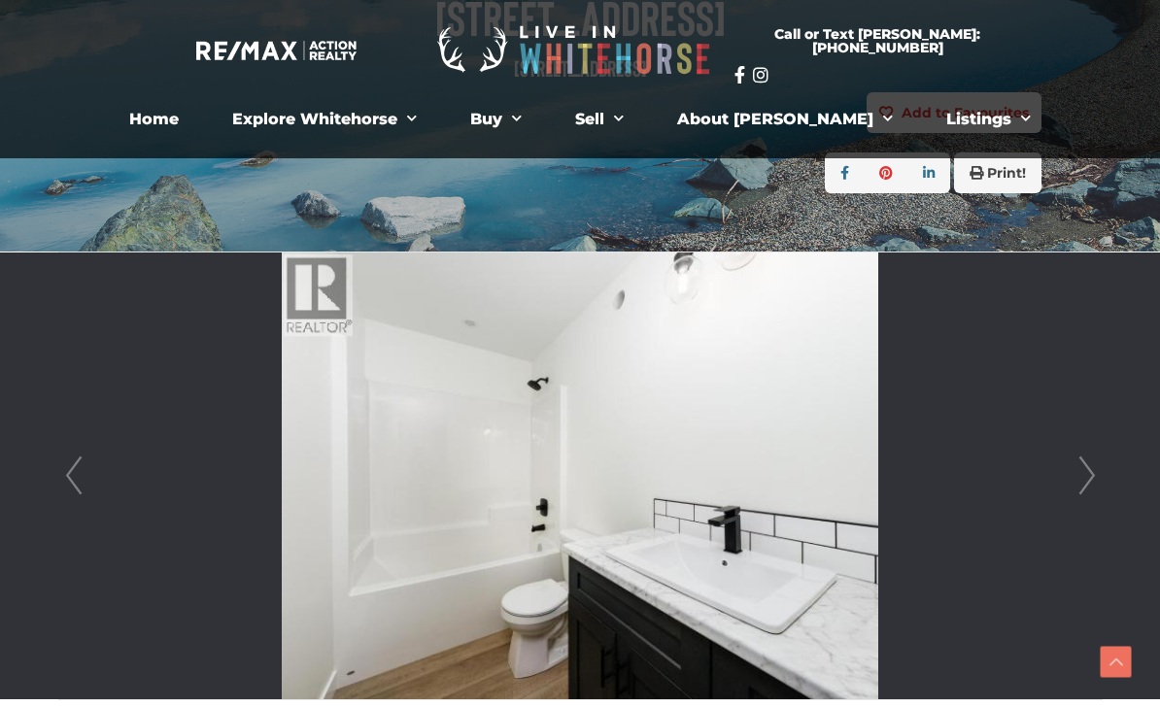
click at [1079, 484] on link "Next" at bounding box center [1087, 476] width 29 height 447
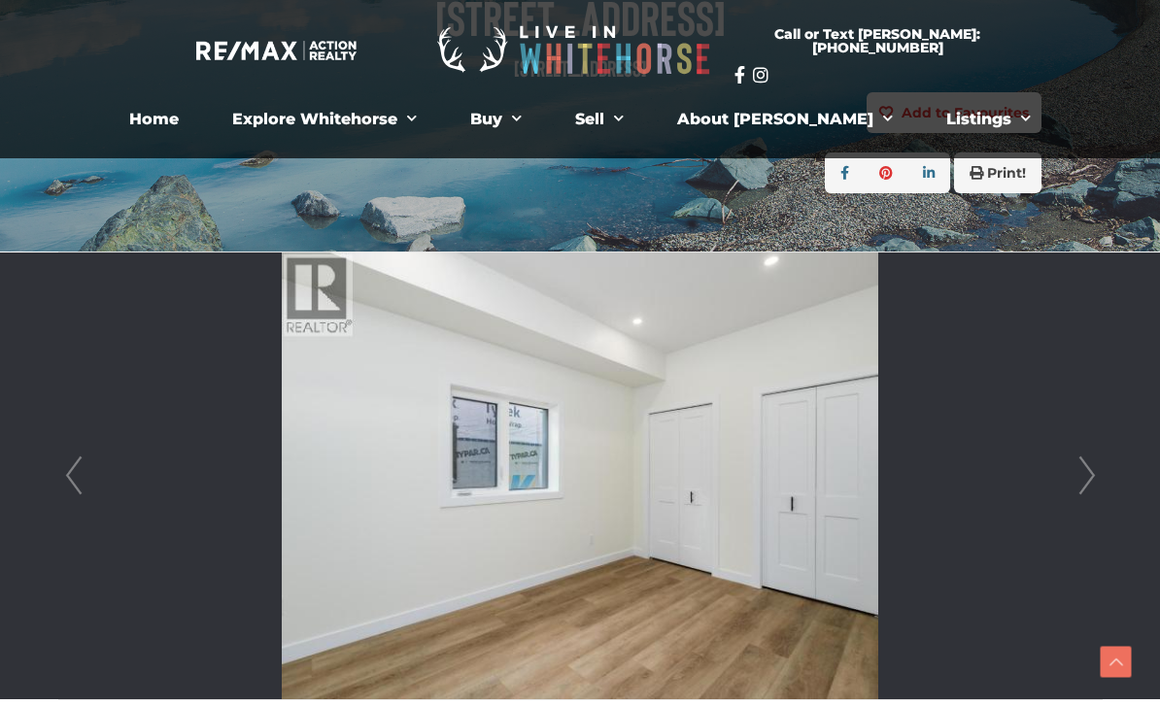
click at [1081, 480] on link "Next" at bounding box center [1087, 476] width 29 height 447
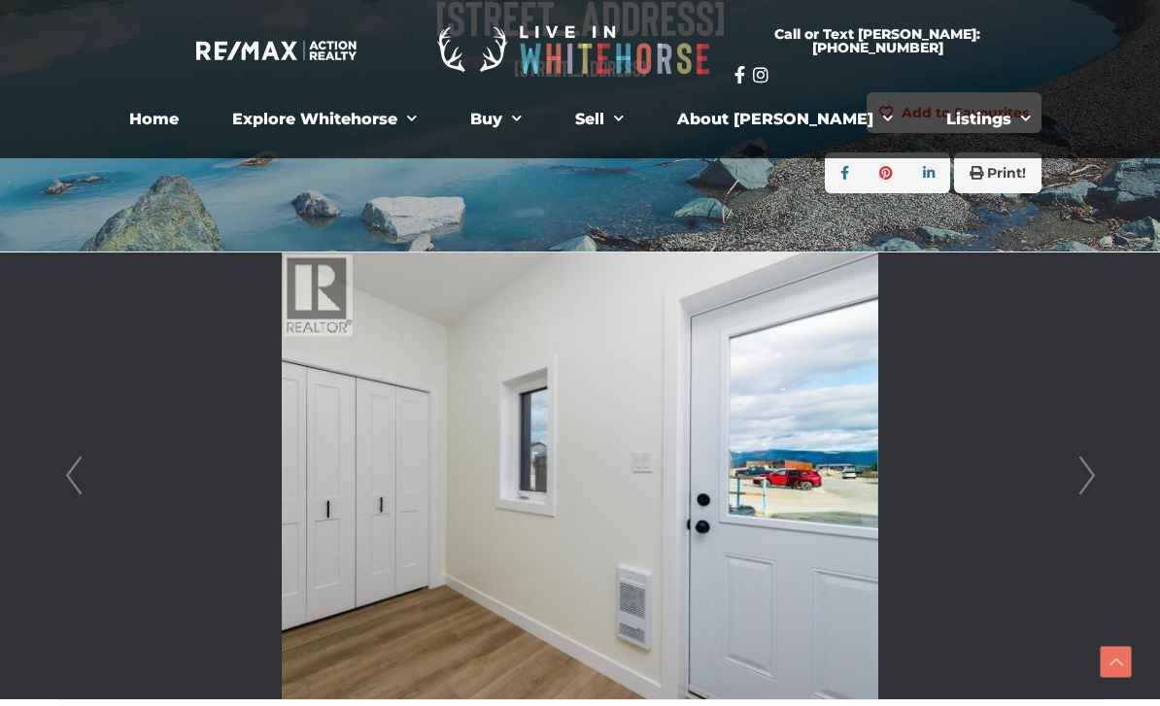
click at [1081, 485] on link "Next" at bounding box center [1087, 476] width 29 height 447
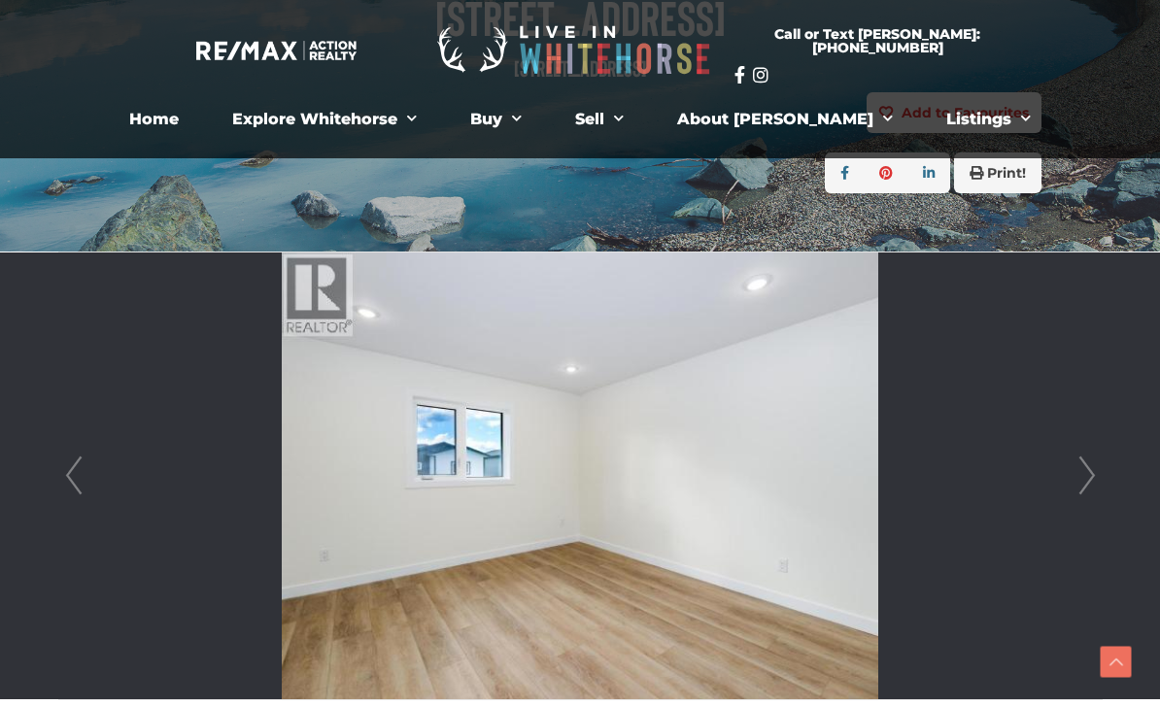
click at [1086, 479] on link "Next" at bounding box center [1087, 476] width 29 height 447
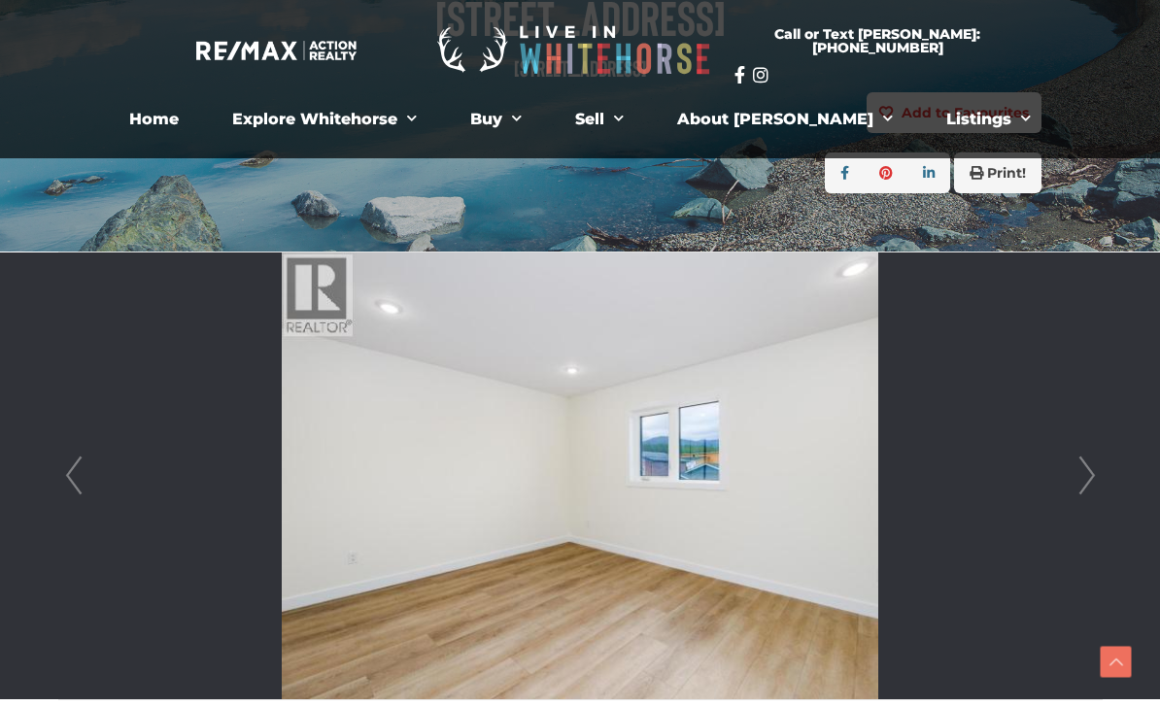
click at [1087, 482] on link "Next" at bounding box center [1087, 476] width 29 height 447
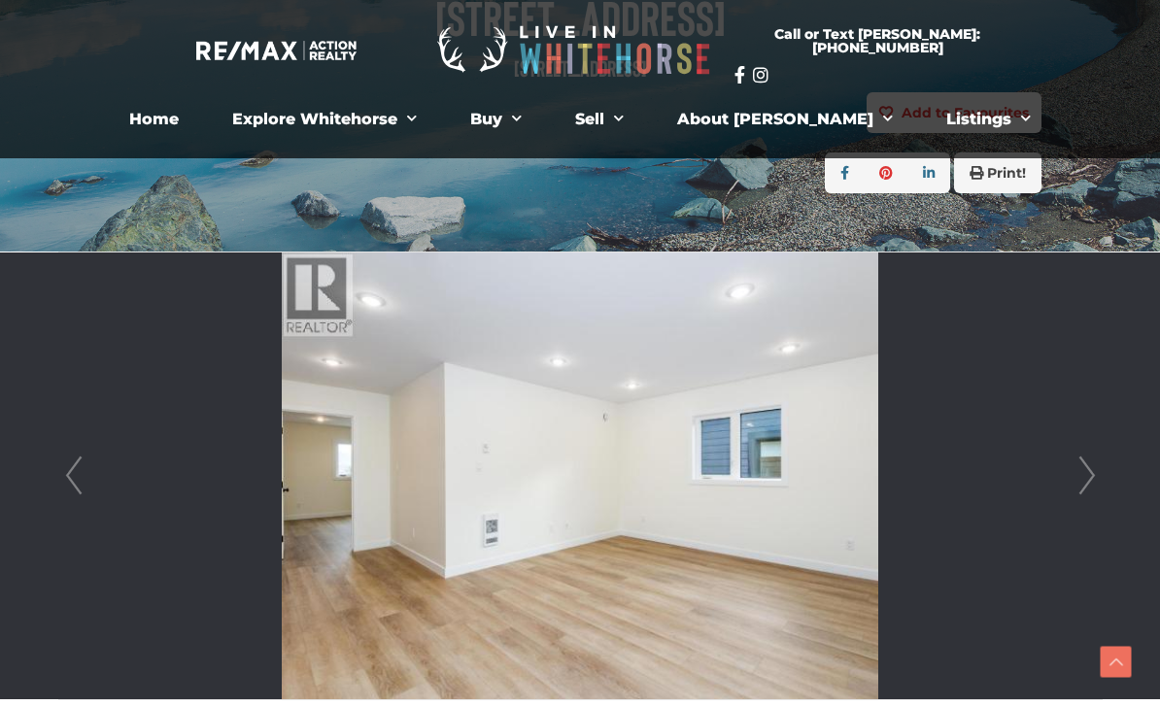
click at [1087, 478] on link "Next" at bounding box center [1087, 476] width 29 height 447
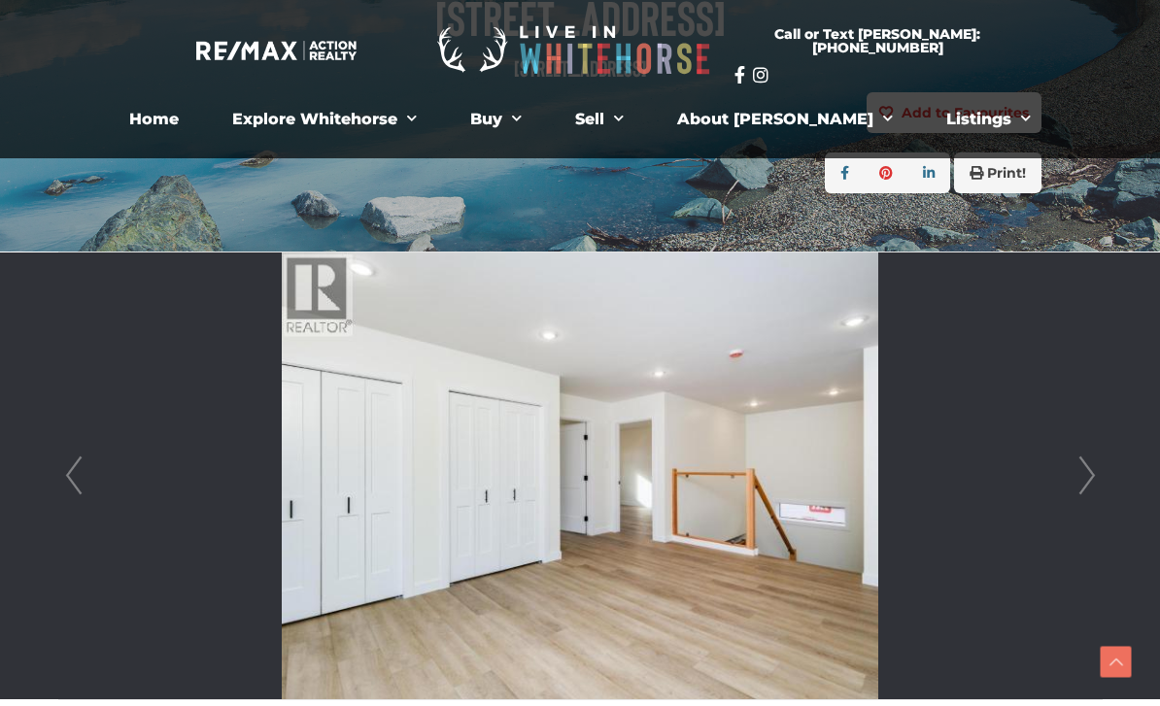
click at [1082, 486] on link "Next" at bounding box center [1087, 476] width 29 height 447
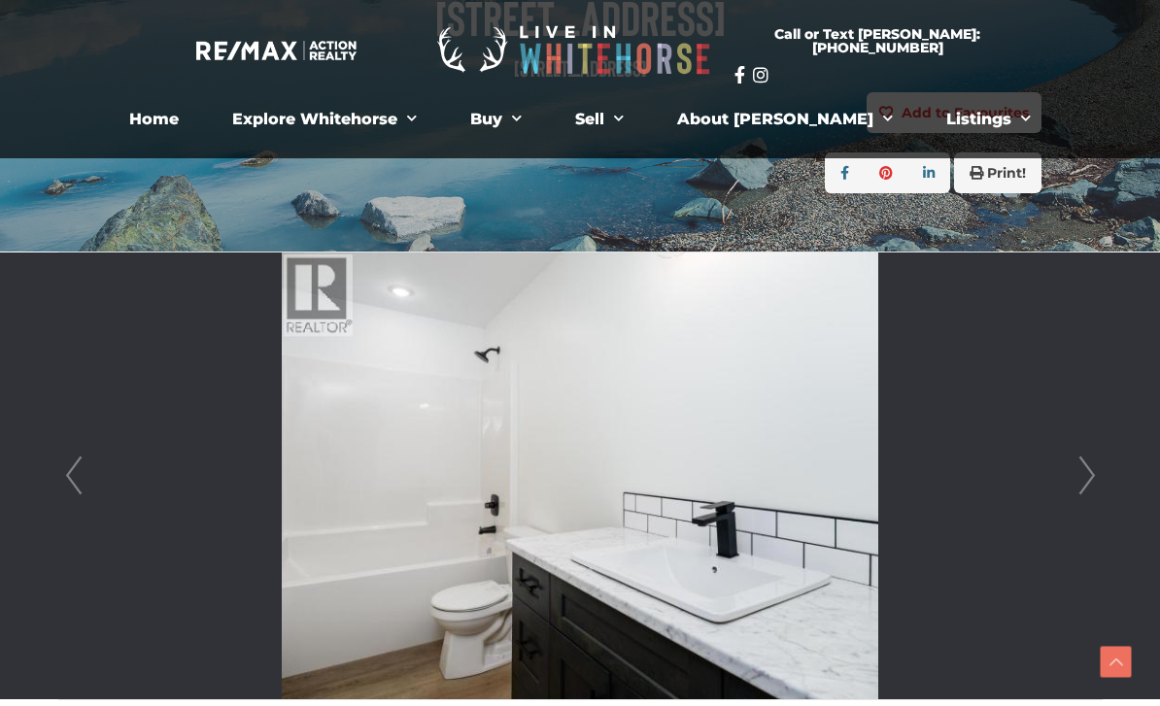
click at [1082, 481] on link "Next" at bounding box center [1087, 476] width 29 height 447
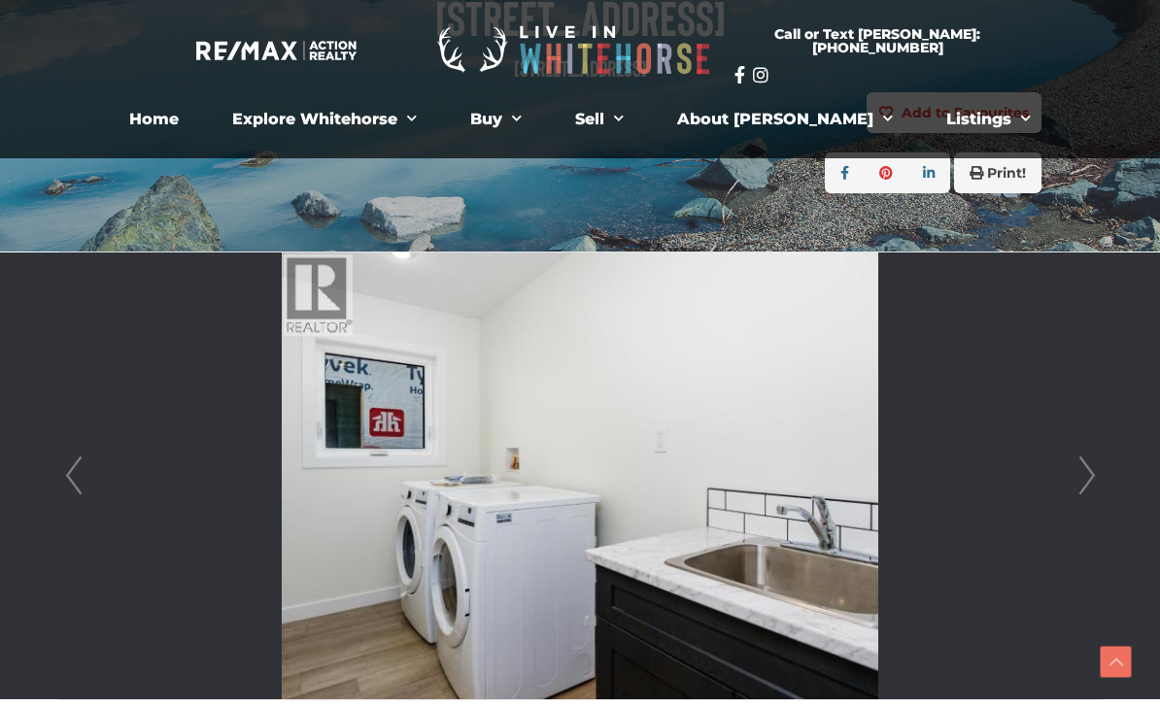
click at [1080, 493] on link "Next" at bounding box center [1087, 476] width 29 height 447
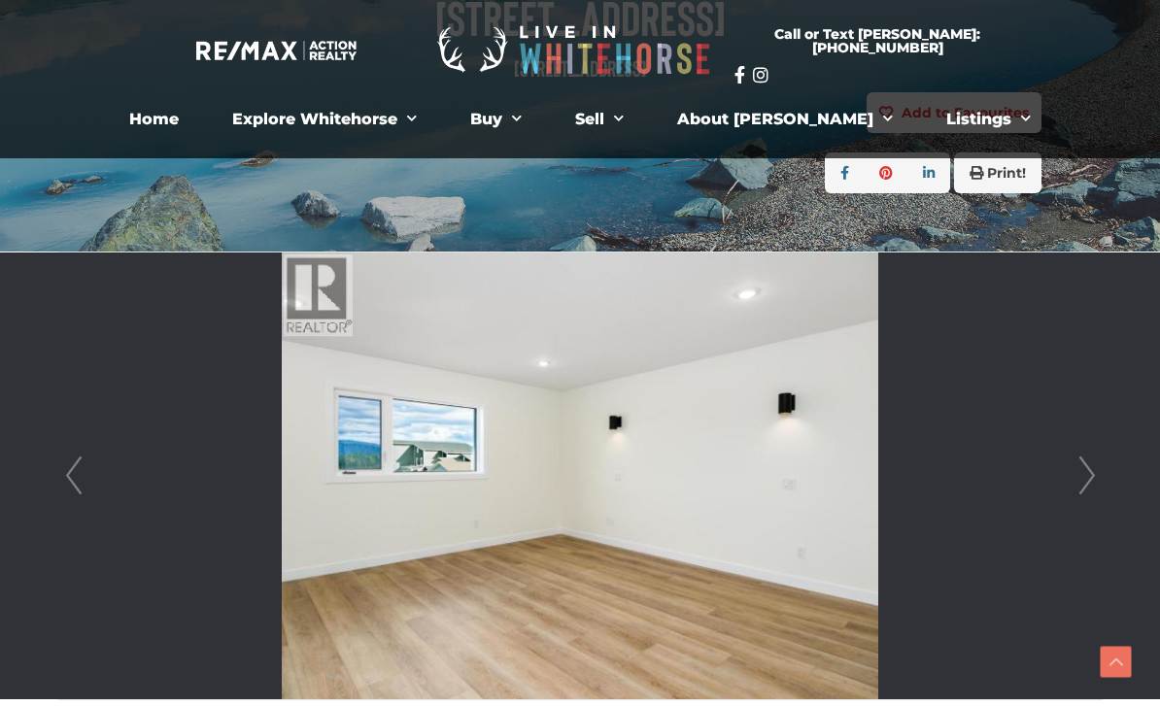
click at [1078, 491] on link "Next" at bounding box center [1087, 476] width 29 height 447
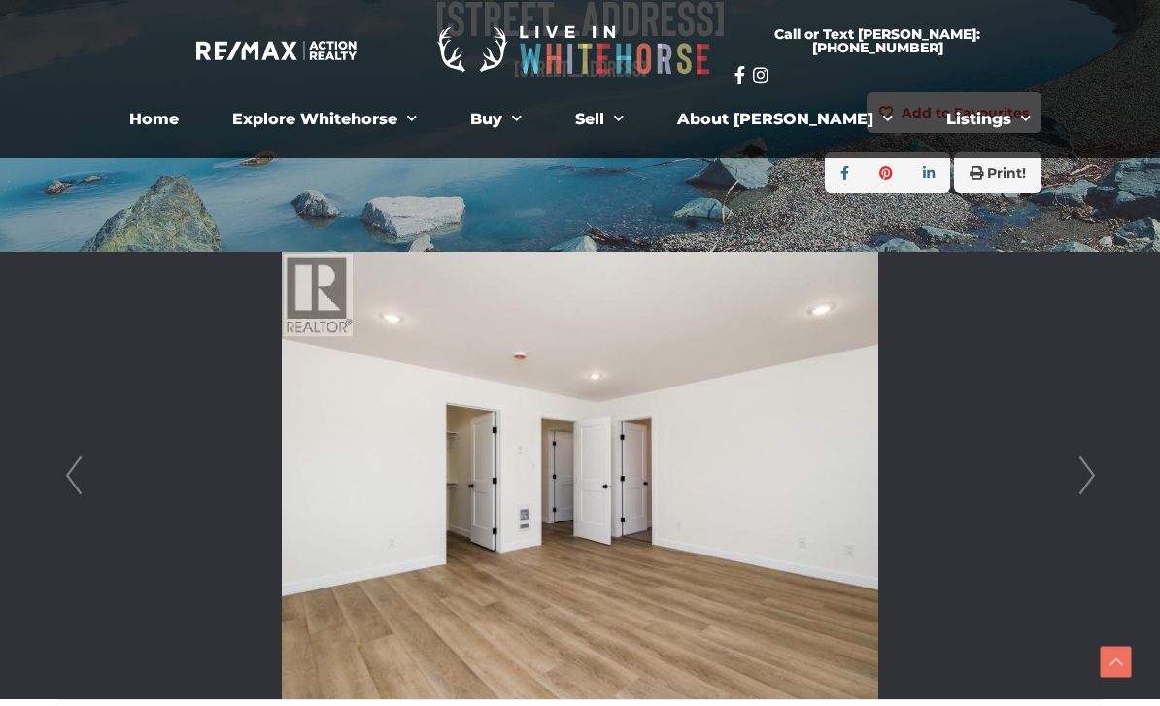
click at [1085, 485] on link "Next" at bounding box center [1087, 476] width 29 height 447
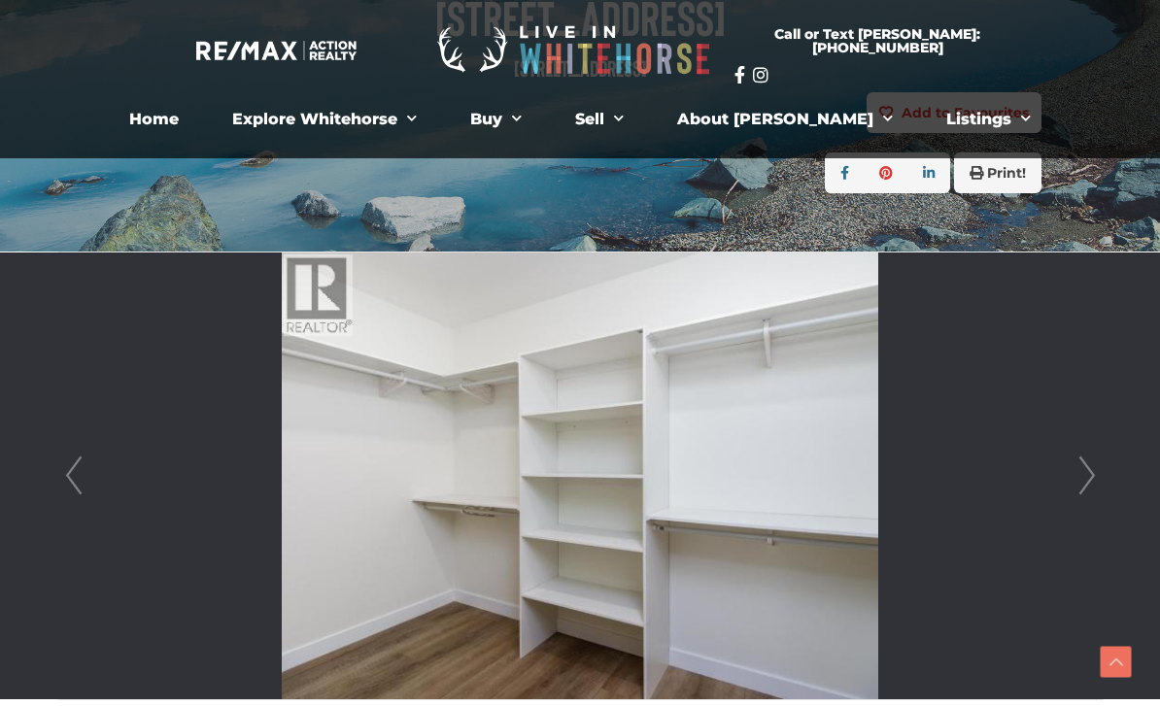
click at [1074, 485] on link "Next" at bounding box center [1087, 476] width 29 height 447
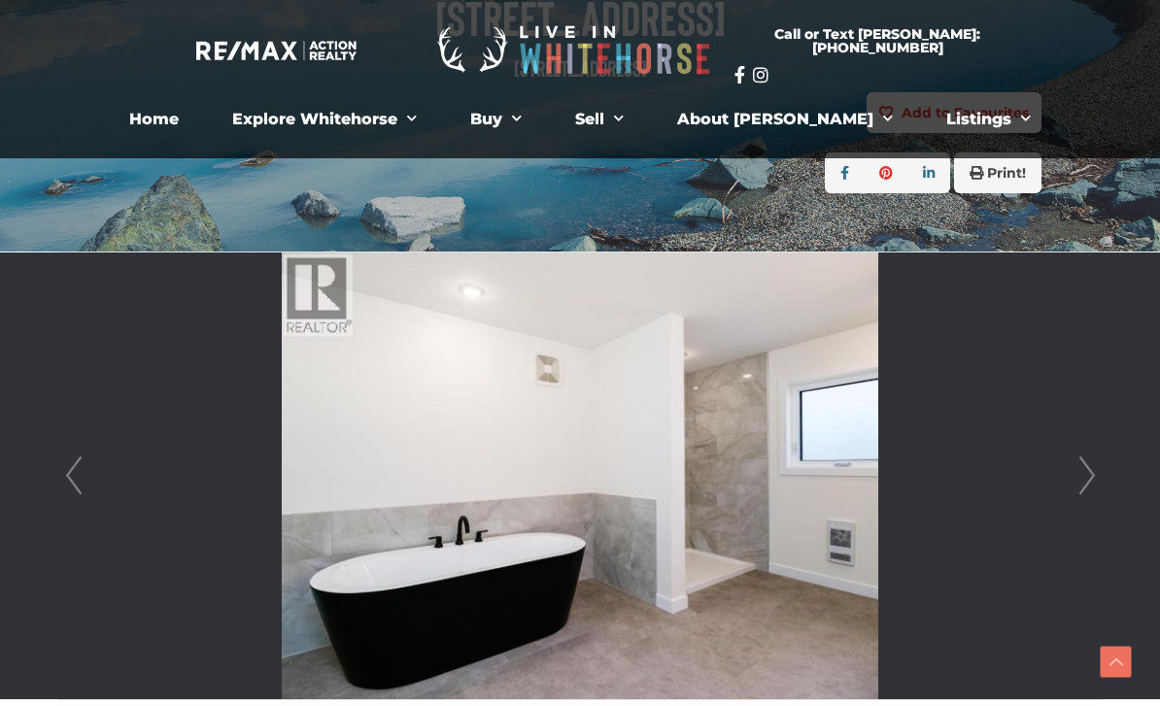
click at [1083, 482] on link "Next" at bounding box center [1087, 476] width 29 height 447
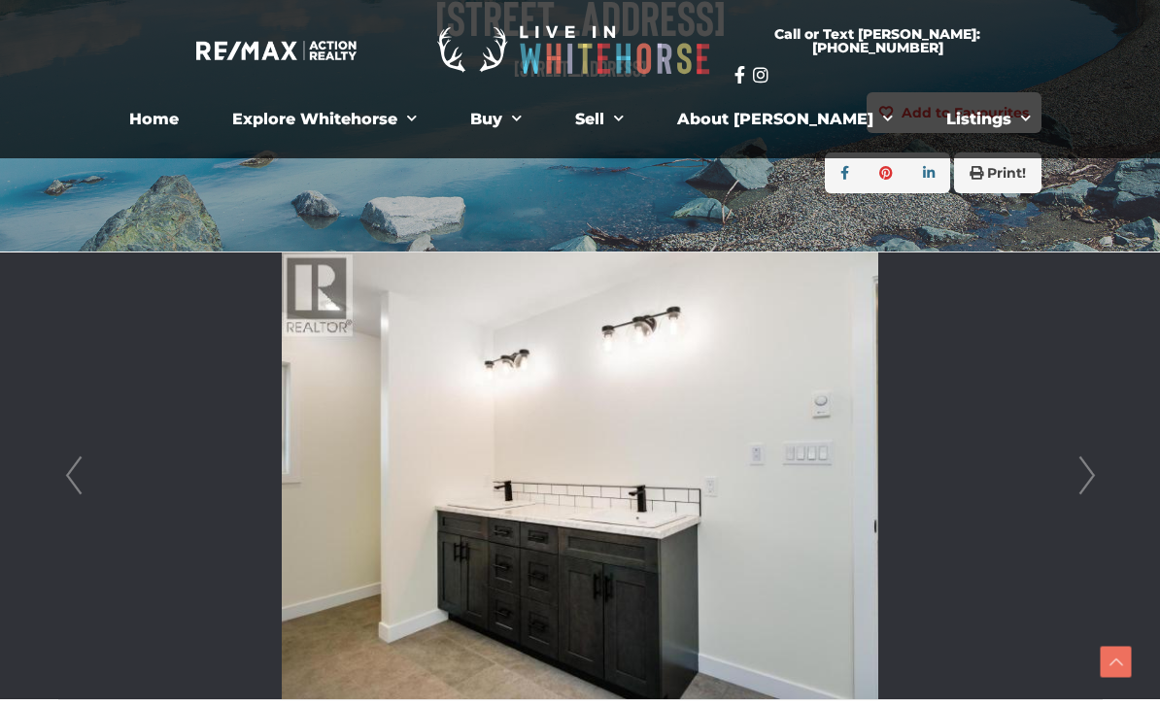
click at [1080, 482] on link "Next" at bounding box center [1087, 476] width 29 height 447
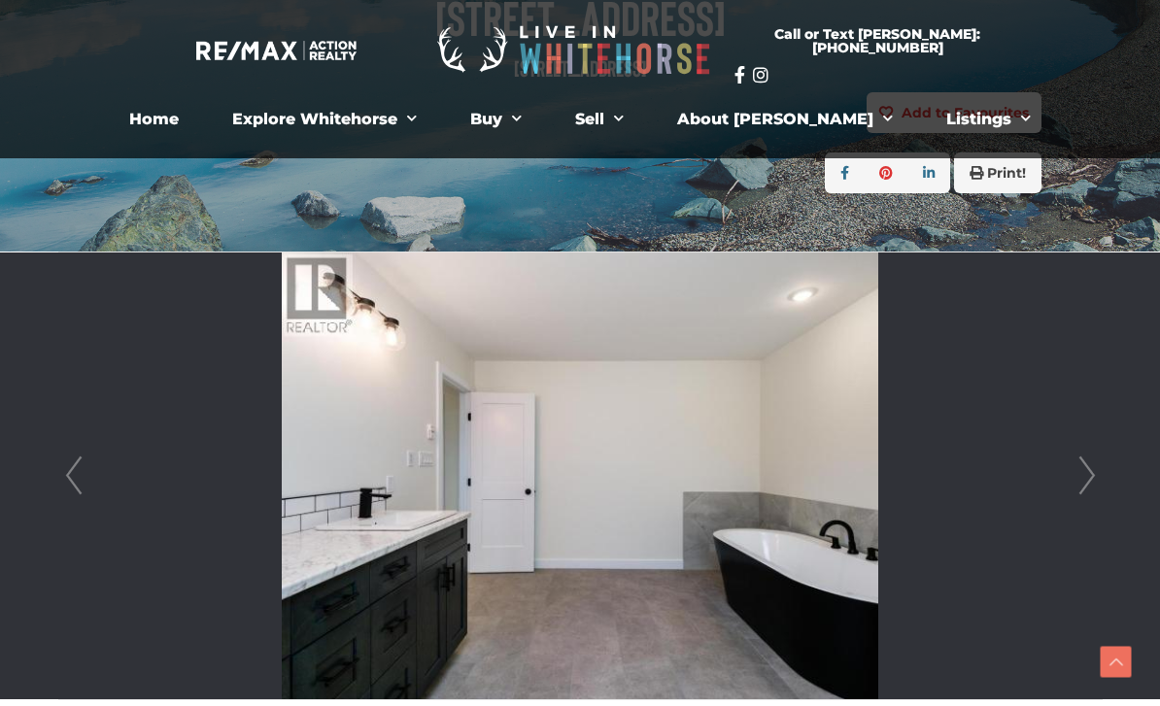
click at [1079, 478] on link "Next" at bounding box center [1087, 476] width 29 height 447
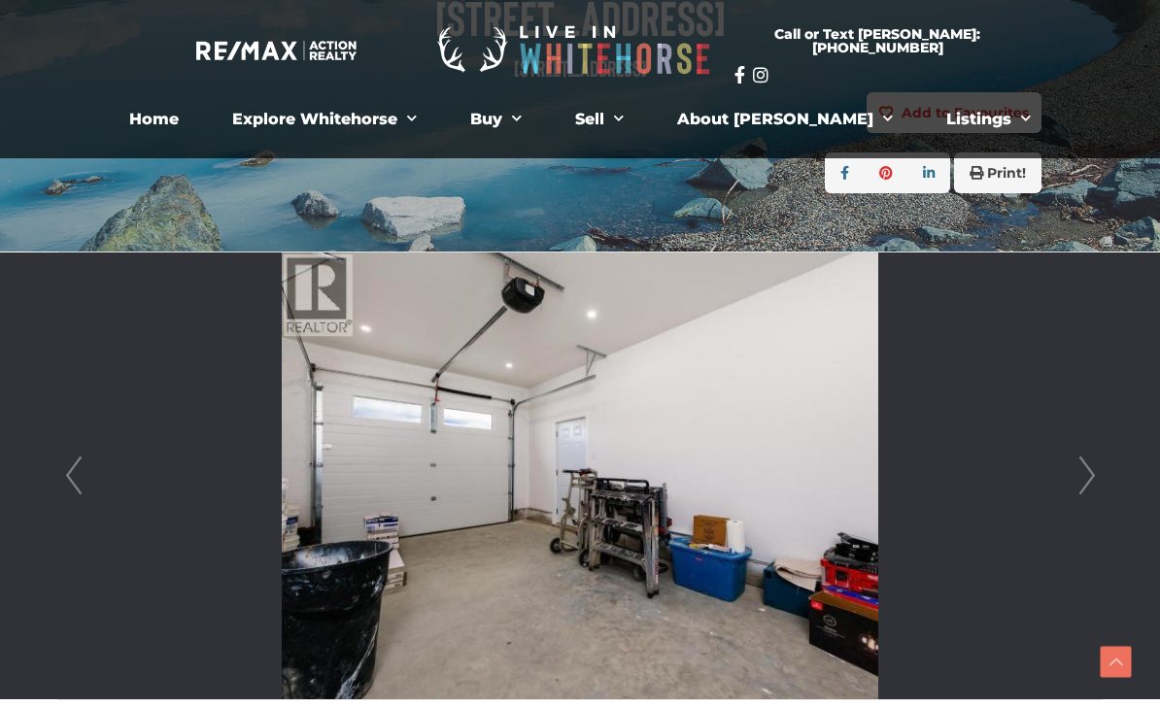
click at [1087, 473] on link "Next" at bounding box center [1087, 476] width 29 height 447
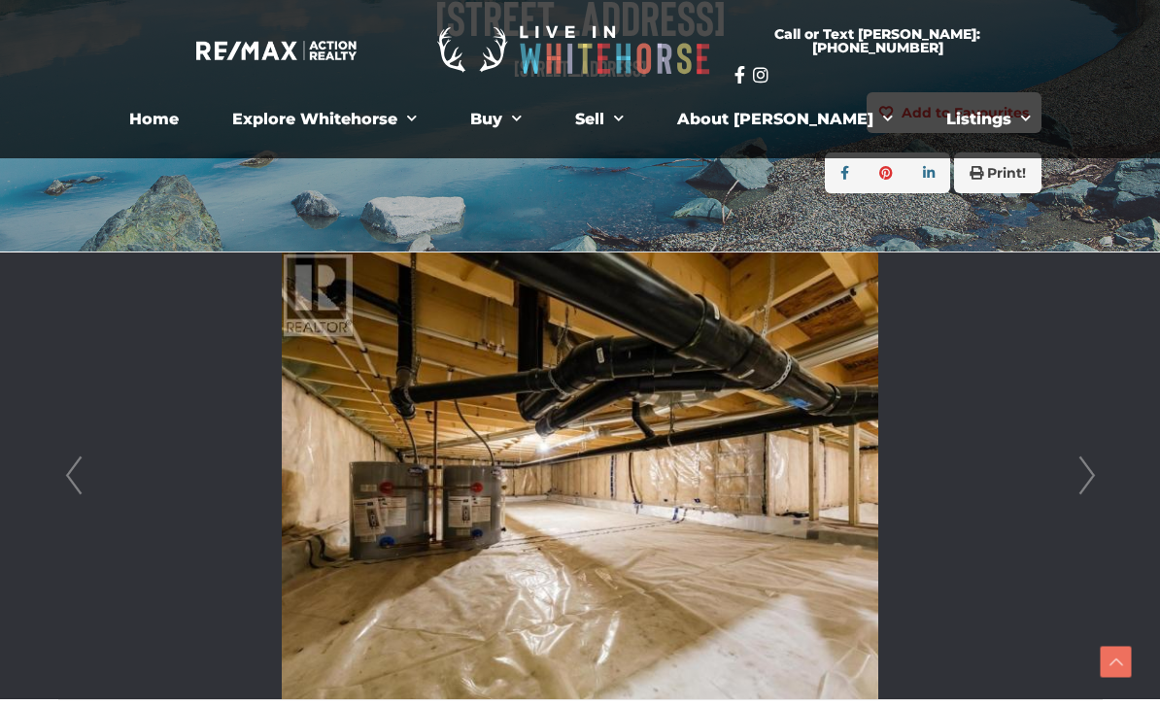
click at [1078, 488] on link "Next" at bounding box center [1087, 476] width 29 height 447
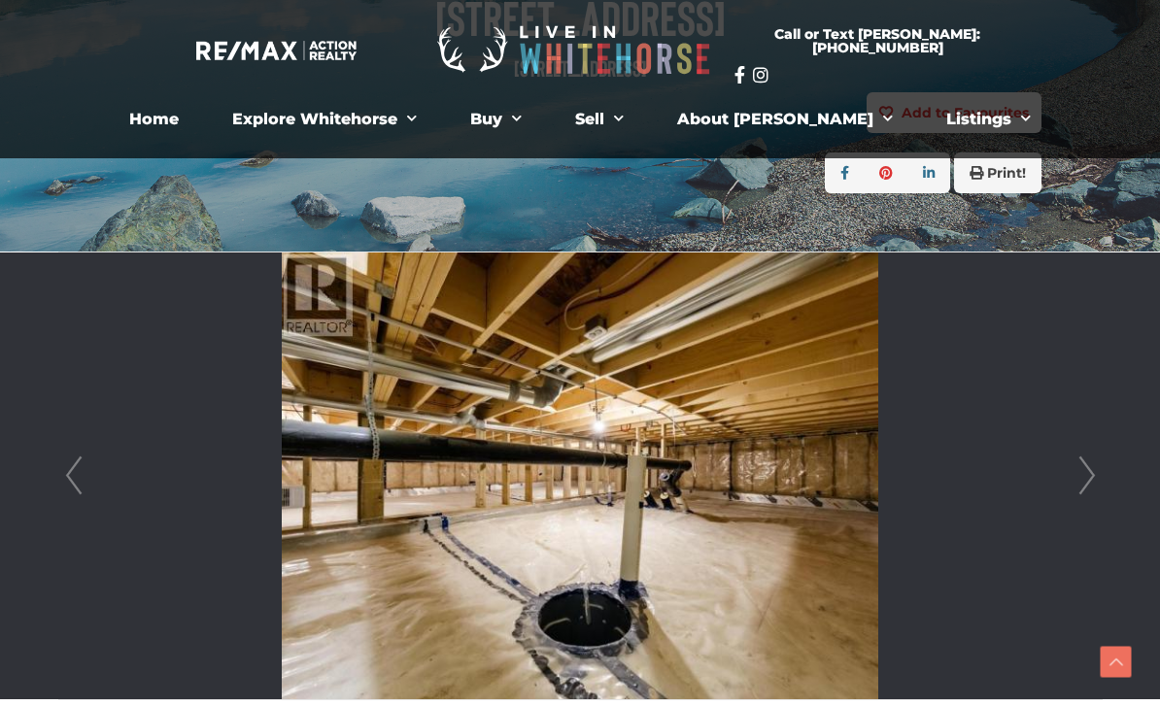
click at [1082, 486] on link "Next" at bounding box center [1087, 476] width 29 height 447
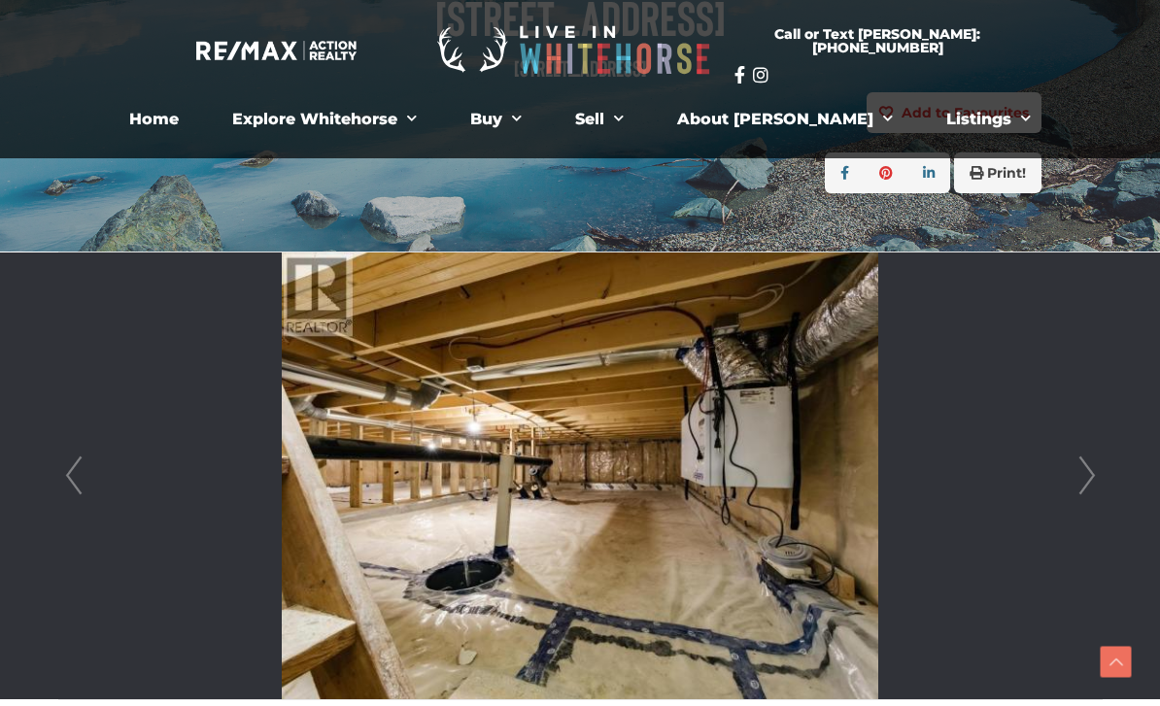
click at [1090, 476] on link "Next" at bounding box center [1087, 476] width 29 height 447
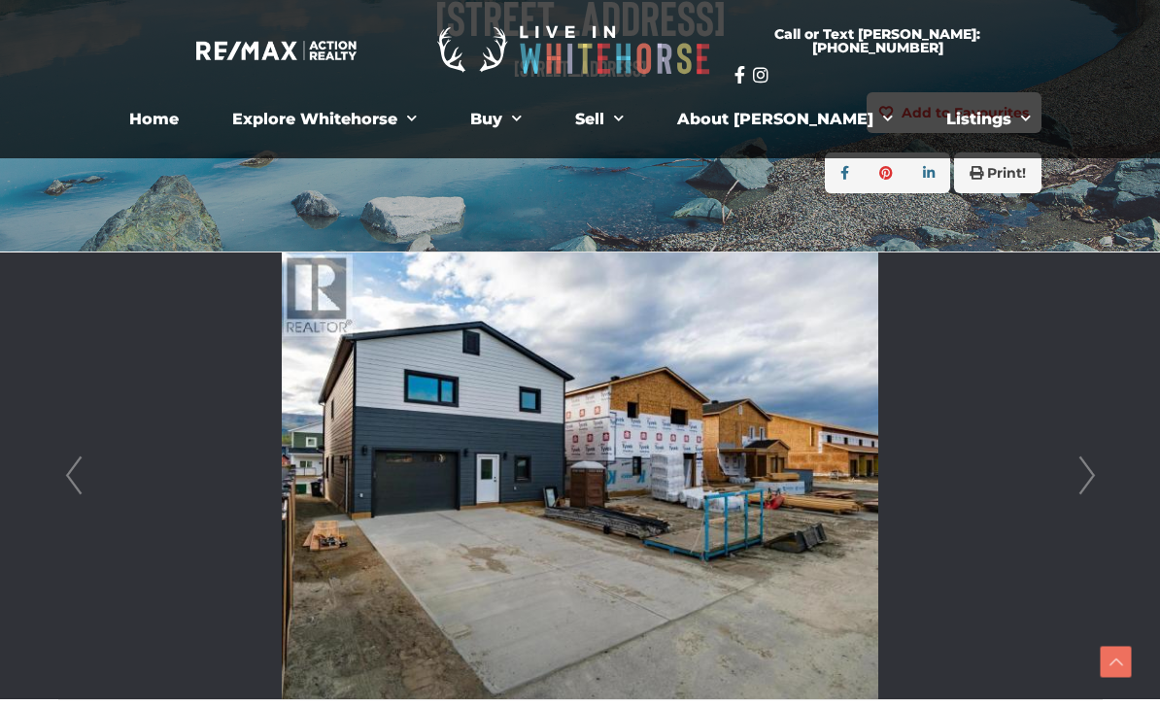
click at [1091, 482] on link "Next" at bounding box center [1087, 476] width 29 height 447
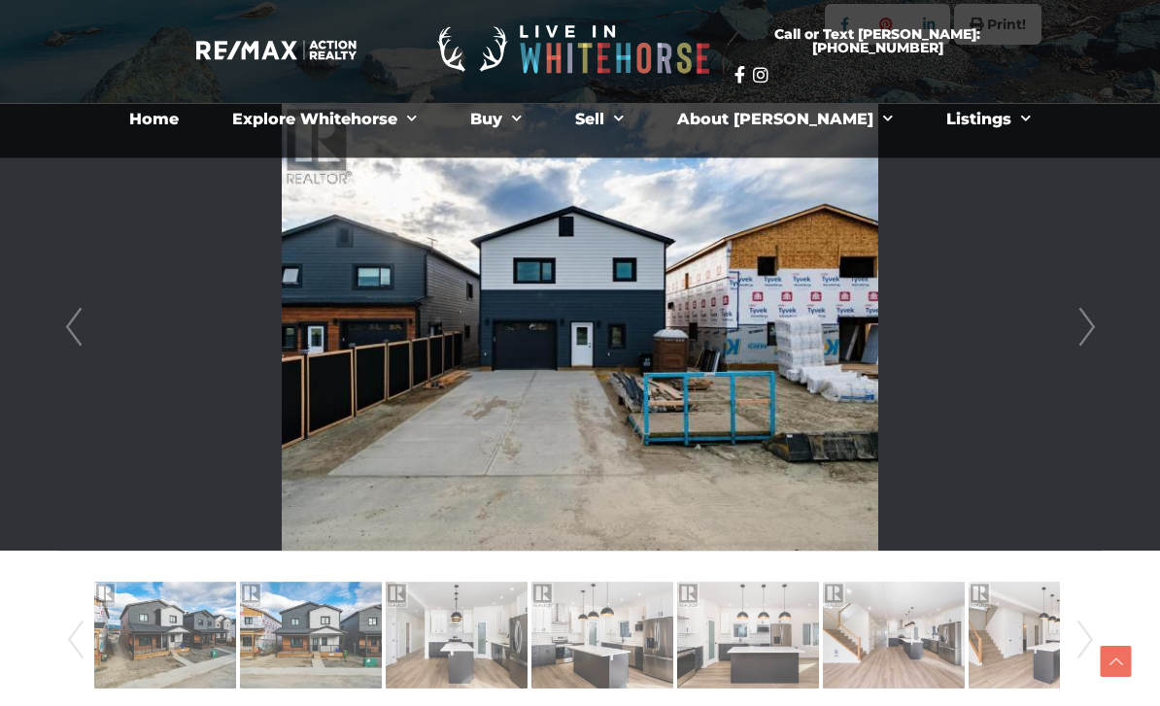
scroll to position [309, 0]
